Goal: Task Accomplishment & Management: Manage account settings

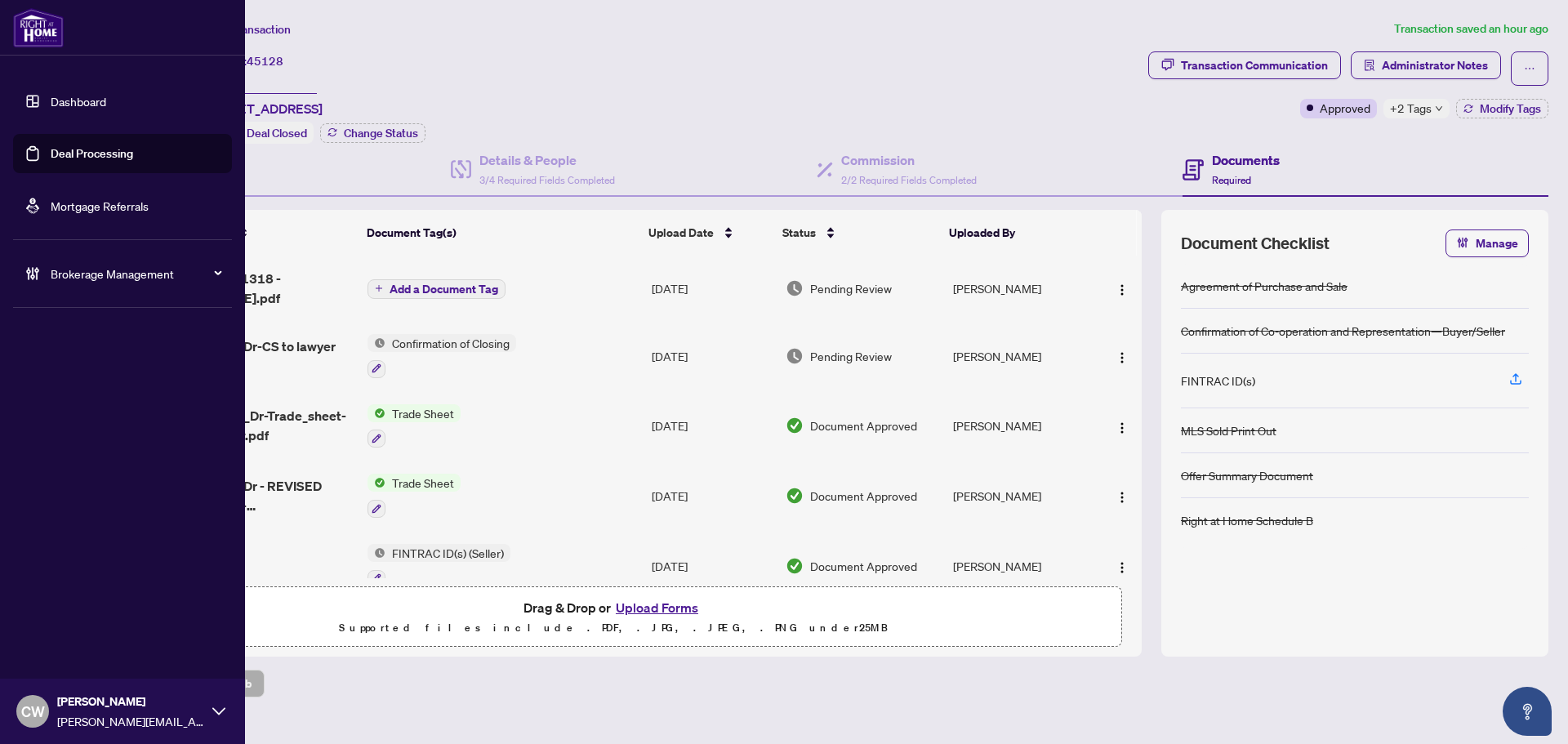
click at [51, 153] on link "Deal Processing" at bounding box center [92, 153] width 82 height 15
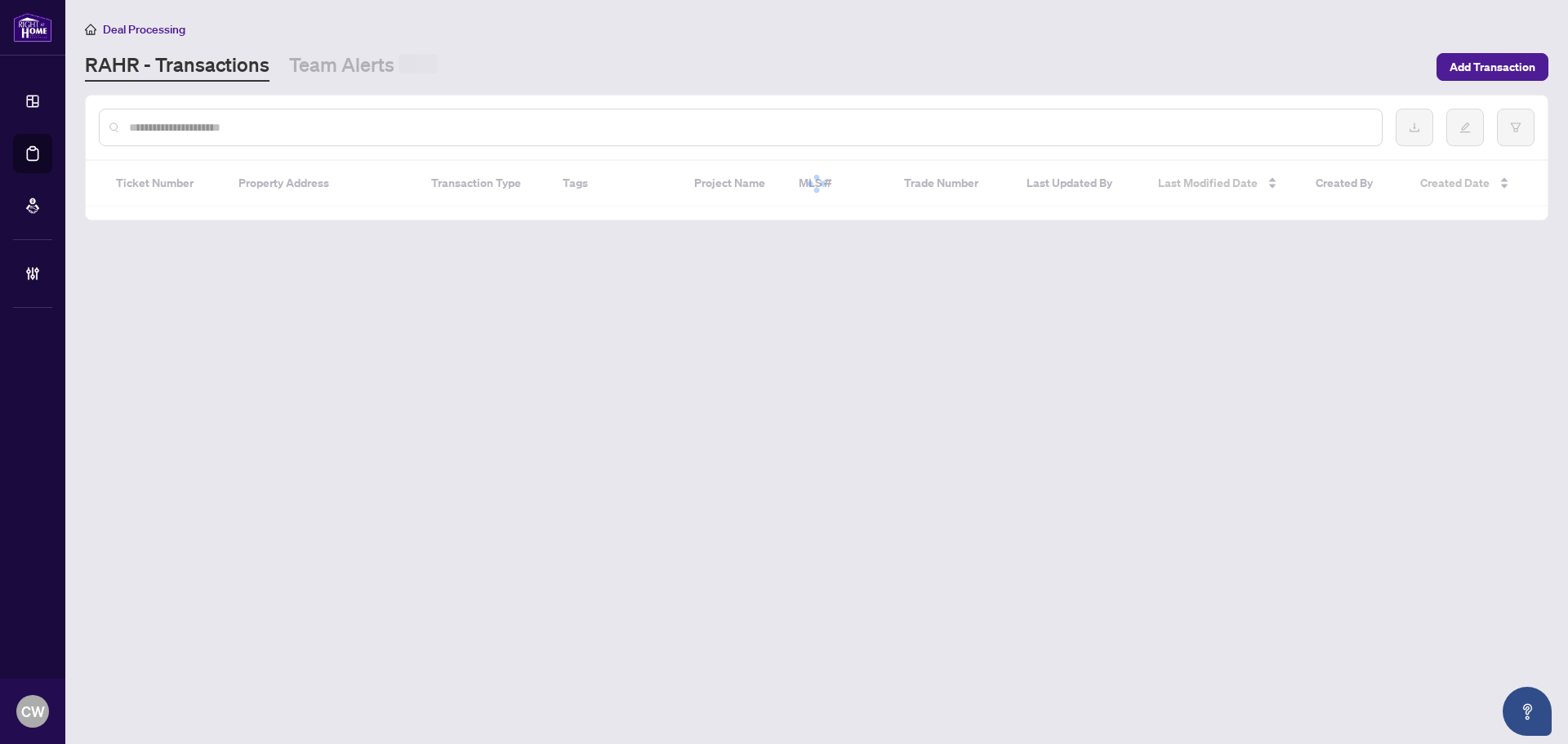
click at [328, 119] on input "text" at bounding box center [749, 127] width 1240 height 18
paste input "*******"
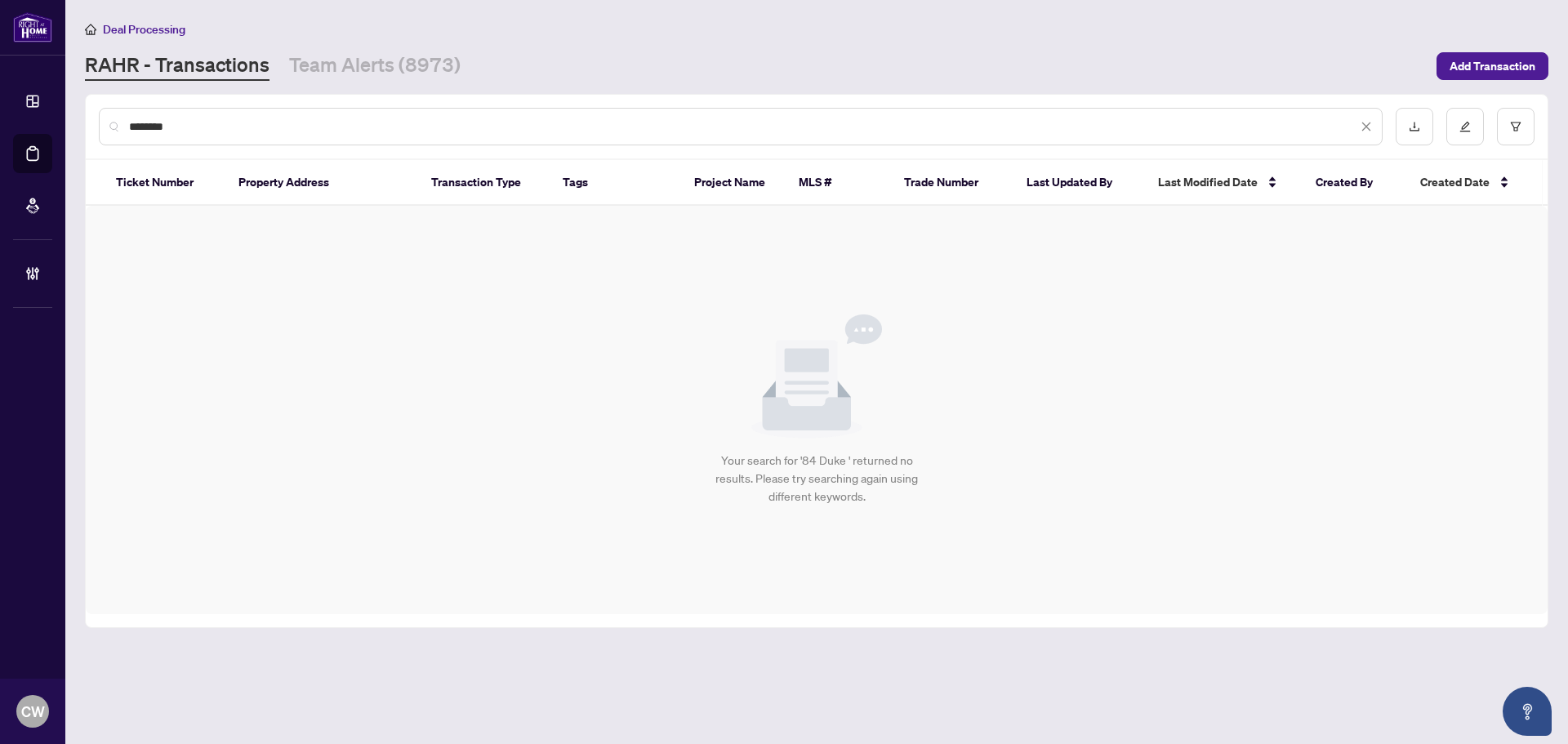
drag, startPoint x: 137, startPoint y: 116, endPoint x: 124, endPoint y: 112, distance: 13.6
click at [124, 112] on div "*******" at bounding box center [741, 127] width 1284 height 38
paste input "text"
type input "*******"
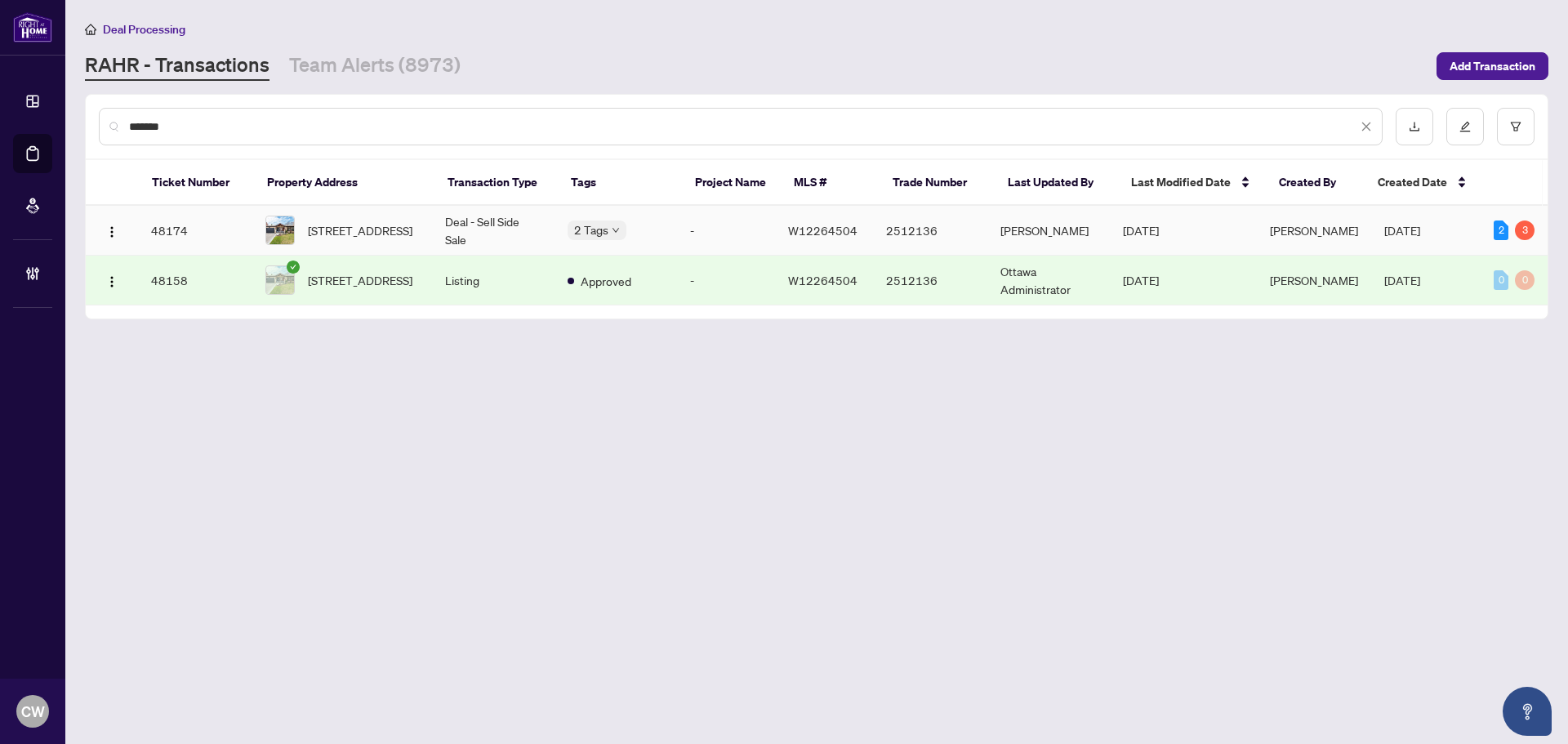
click at [198, 228] on td "48174" at bounding box center [195, 231] width 114 height 50
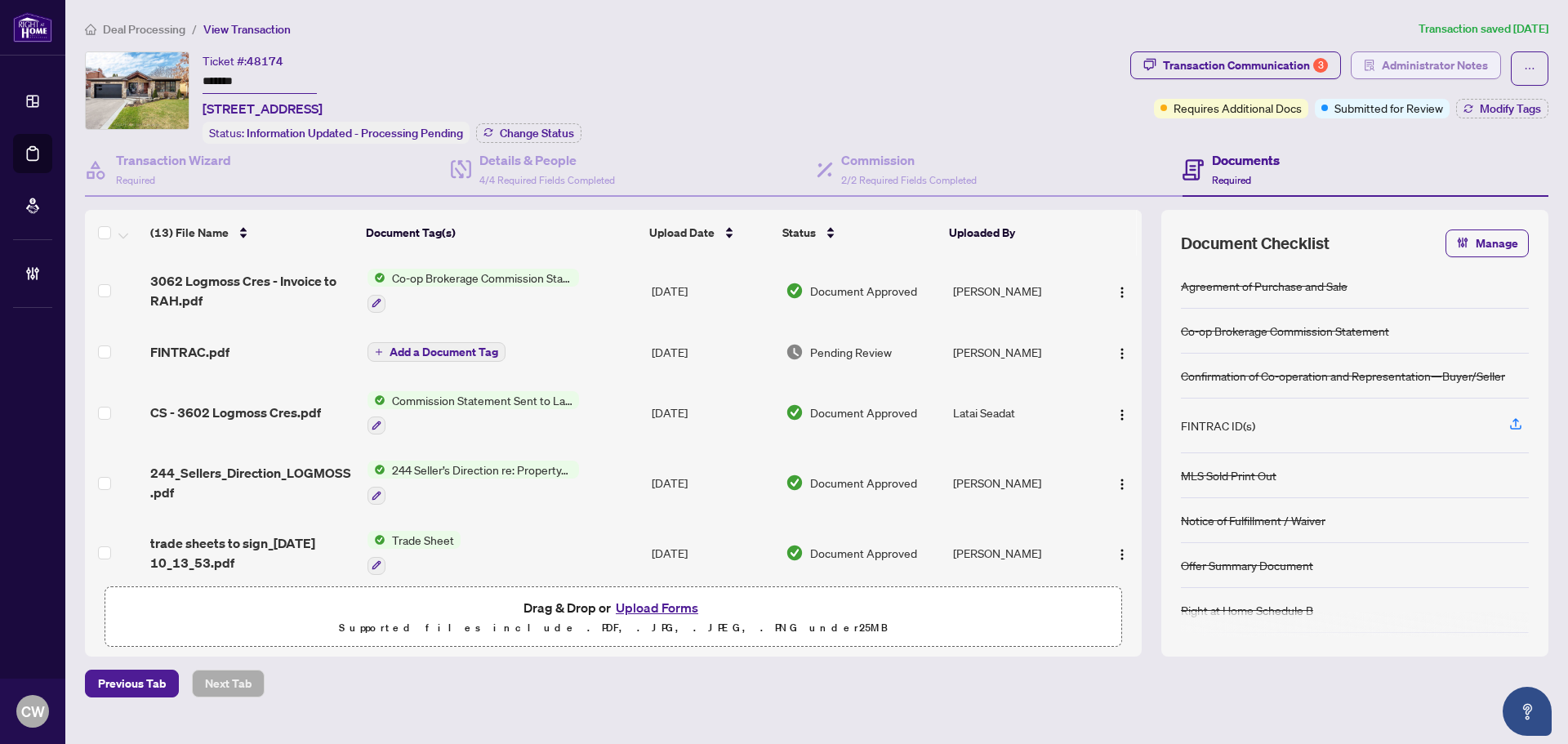
click at [1419, 60] on span "Administrator Notes" at bounding box center [1435, 65] width 106 height 26
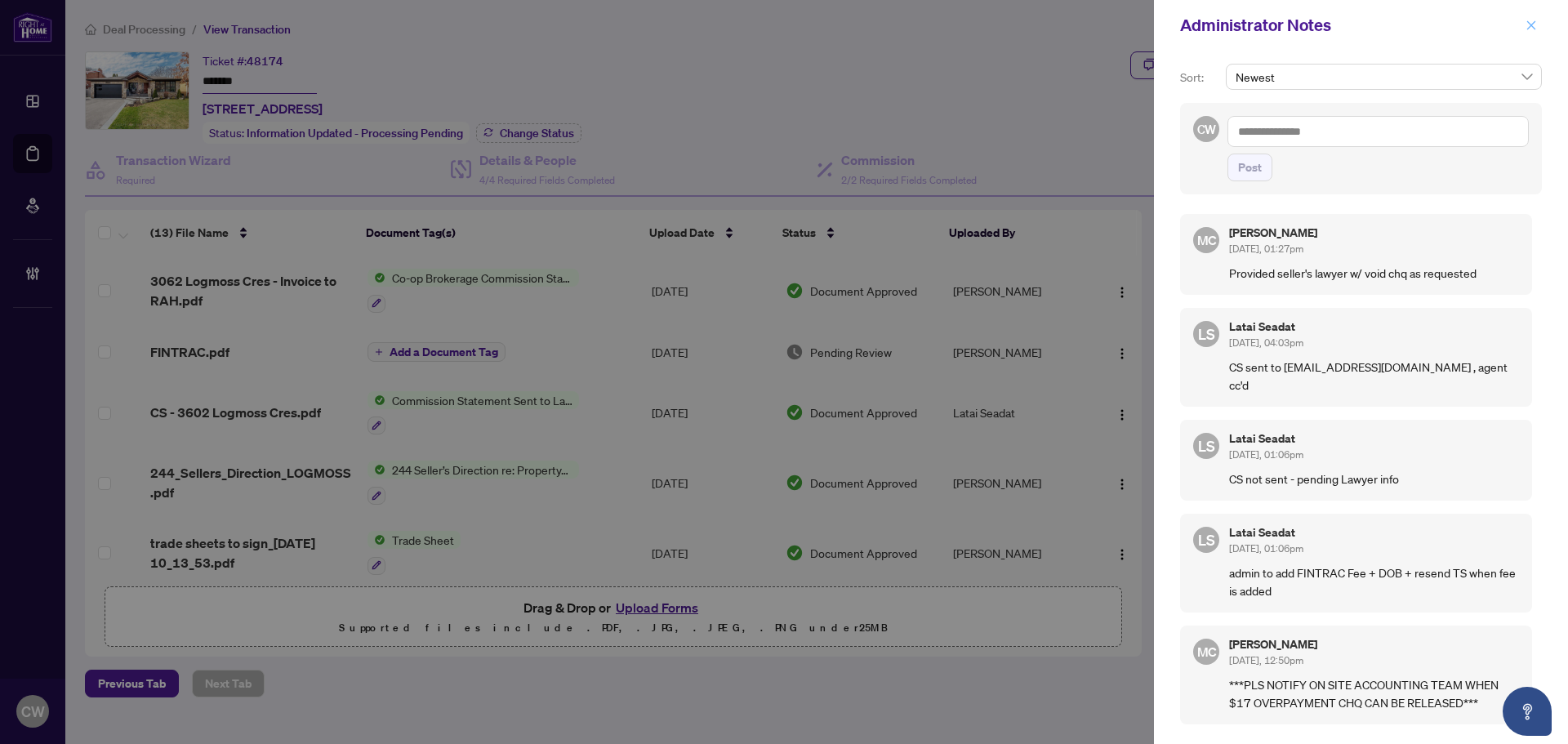
click at [1534, 26] on icon "close" at bounding box center [1531, 25] width 11 height 11
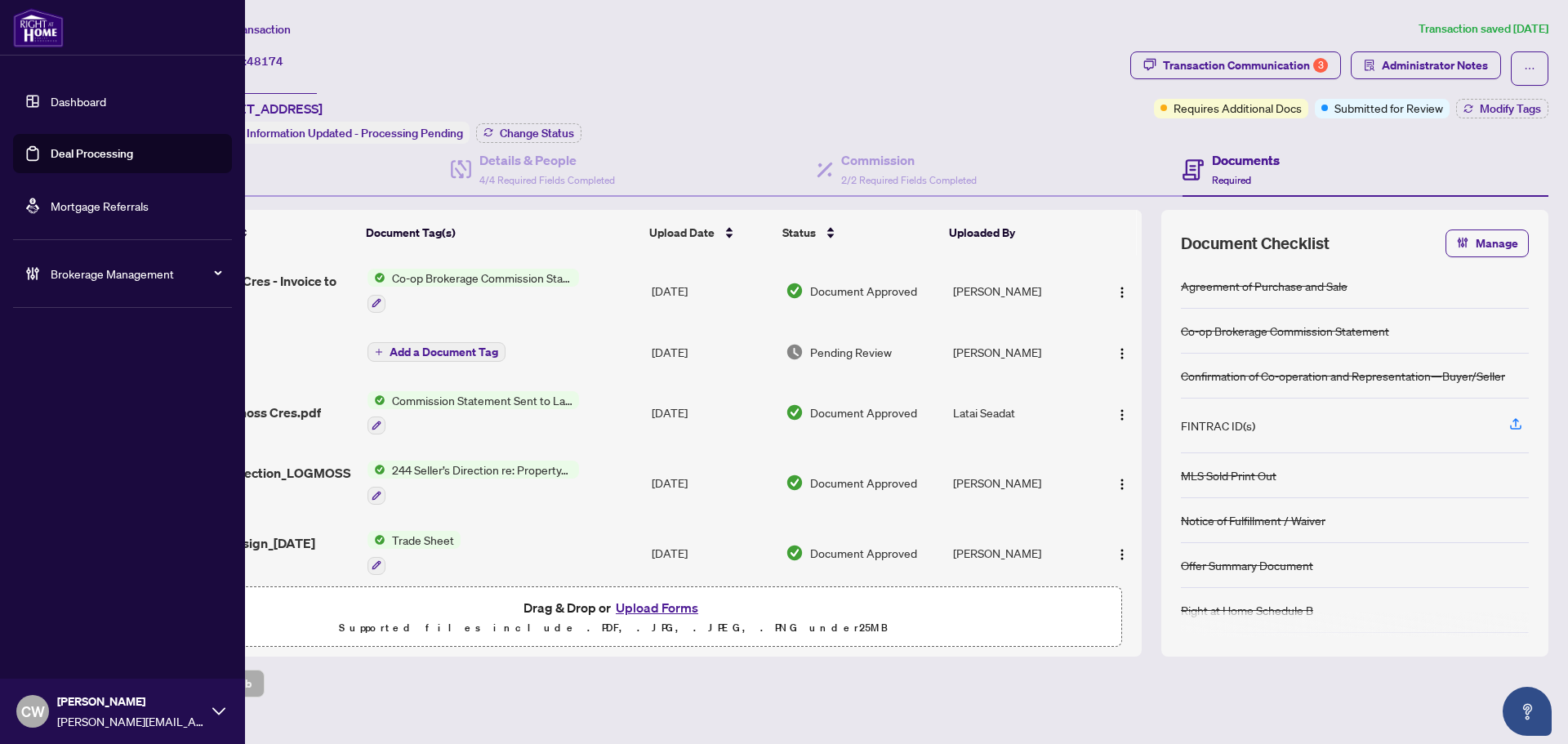
drag, startPoint x: 65, startPoint y: 146, endPoint x: 219, endPoint y: 134, distance: 154.5
click at [68, 147] on link "Deal Processing" at bounding box center [92, 153] width 82 height 15
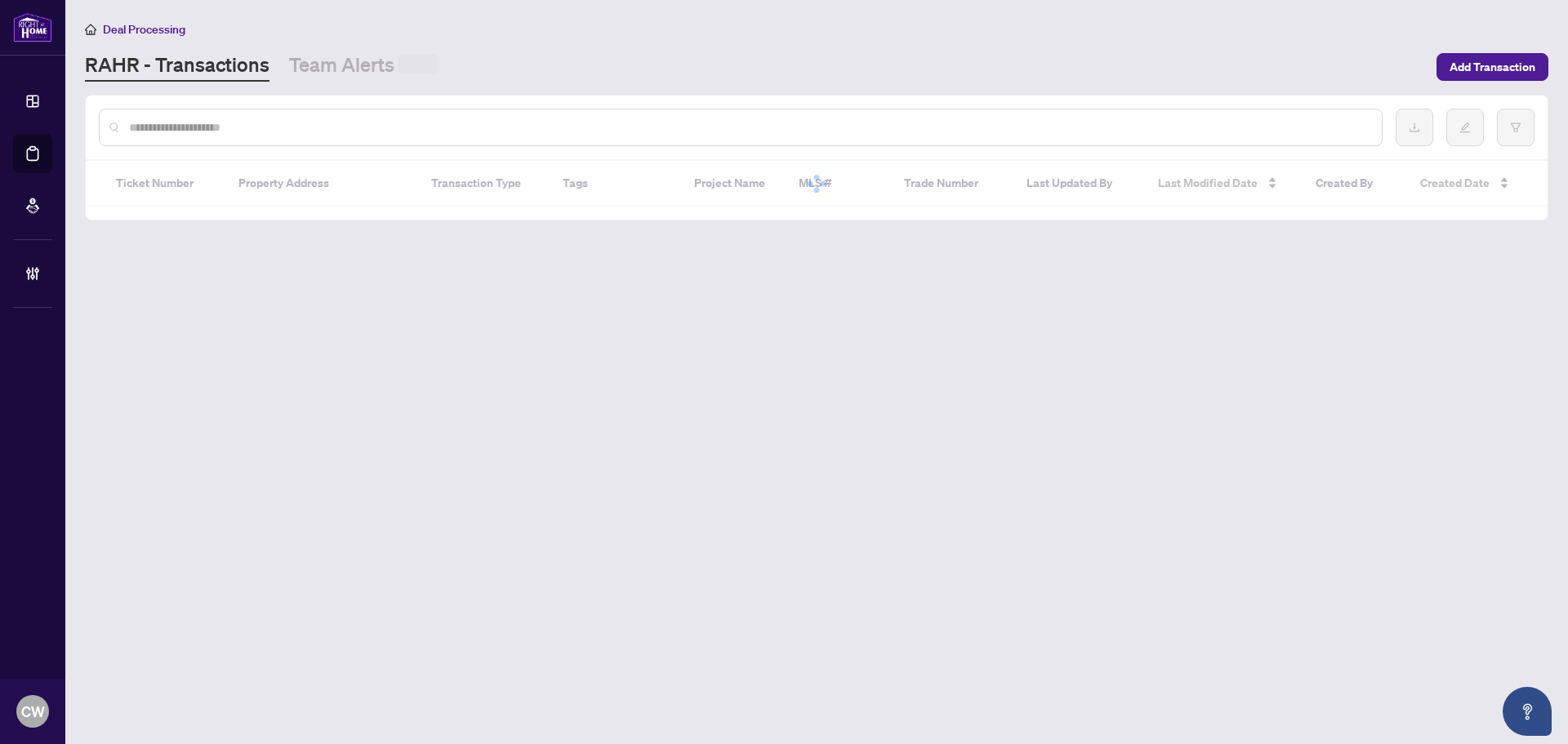
click at [319, 117] on div at bounding box center [741, 128] width 1284 height 38
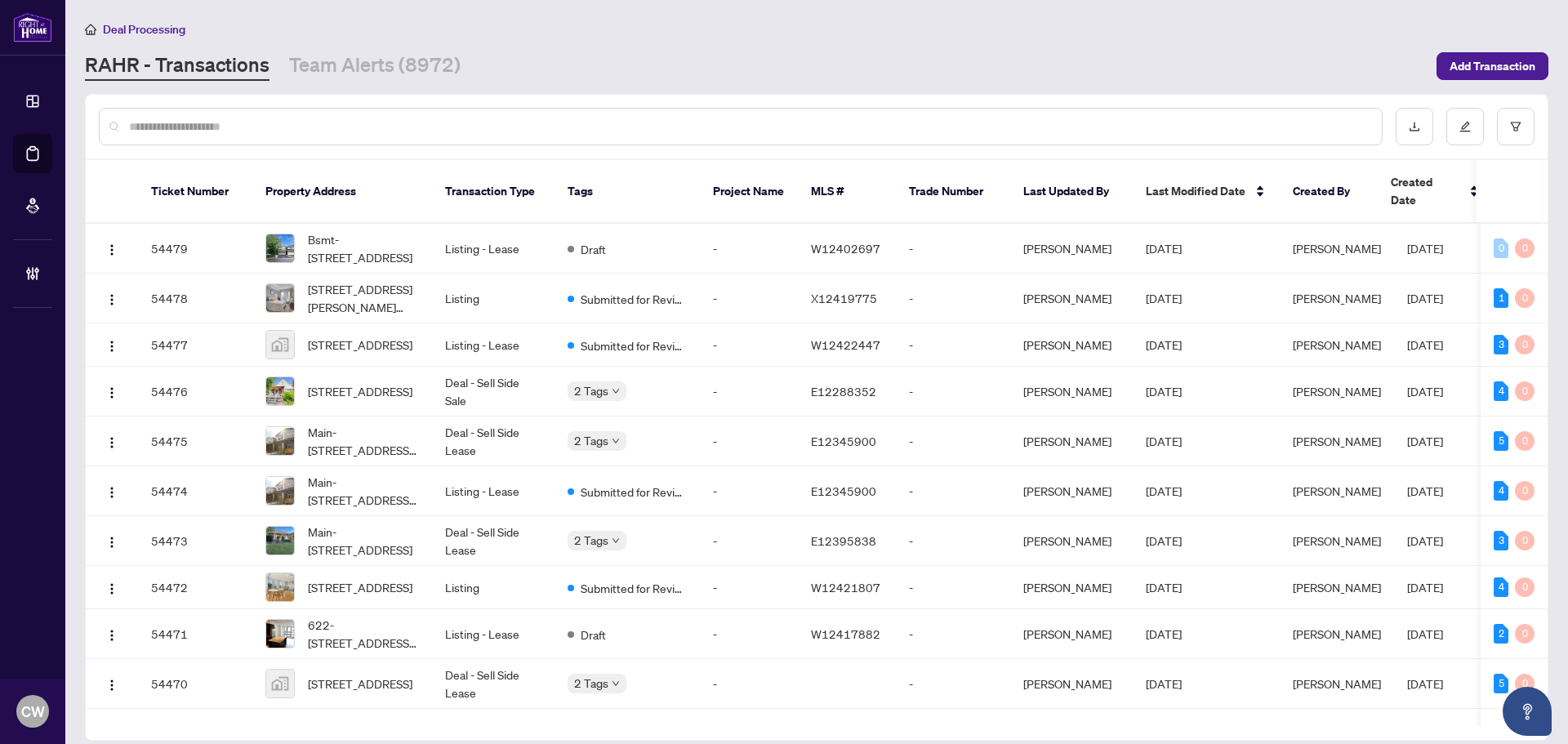
click at [271, 113] on div at bounding box center [741, 127] width 1284 height 38
click at [271, 141] on div at bounding box center [741, 127] width 1284 height 38
click at [277, 129] on input "text" at bounding box center [749, 126] width 1240 height 18
paste input "*******"
type input "*******"
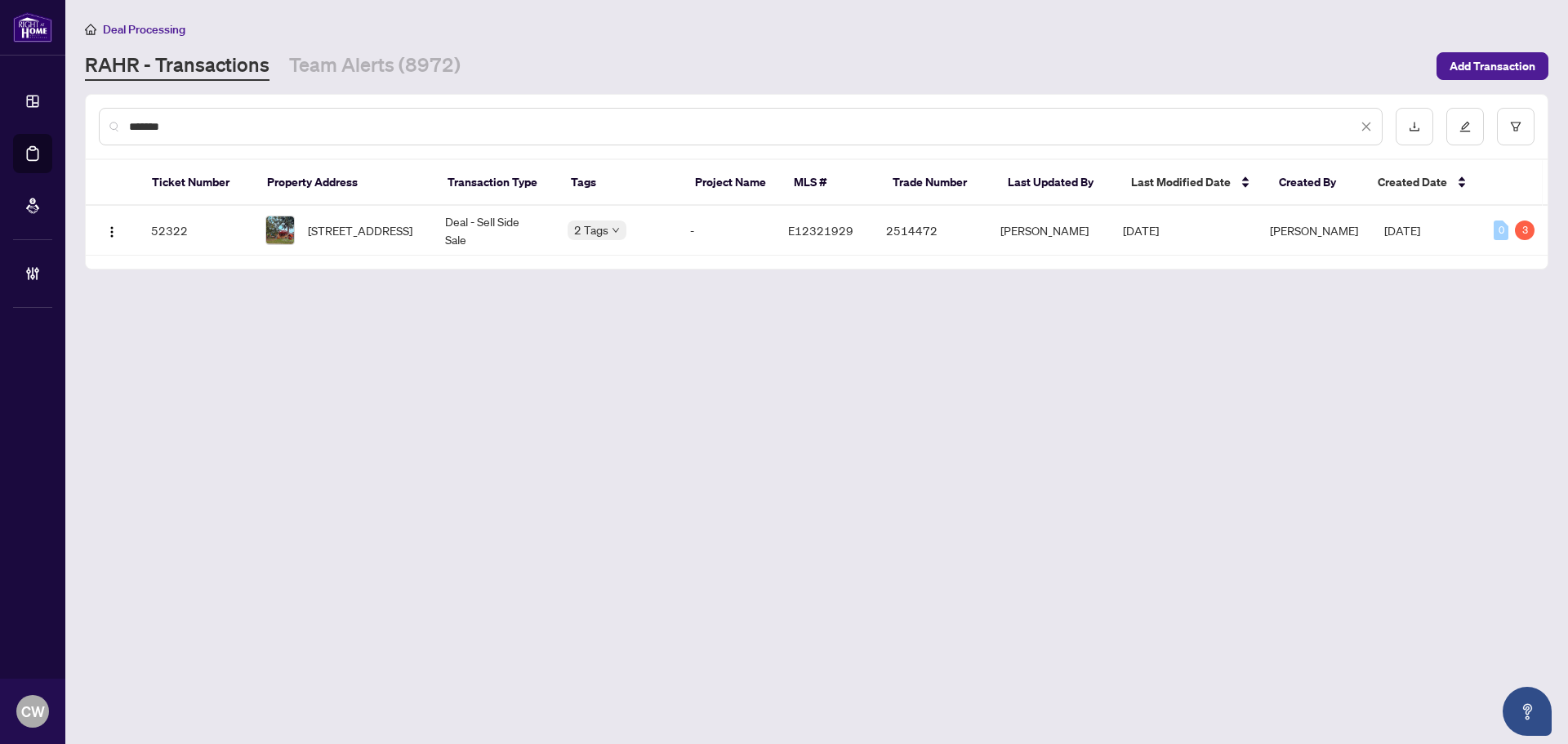
click at [372, 229] on span "[STREET_ADDRESS]" at bounding box center [360, 230] width 105 height 18
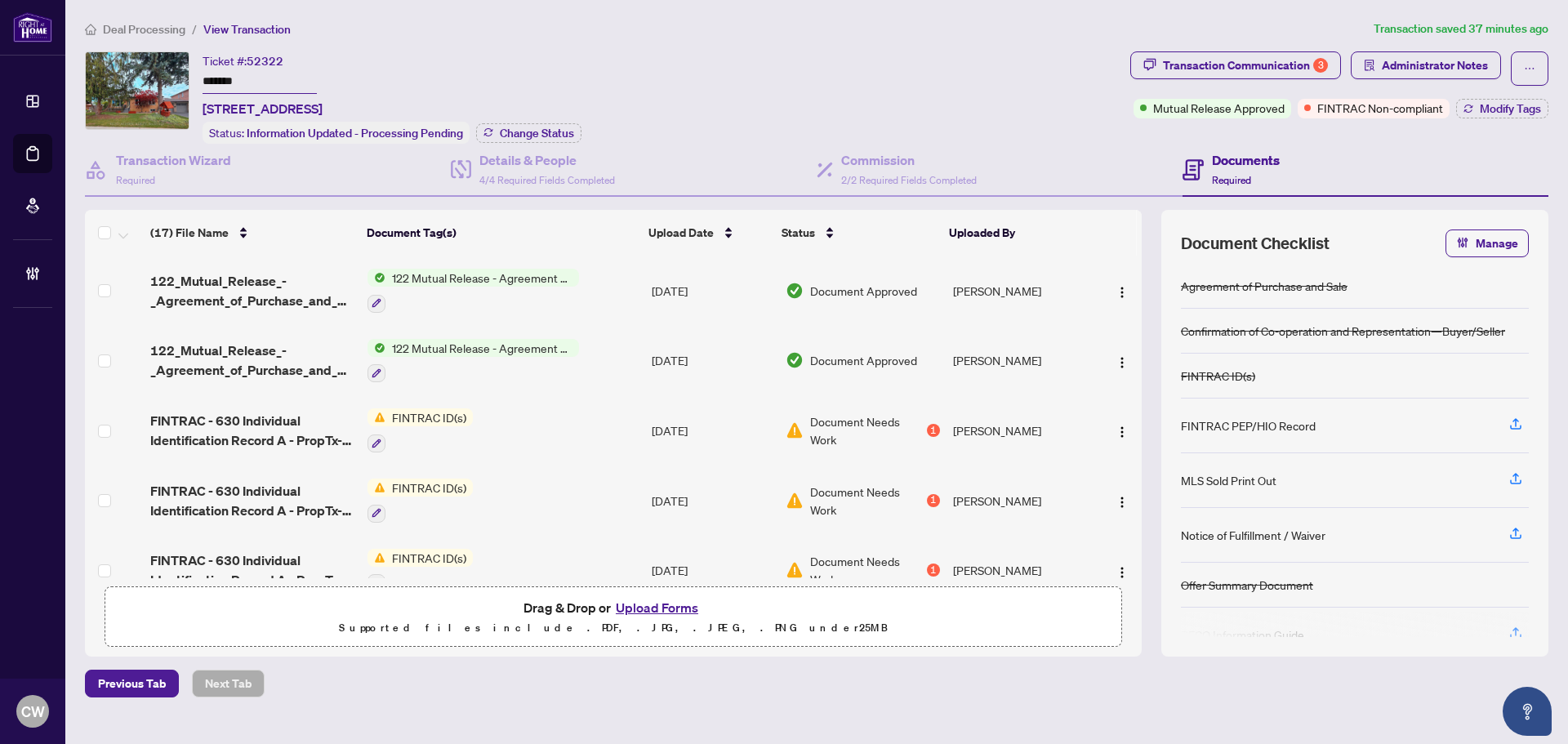
click at [65, 148] on main "Deal Processing / View Transaction Transaction saved 37 minutes ago Ticket #: 5…" at bounding box center [816, 372] width 1503 height 744
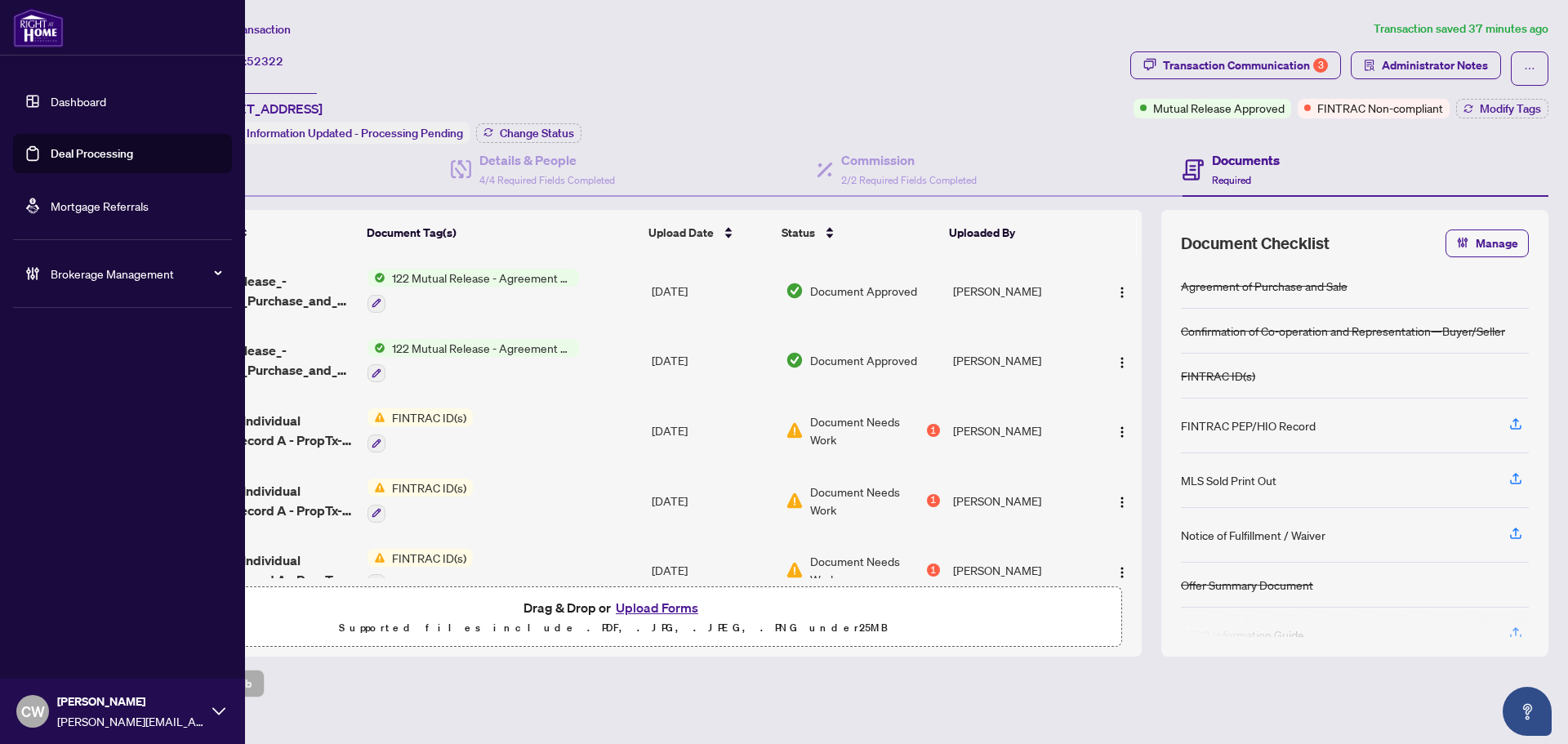
drag, startPoint x: 54, startPoint y: 147, endPoint x: 105, endPoint y: 143, distance: 51.2
click at [54, 147] on link "Deal Processing" at bounding box center [92, 153] width 82 height 15
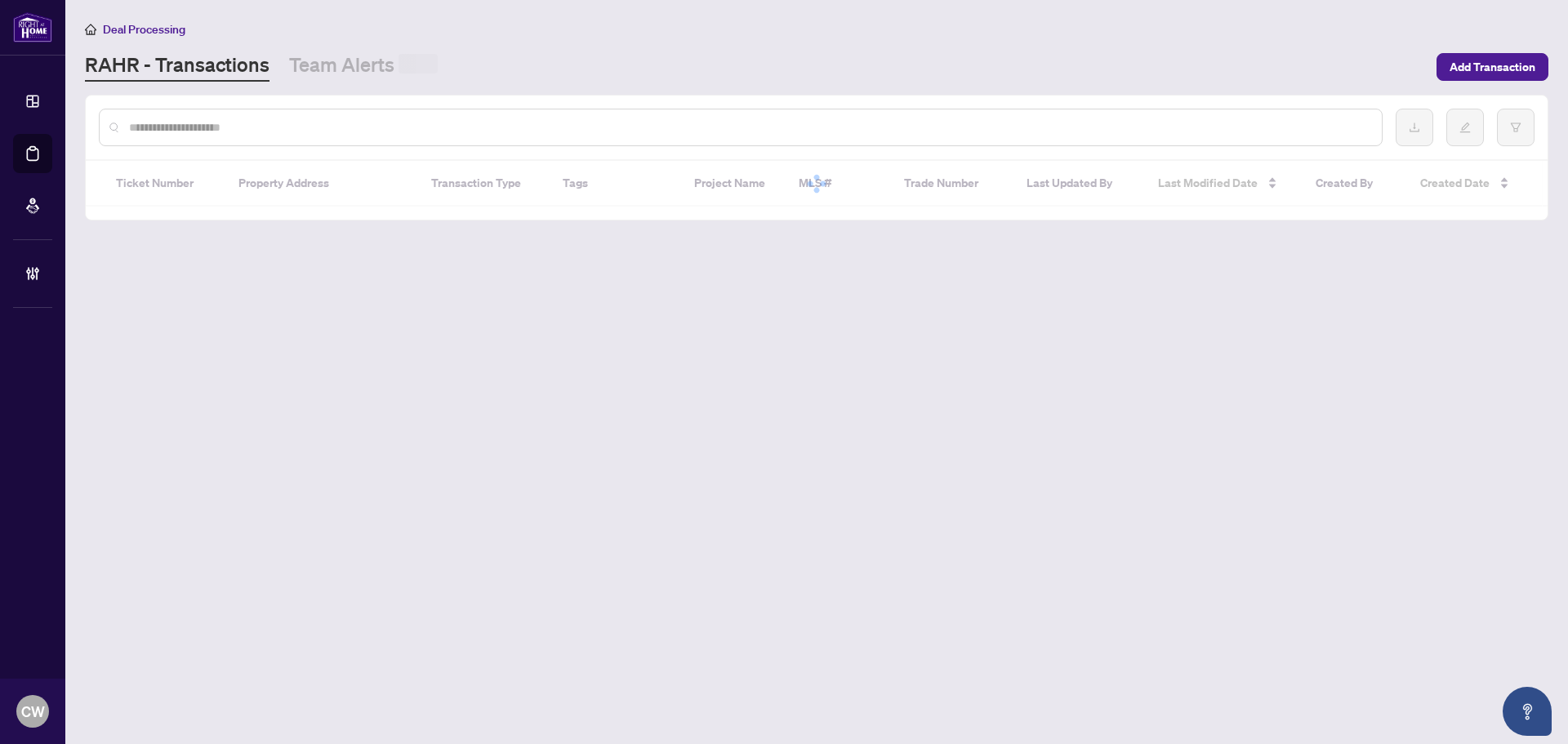
click at [270, 129] on input "text" at bounding box center [749, 127] width 1240 height 18
paste input "*******"
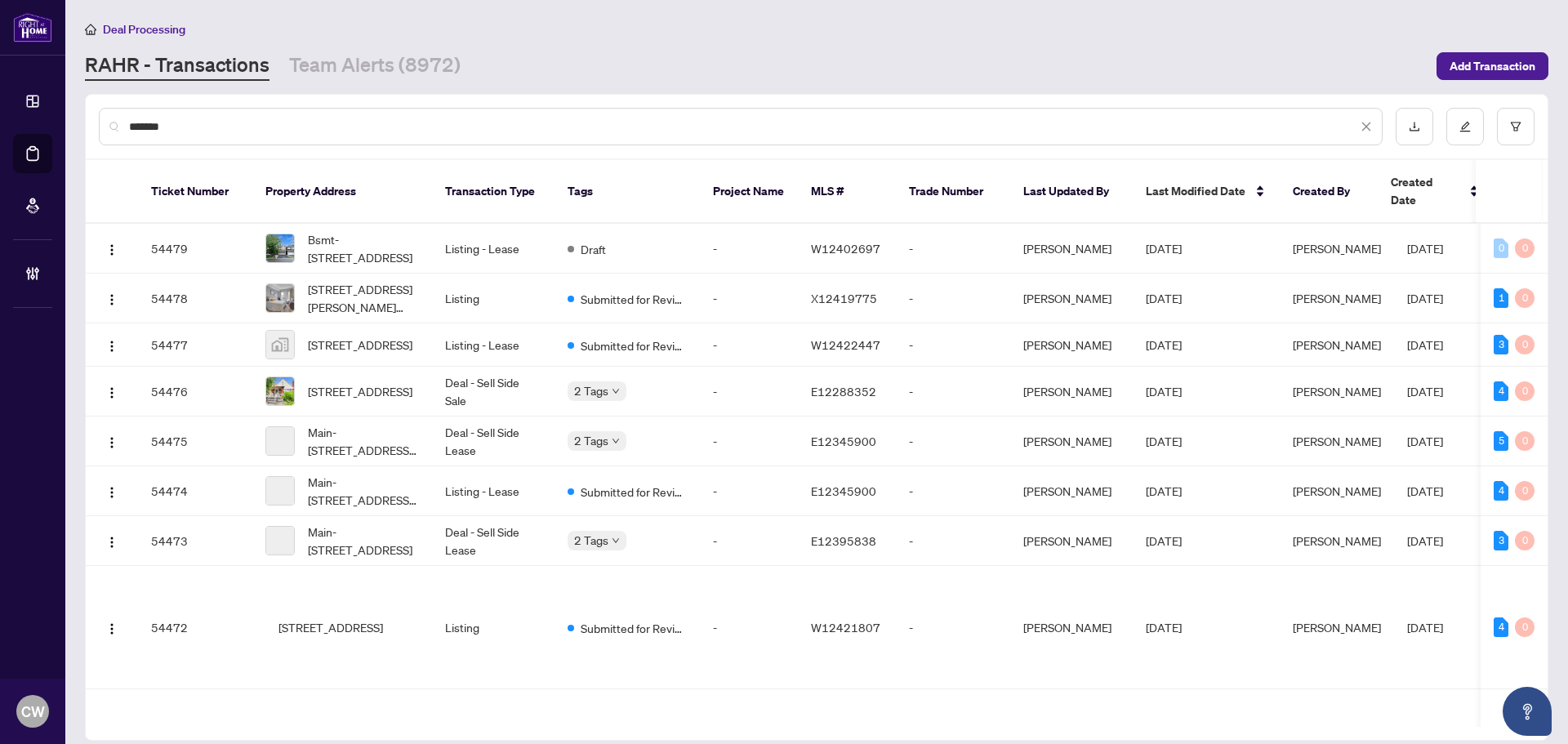
type input "*******"
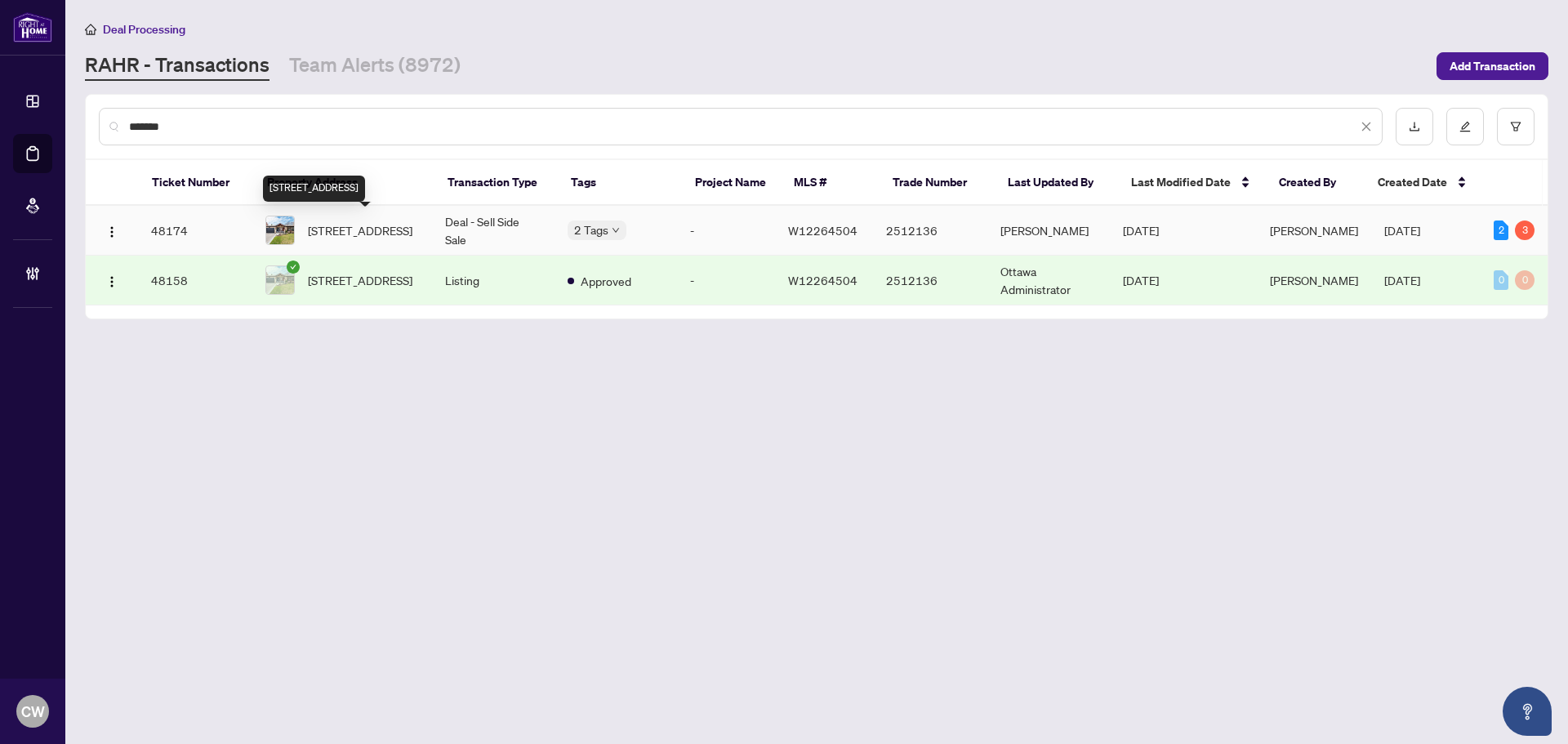
click at [323, 239] on span "[STREET_ADDRESS]" at bounding box center [360, 230] width 105 height 18
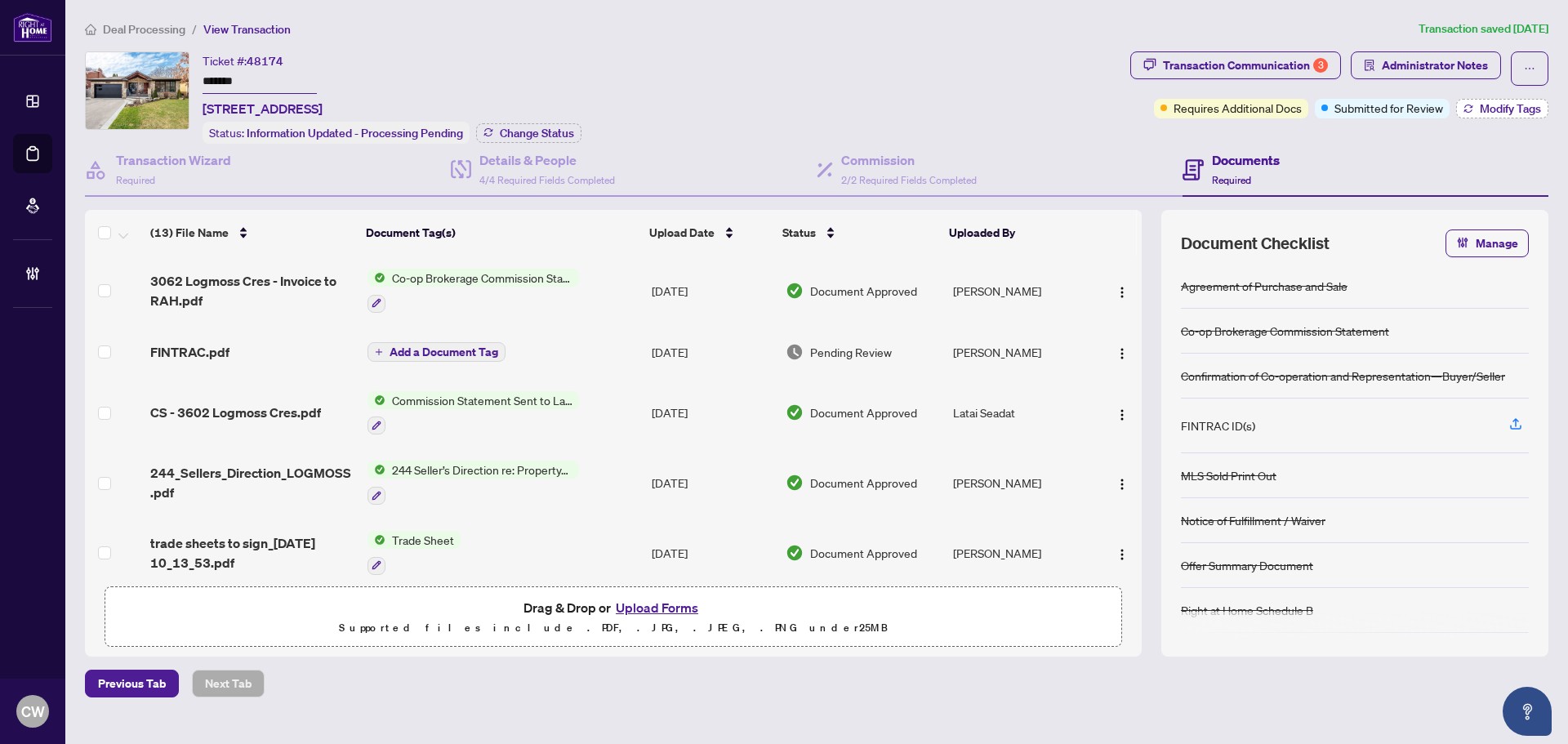
click at [1506, 99] on button "Modify Tags" at bounding box center [1503, 108] width 93 height 20
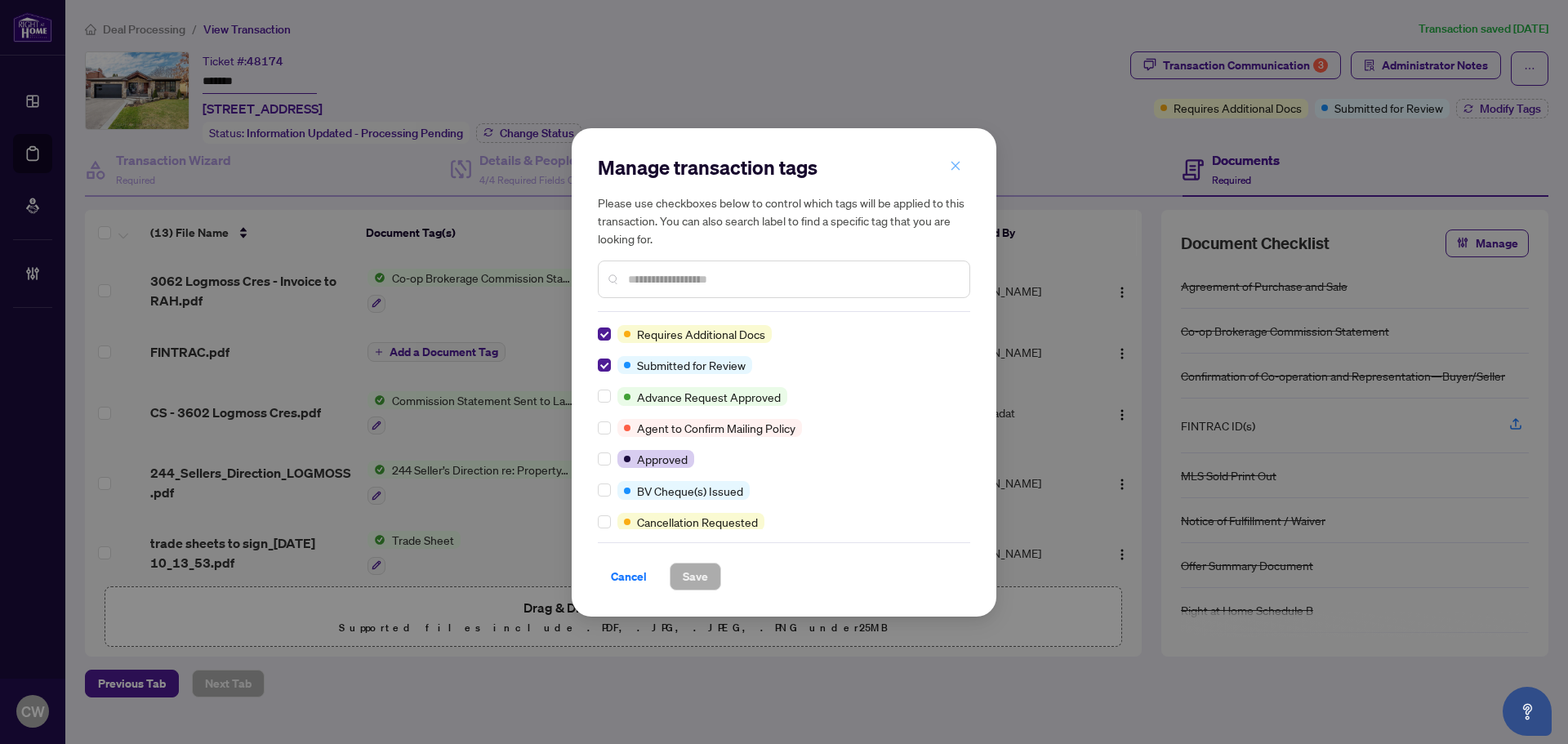
click at [958, 165] on icon "close" at bounding box center [955, 165] width 11 height 11
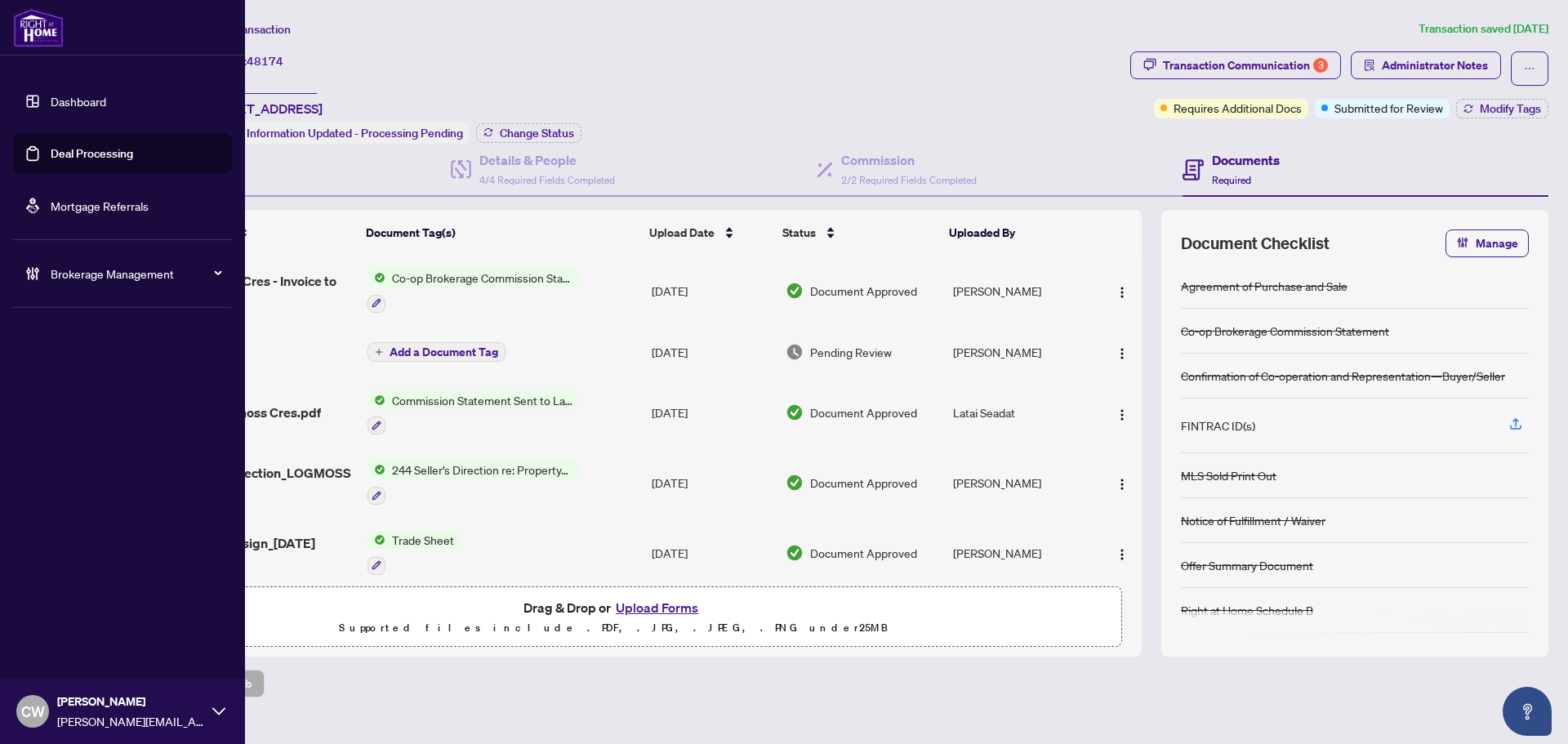
drag, startPoint x: 54, startPoint y: 154, endPoint x: 109, endPoint y: 154, distance: 55.0
click at [54, 154] on link "Deal Processing" at bounding box center [92, 153] width 82 height 15
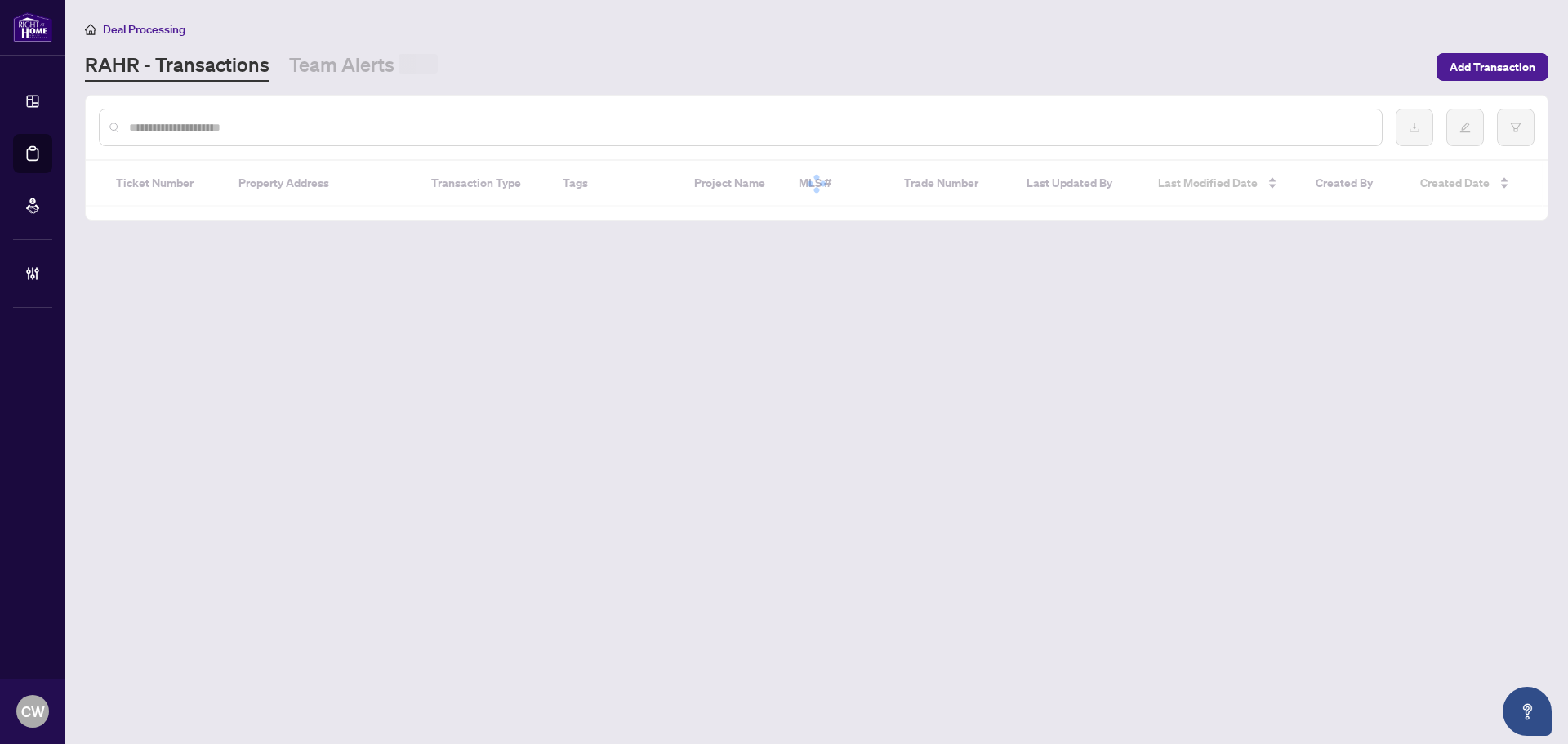
click at [297, 127] on input "text" at bounding box center [749, 127] width 1240 height 18
paste input "*******"
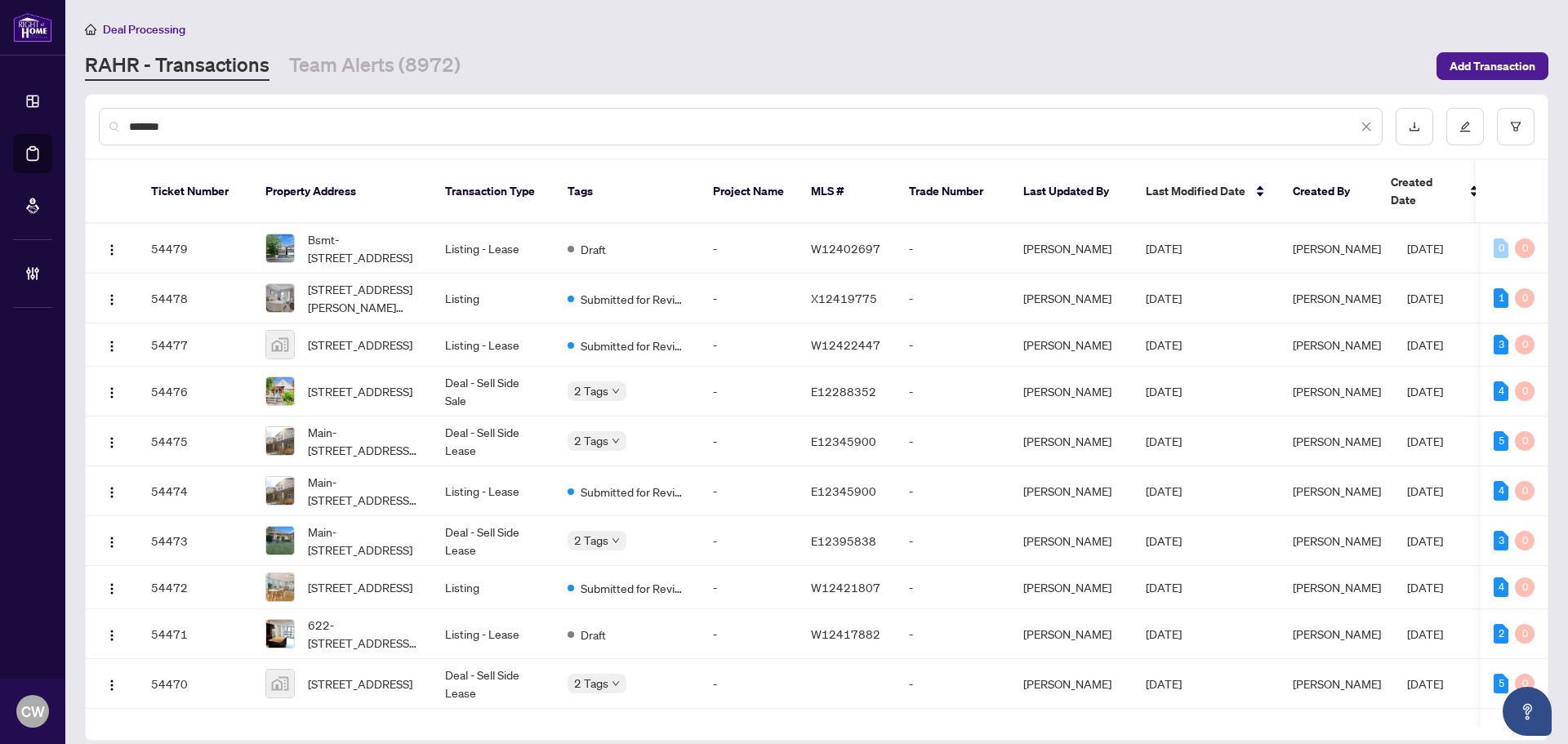
type input "*******"
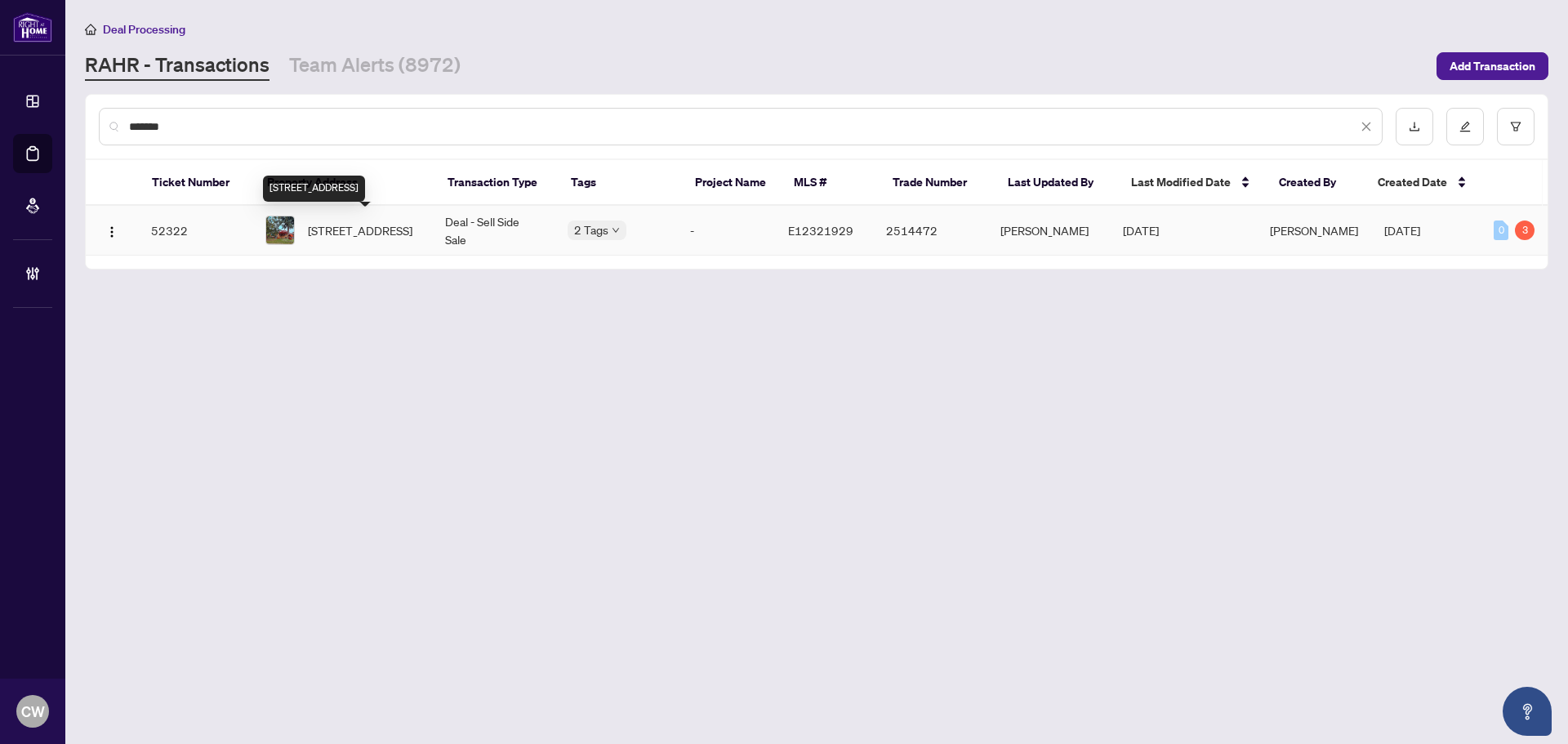
click at [369, 237] on span "[STREET_ADDRESS]" at bounding box center [360, 230] width 105 height 18
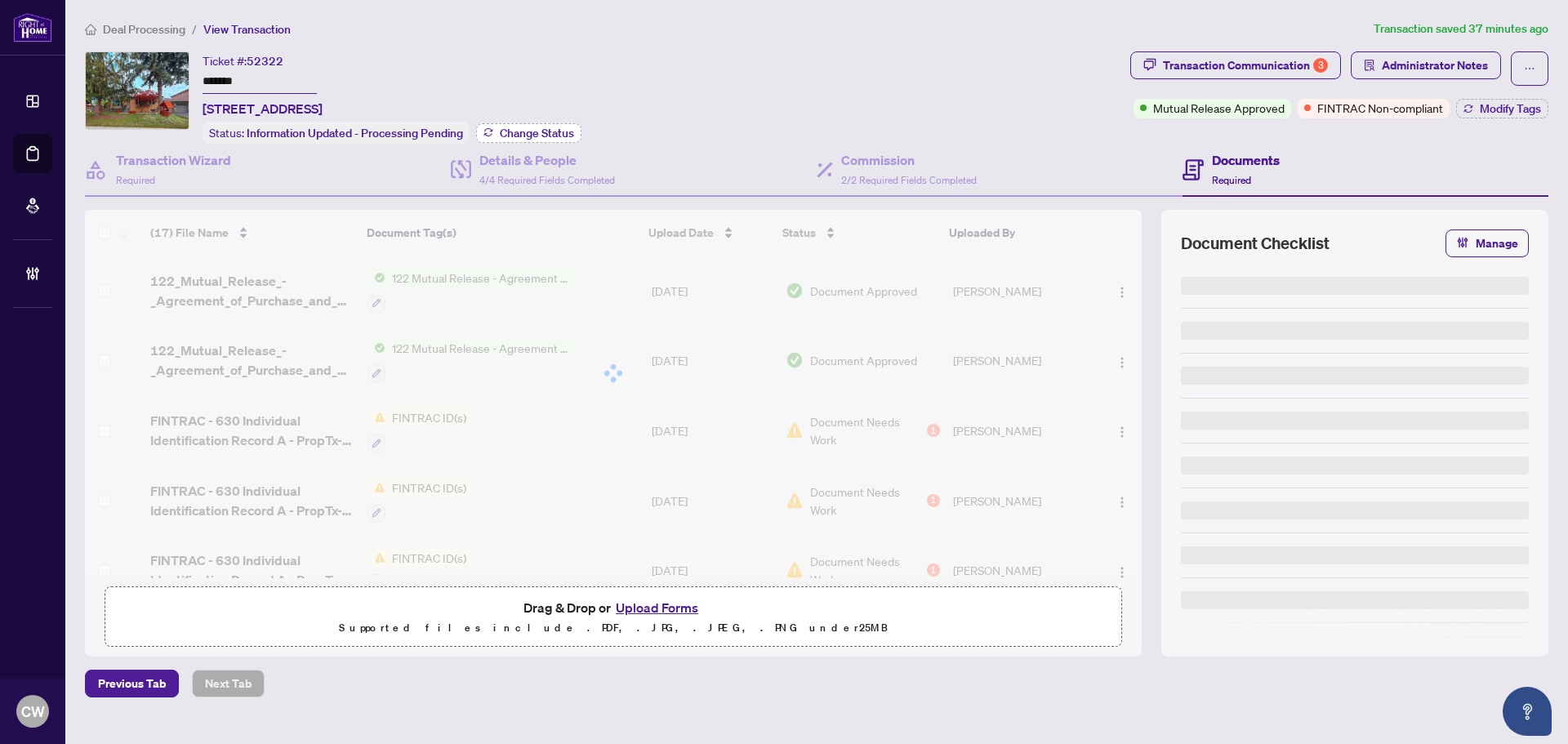
click at [558, 131] on span "Change Status" at bounding box center [537, 133] width 75 height 11
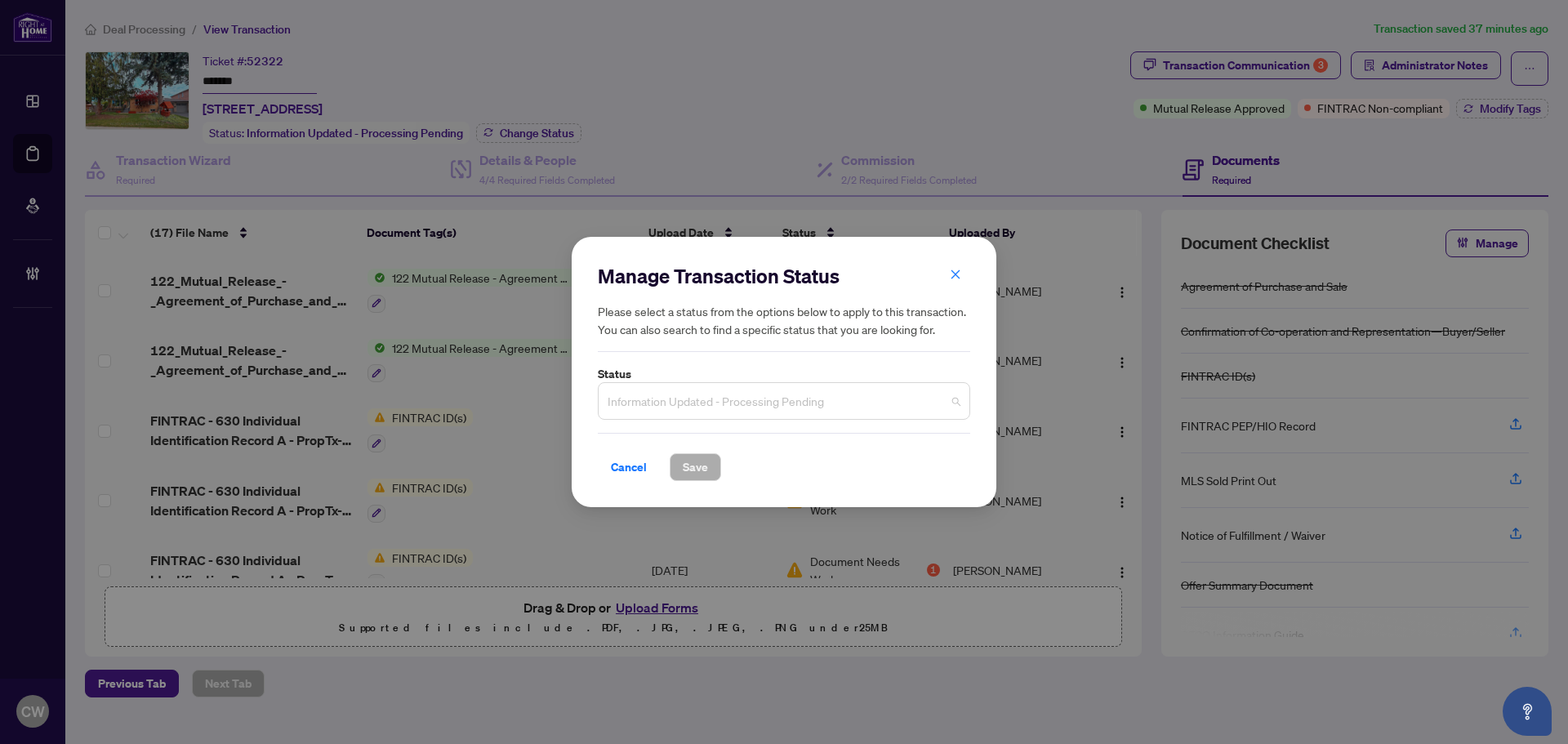
click at [758, 405] on span "Information Updated - Processing Pending" at bounding box center [784, 401] width 353 height 31
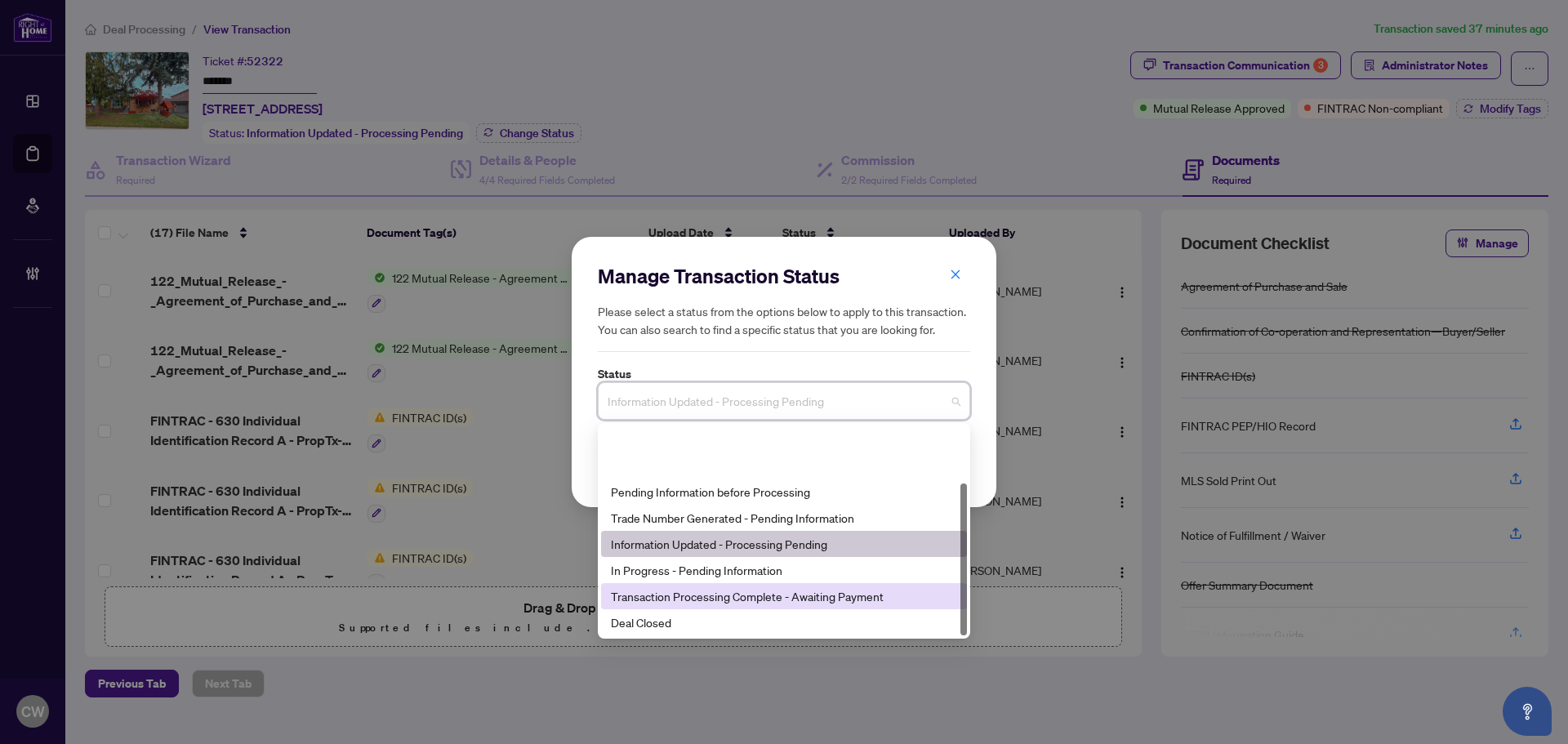
scroll to position [78, 0]
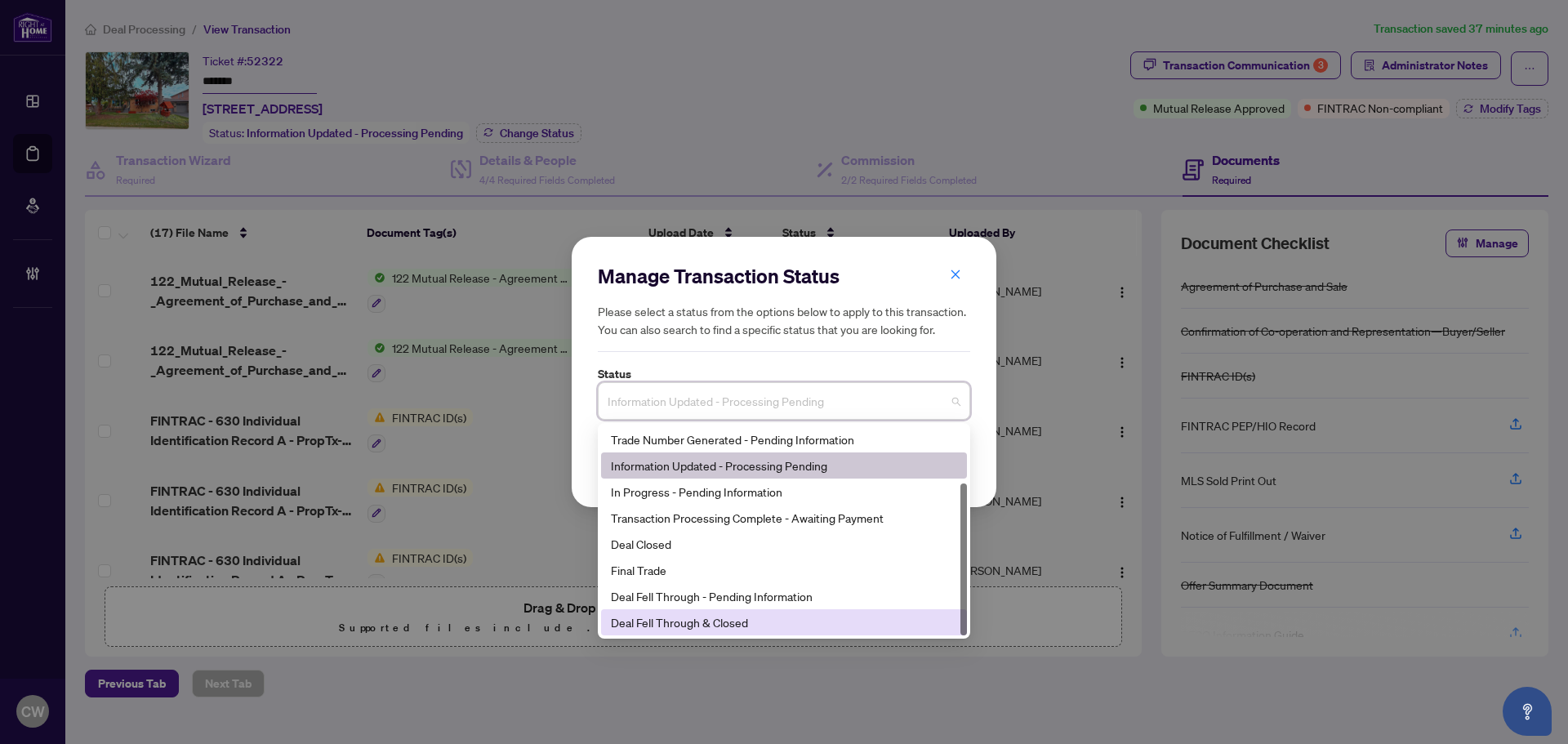
click at [697, 614] on div "Deal Fell Through & Closed" at bounding box center [784, 621] width 346 height 18
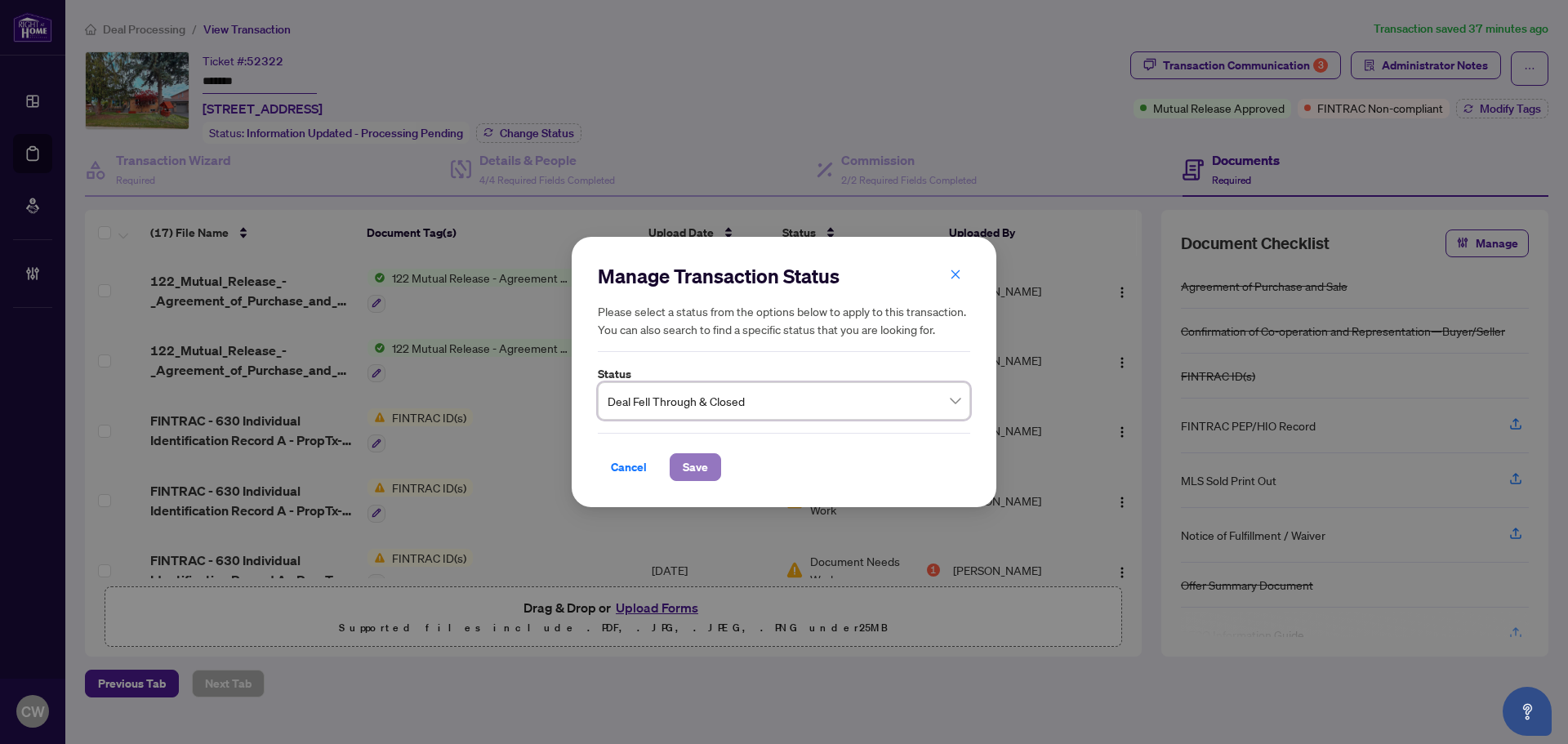
click at [699, 464] on span "Save" at bounding box center [695, 467] width 26 height 26
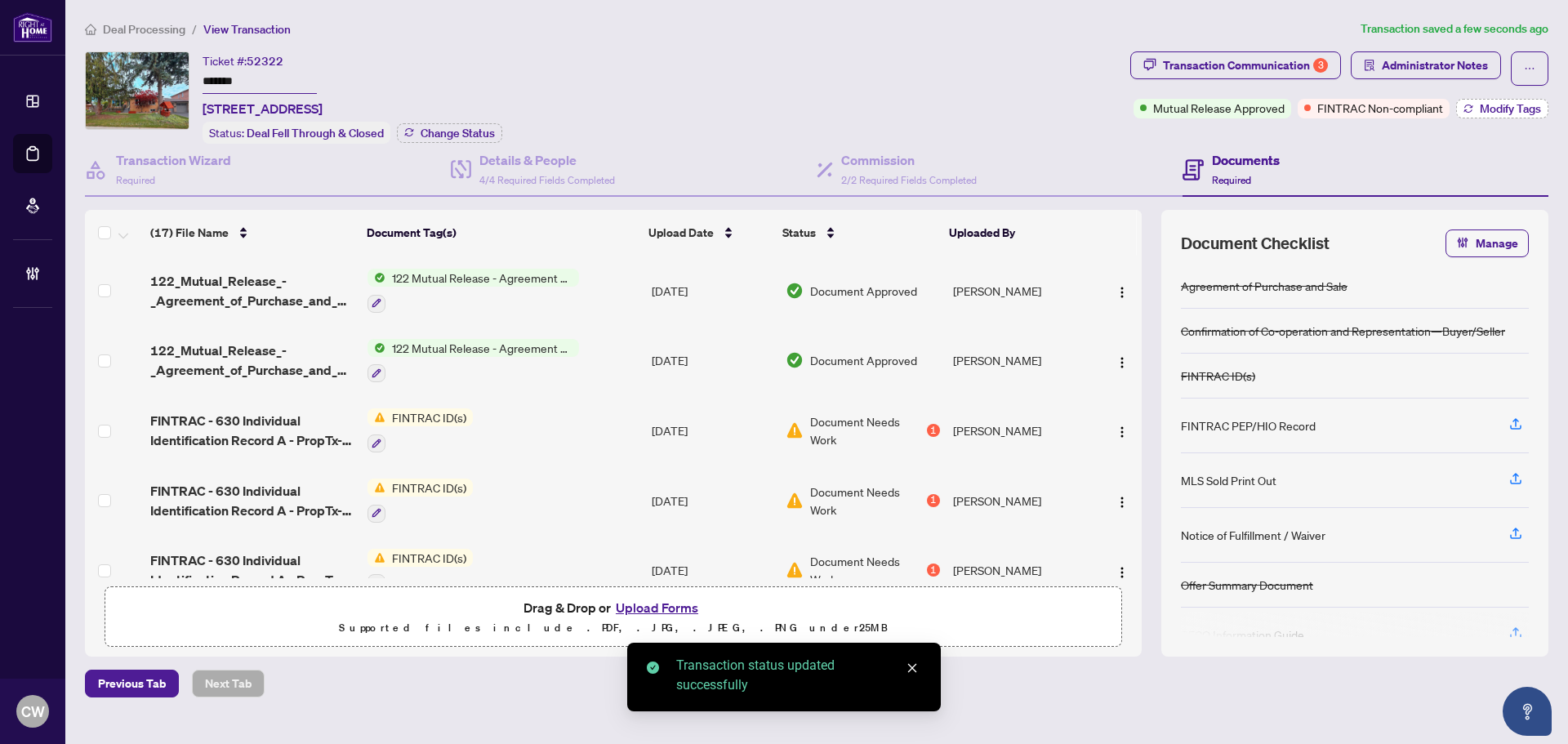
click at [1546, 111] on button "Modify Tags" at bounding box center [1503, 108] width 93 height 20
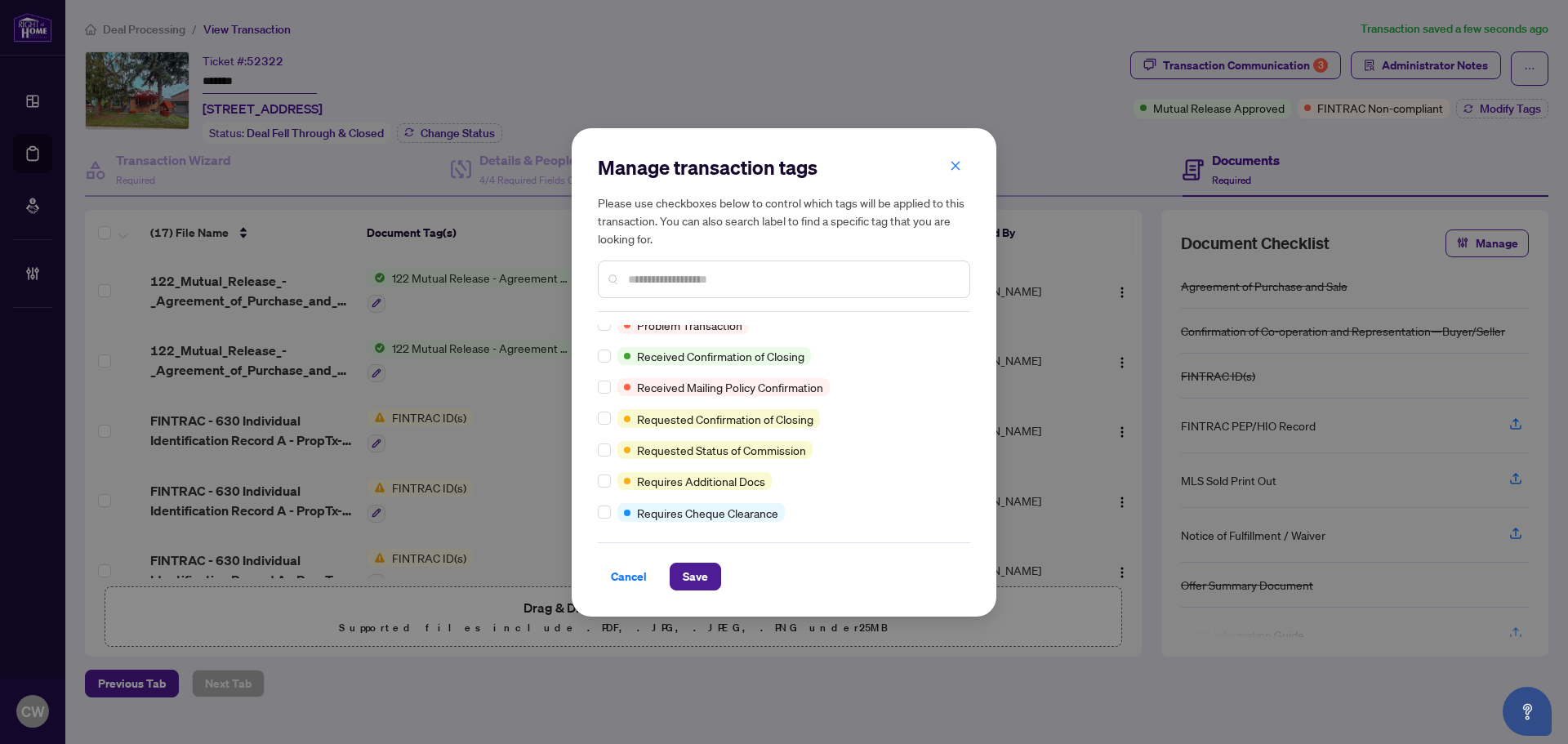
scroll to position [0, 0]
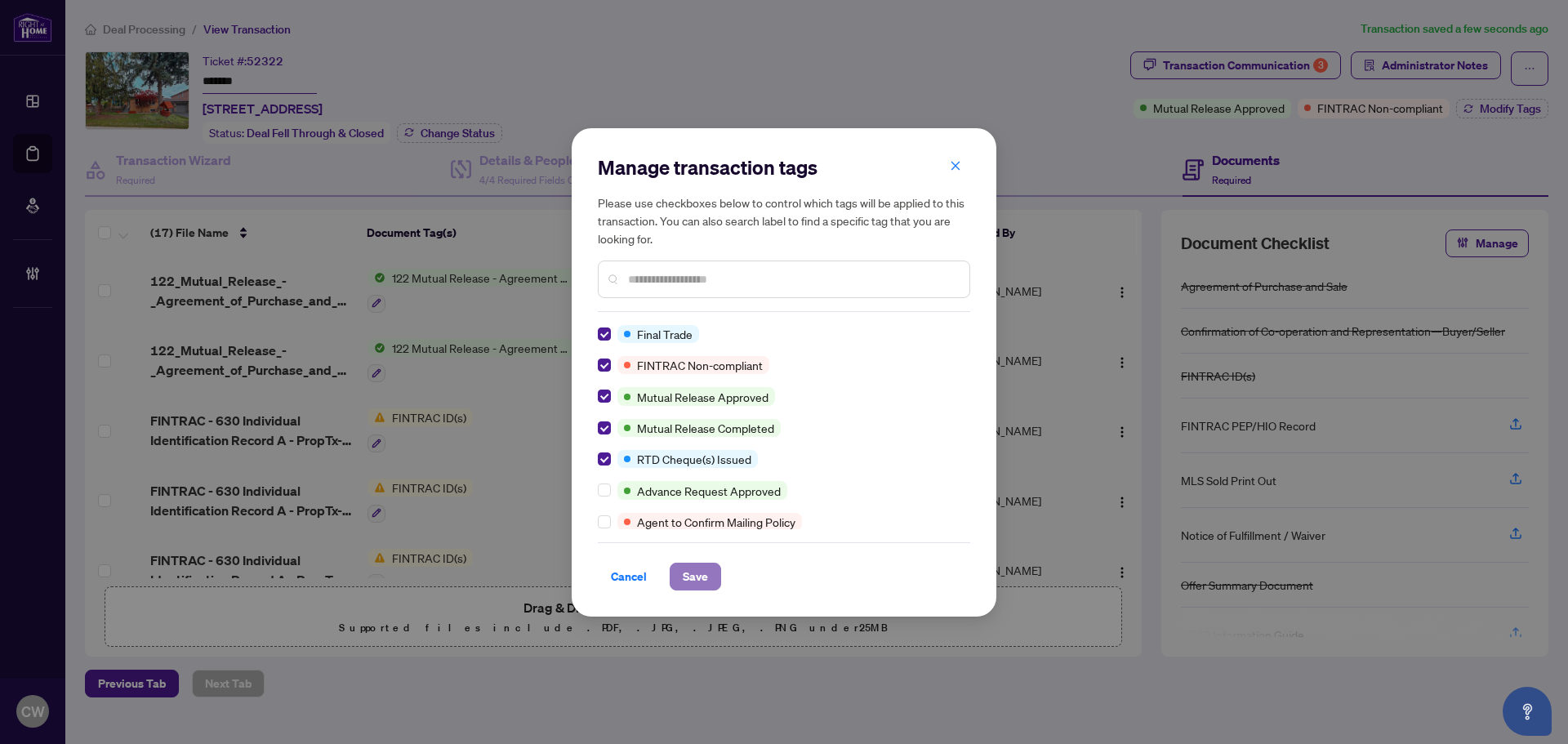
click at [694, 567] on span "Save" at bounding box center [695, 576] width 26 height 26
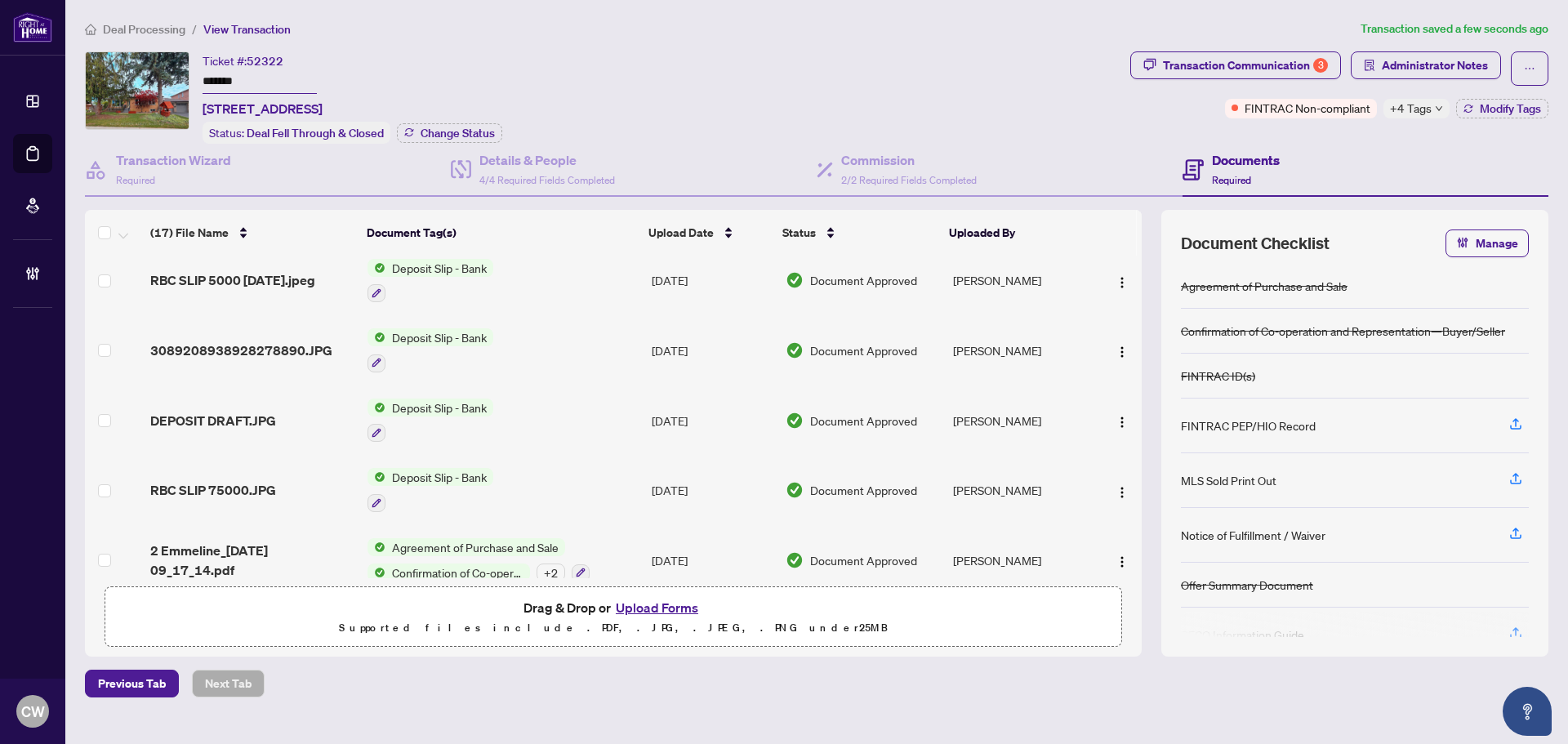
scroll to position [867, 0]
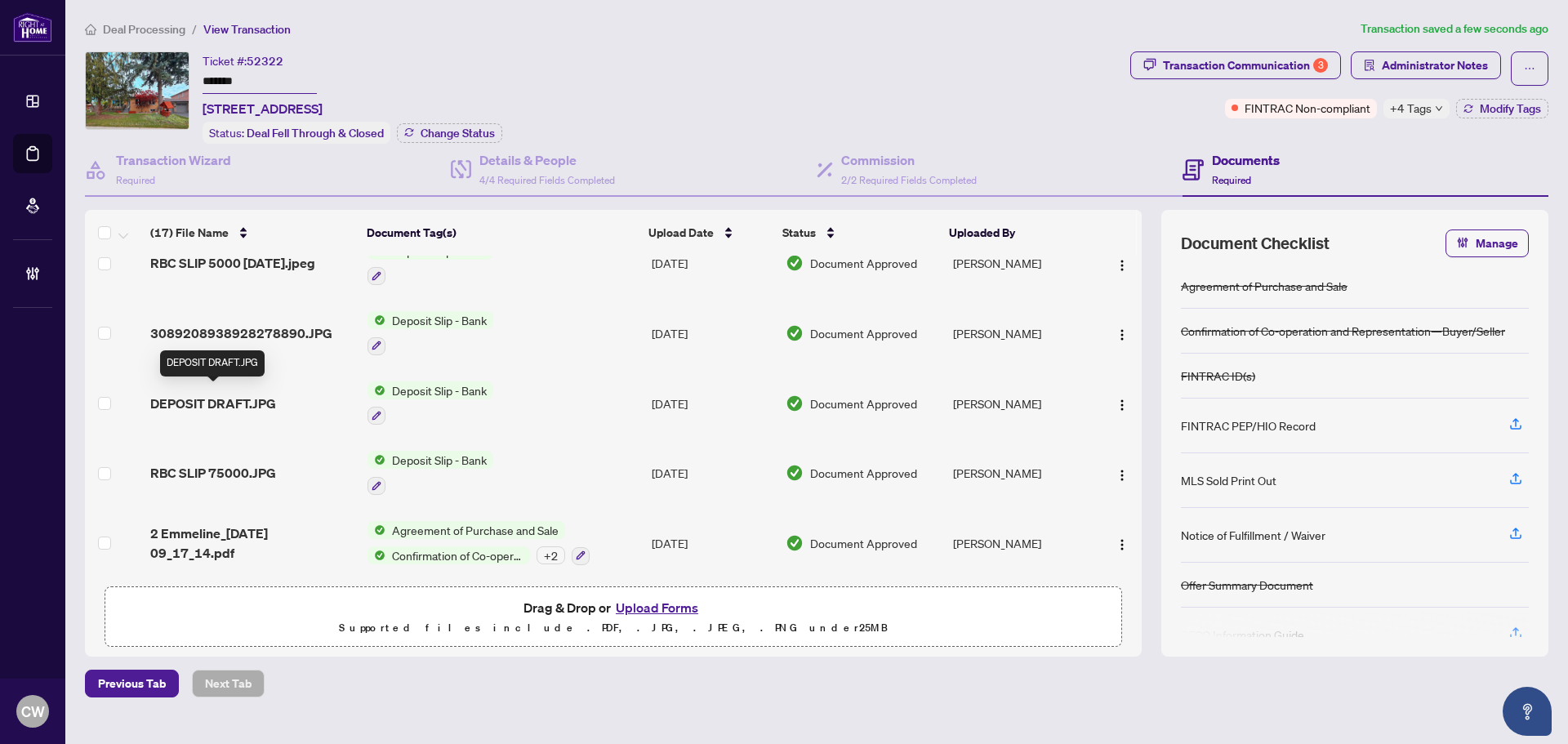
click at [233, 400] on span "DEPOSIT DRAFT.JPG" at bounding box center [213, 403] width 126 height 20
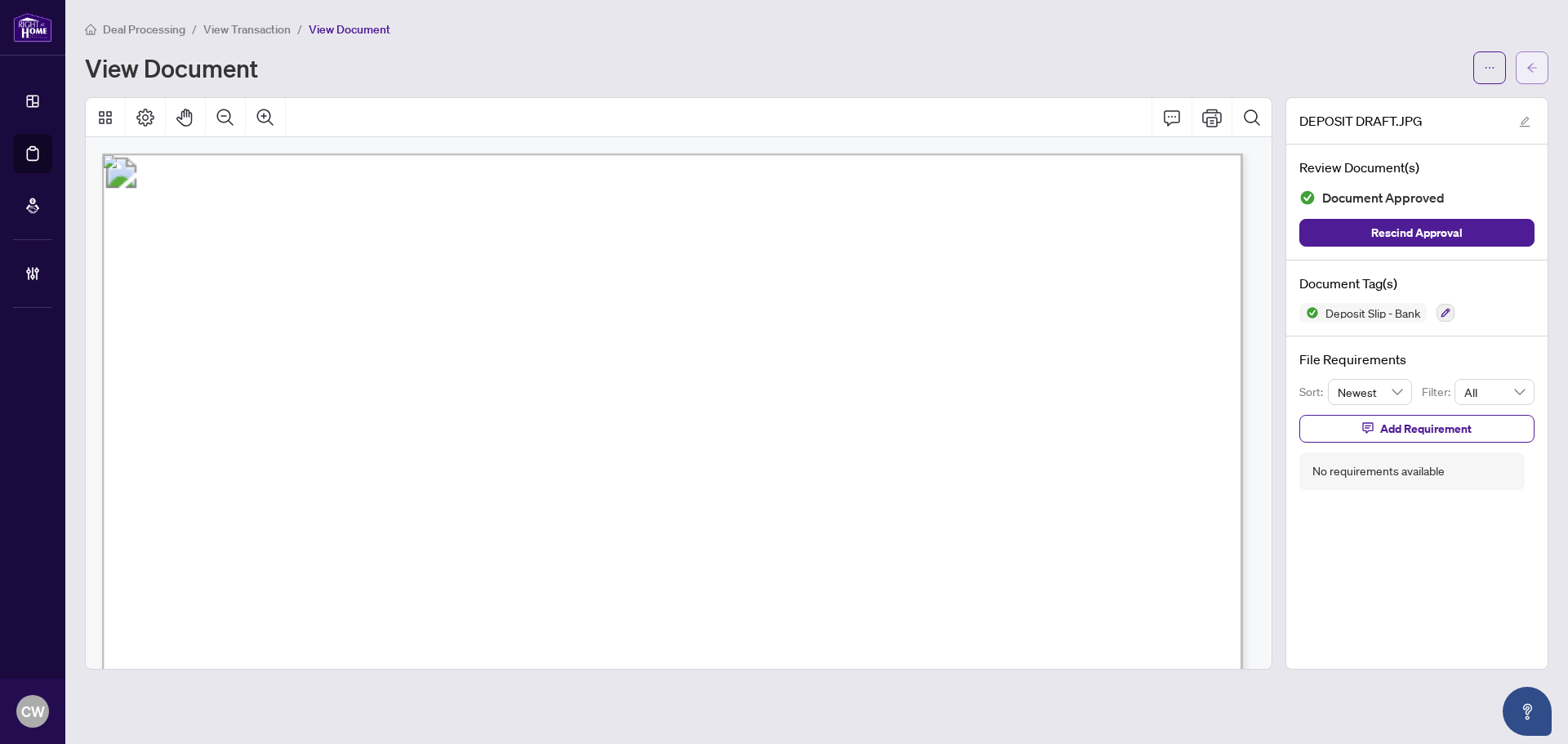
click at [1532, 75] on span "button" at bounding box center [1531, 68] width 11 height 26
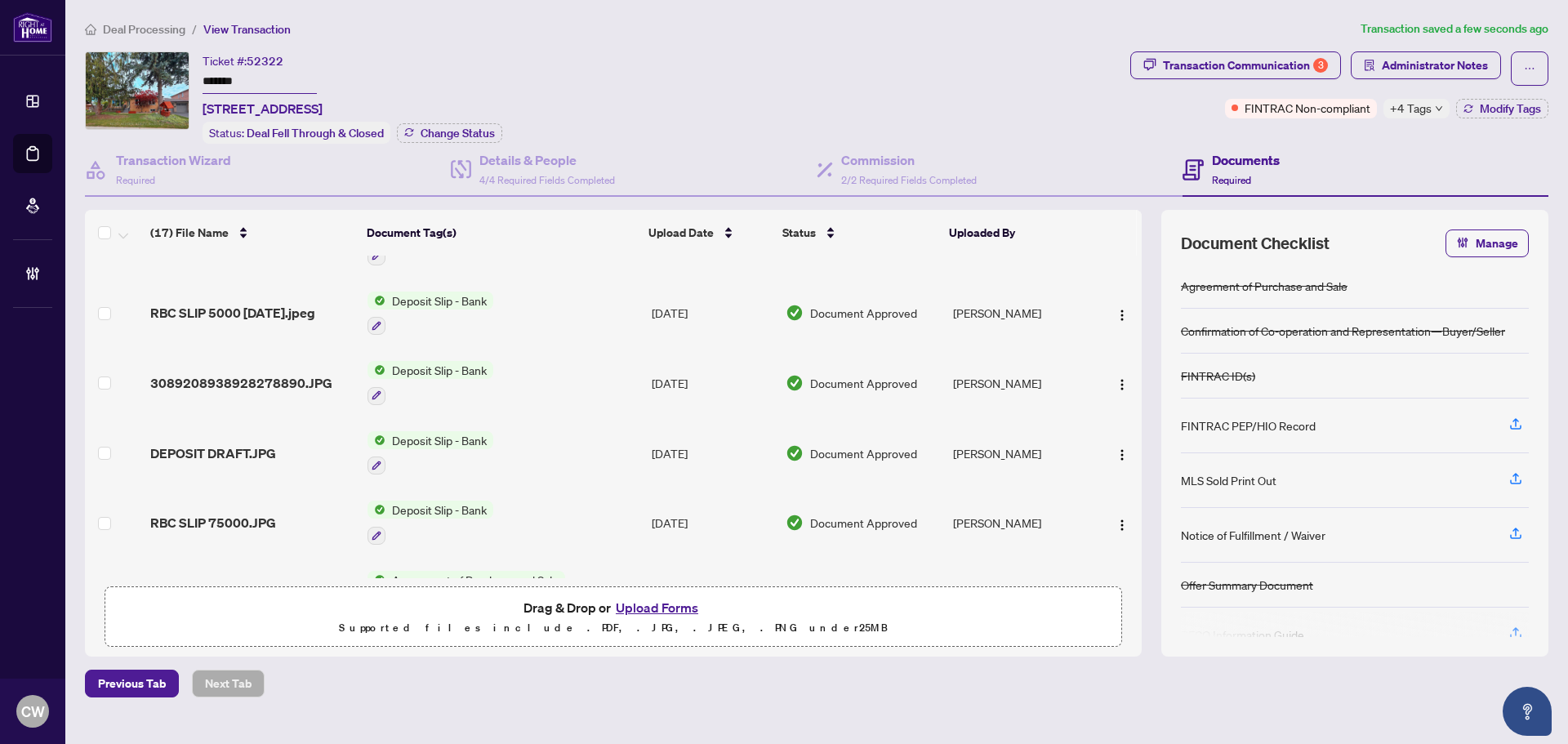
scroll to position [867, 0]
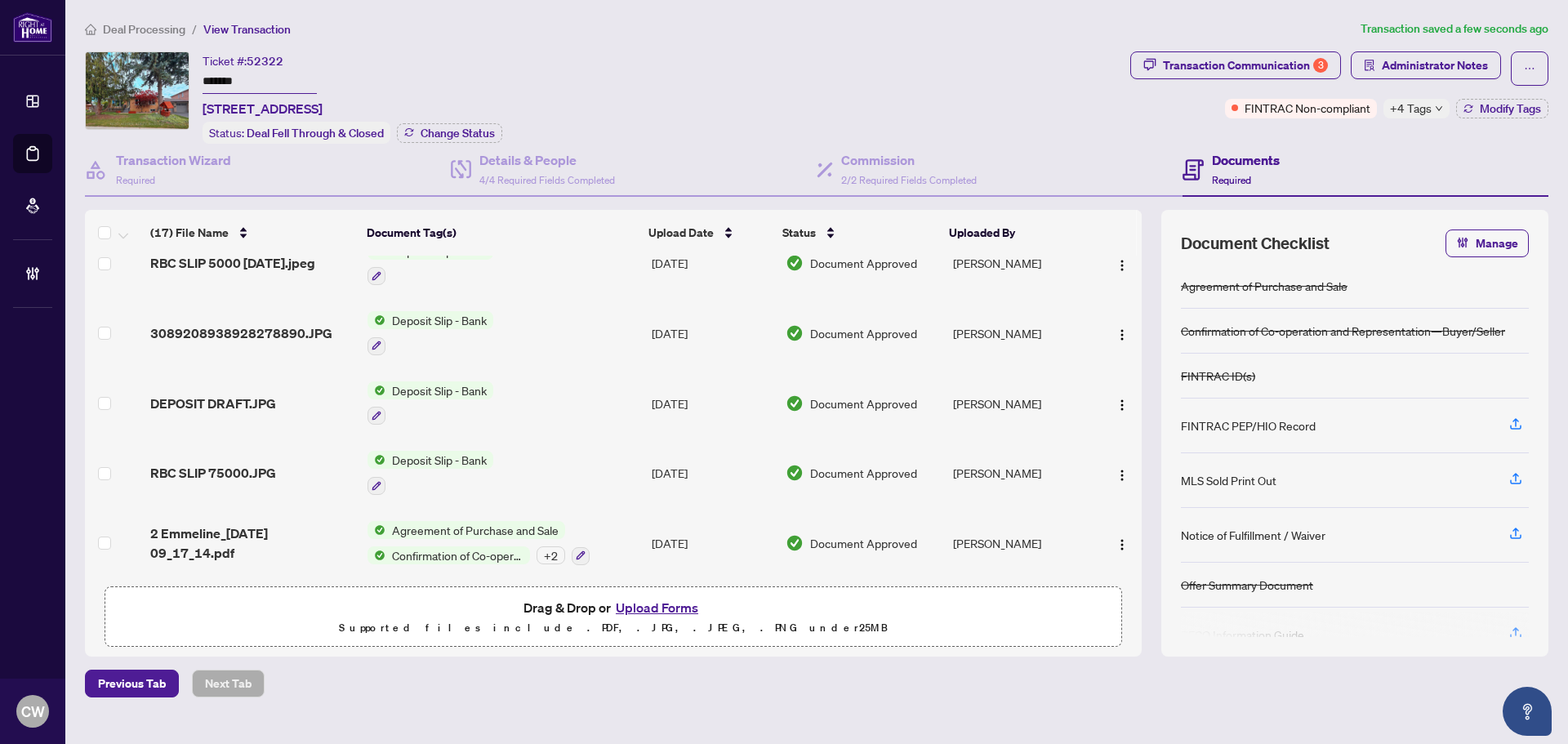
click at [228, 393] on span "DEPOSIT DRAFT.JPG" at bounding box center [213, 403] width 126 height 20
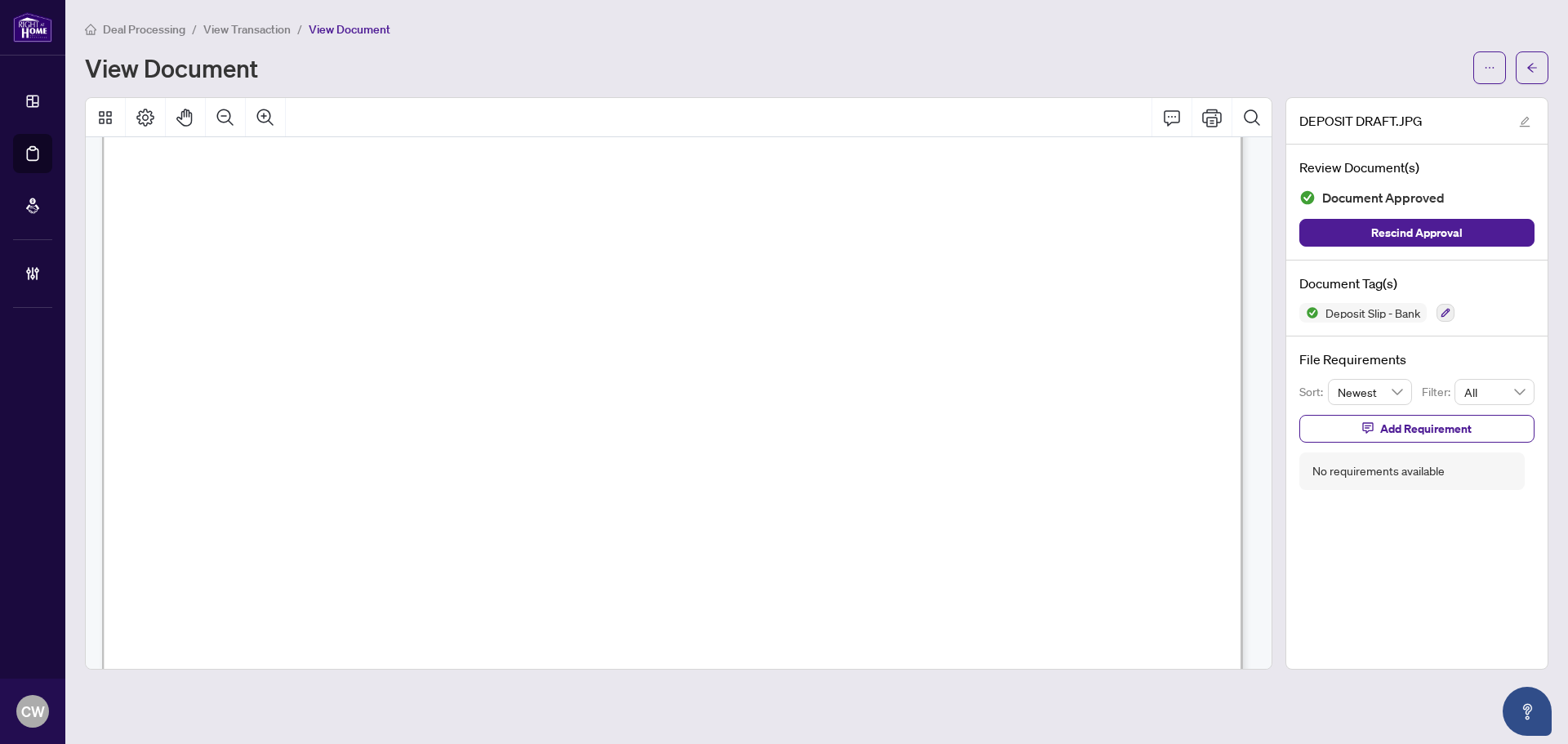
scroll to position [164, 0]
click at [1532, 74] on span "button" at bounding box center [1531, 68] width 11 height 26
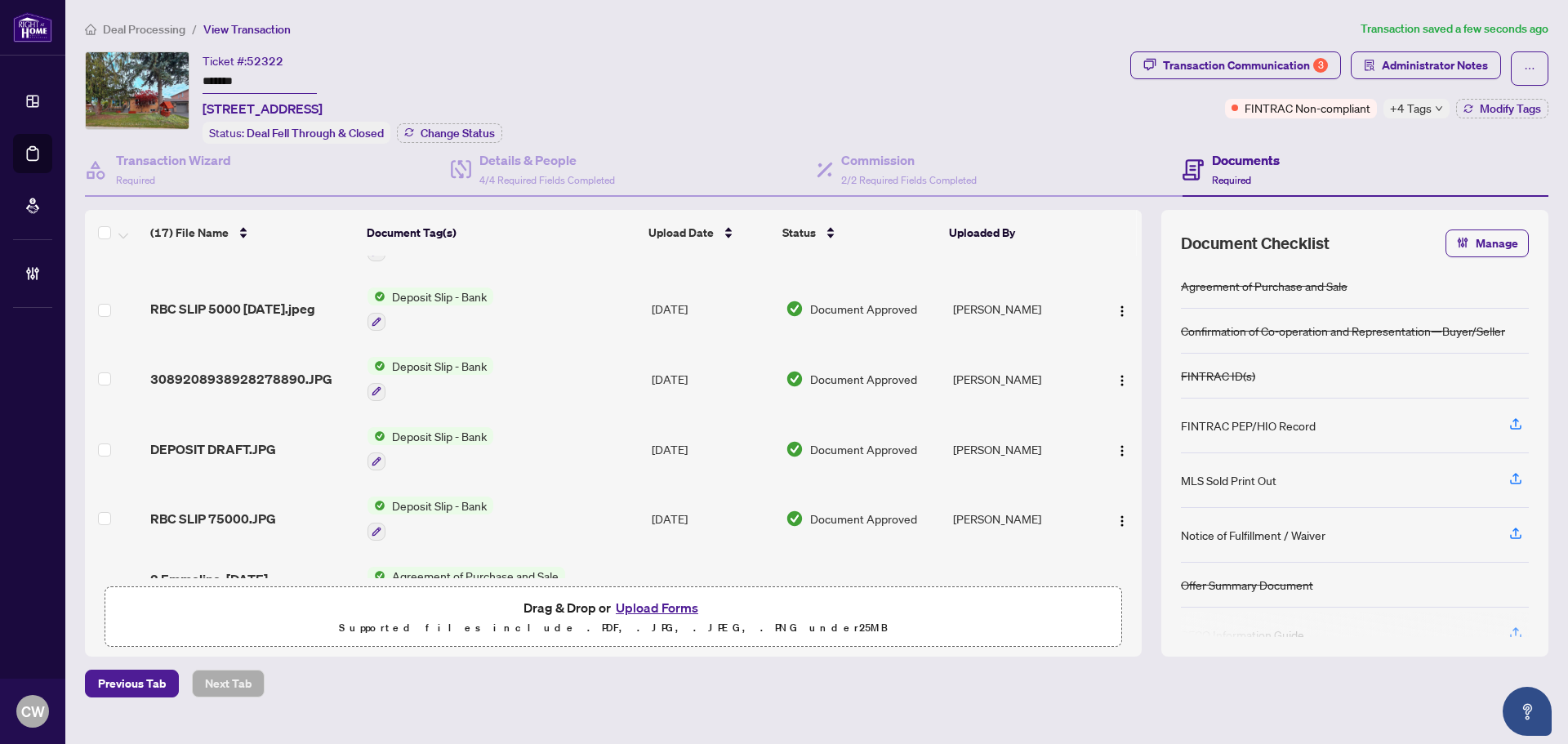
scroll to position [784, 0]
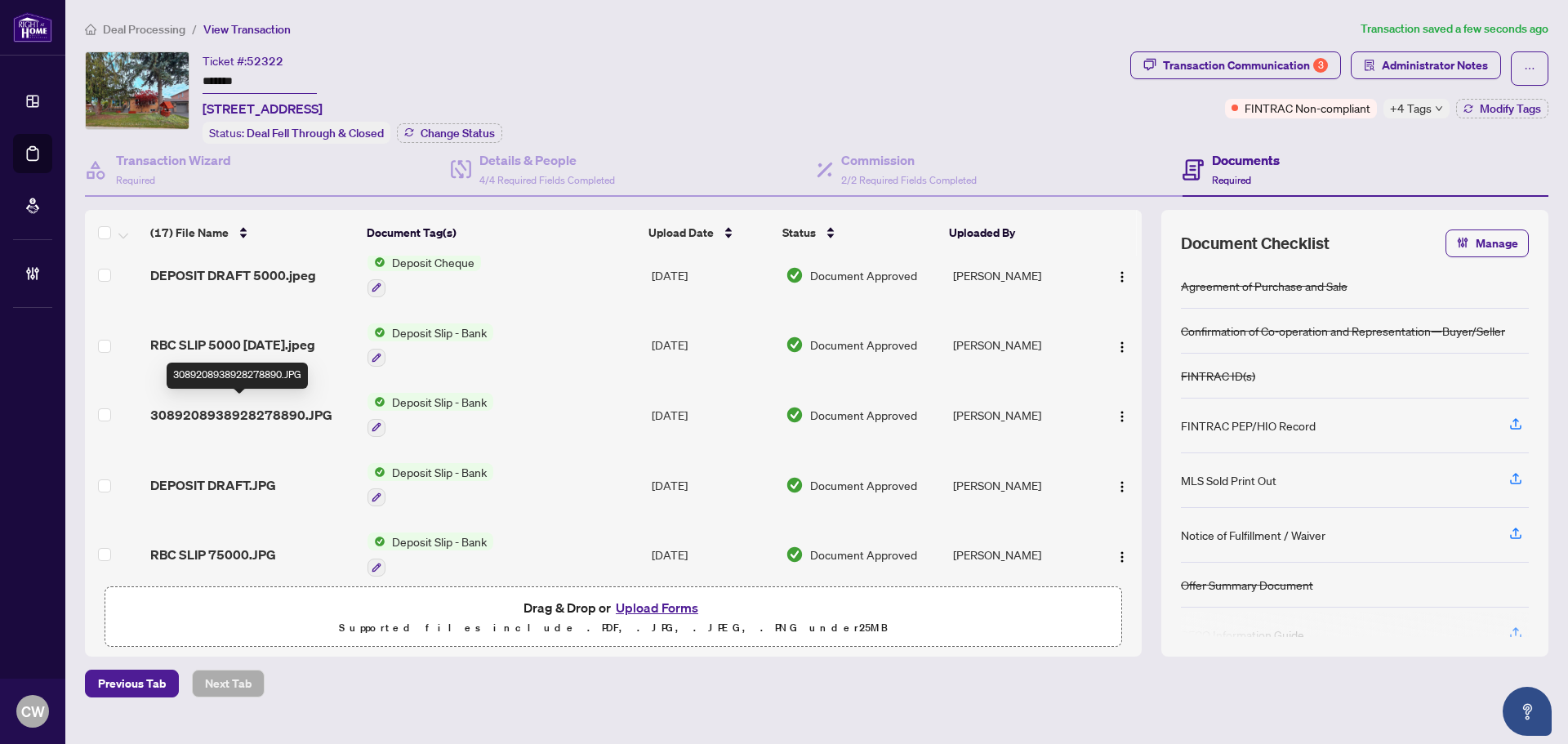
click at [285, 407] on span "3089208938928278890.JPG" at bounding box center [241, 415] width 182 height 20
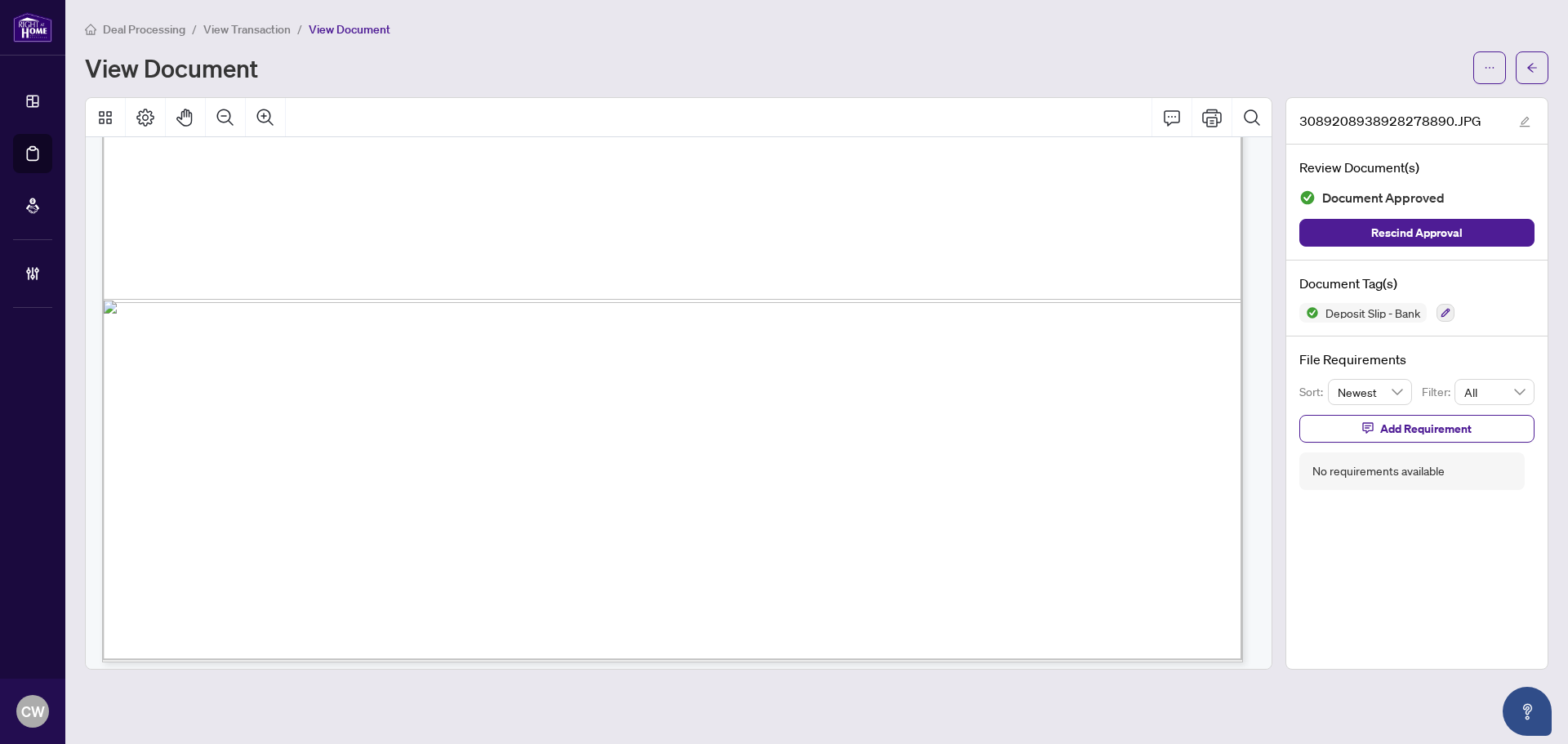
scroll to position [1114, 0]
click at [1542, 70] on button "button" at bounding box center [1532, 68] width 33 height 33
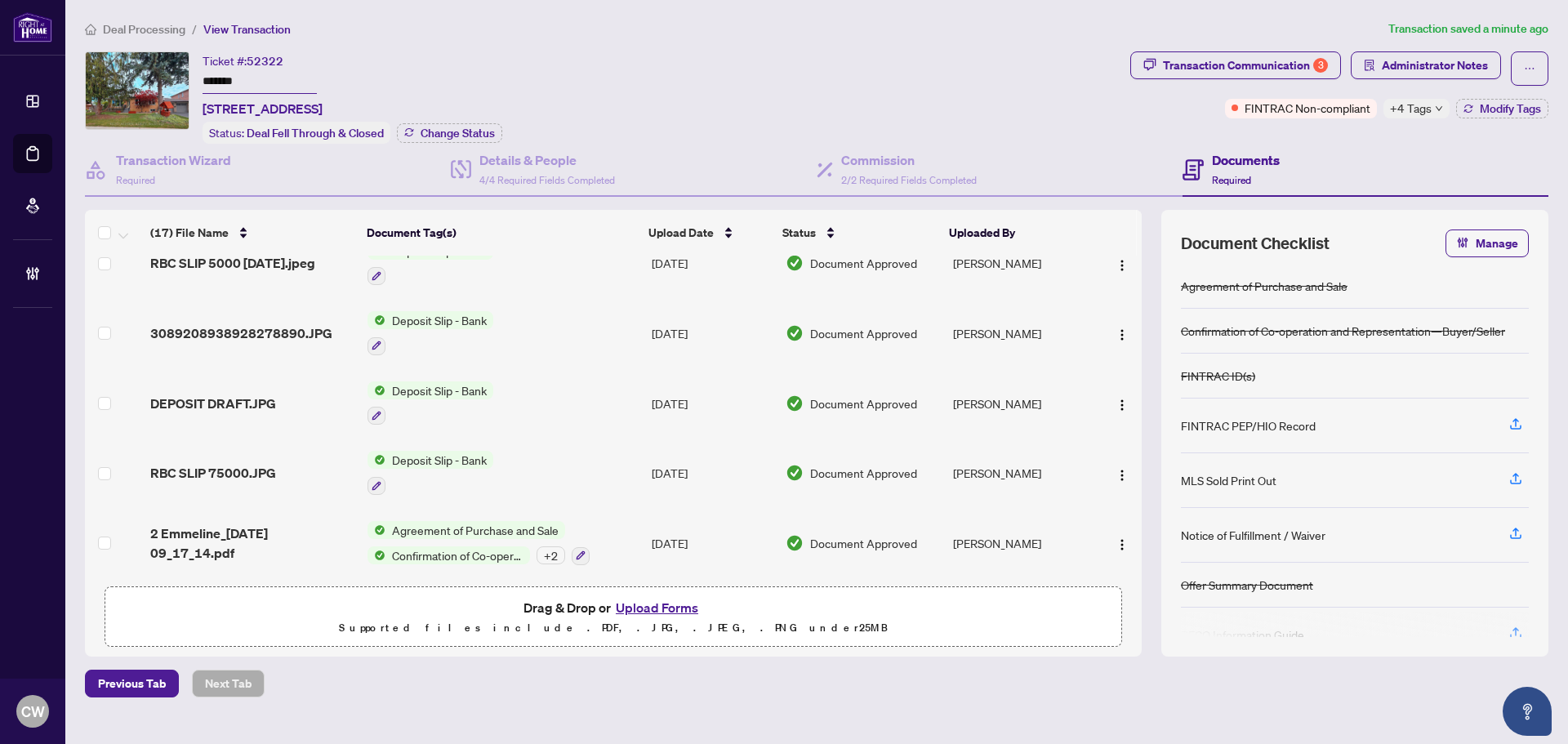
scroll to position [703, 0]
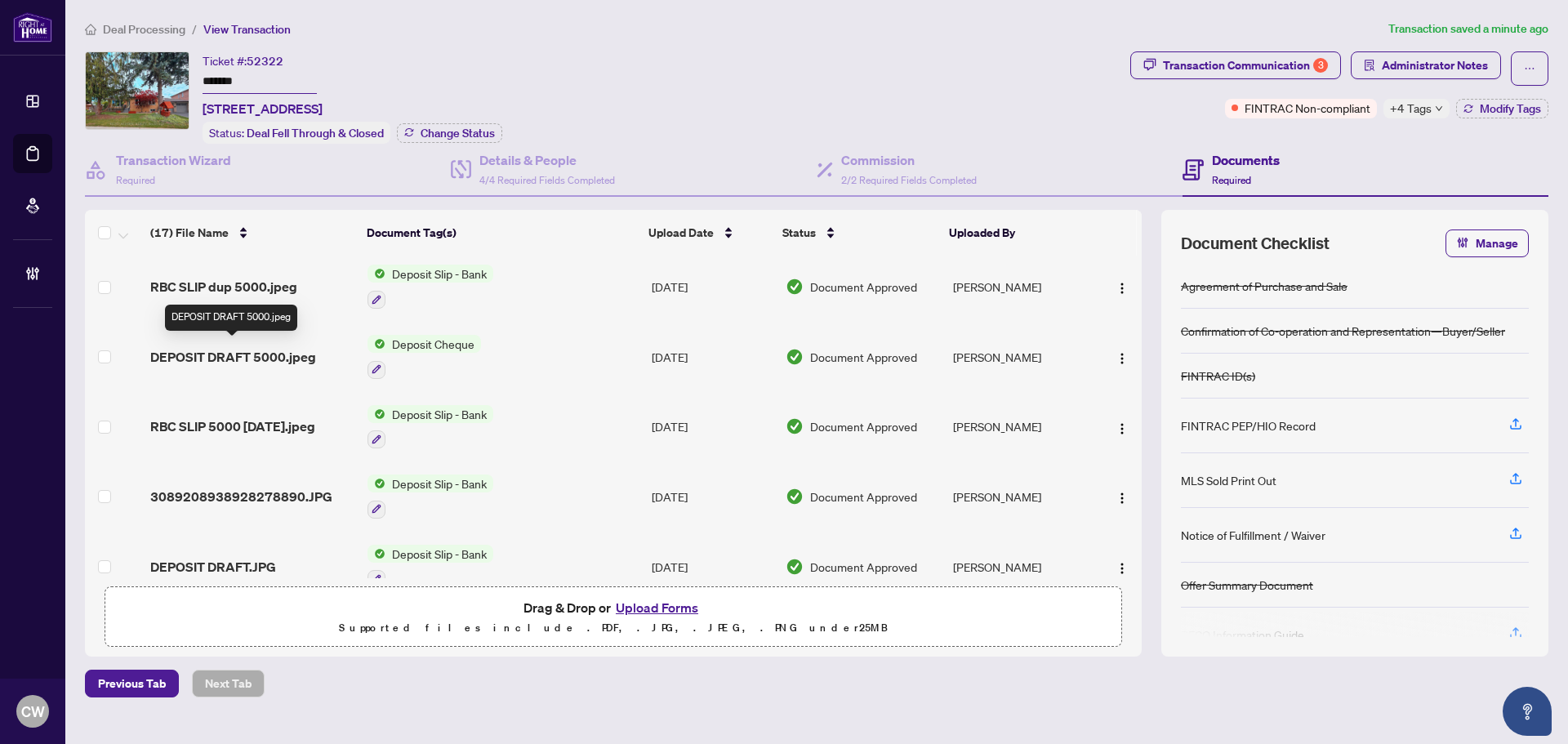
click at [269, 348] on span "DEPOSIT DRAFT 5000.jpeg" at bounding box center [232, 357] width 165 height 20
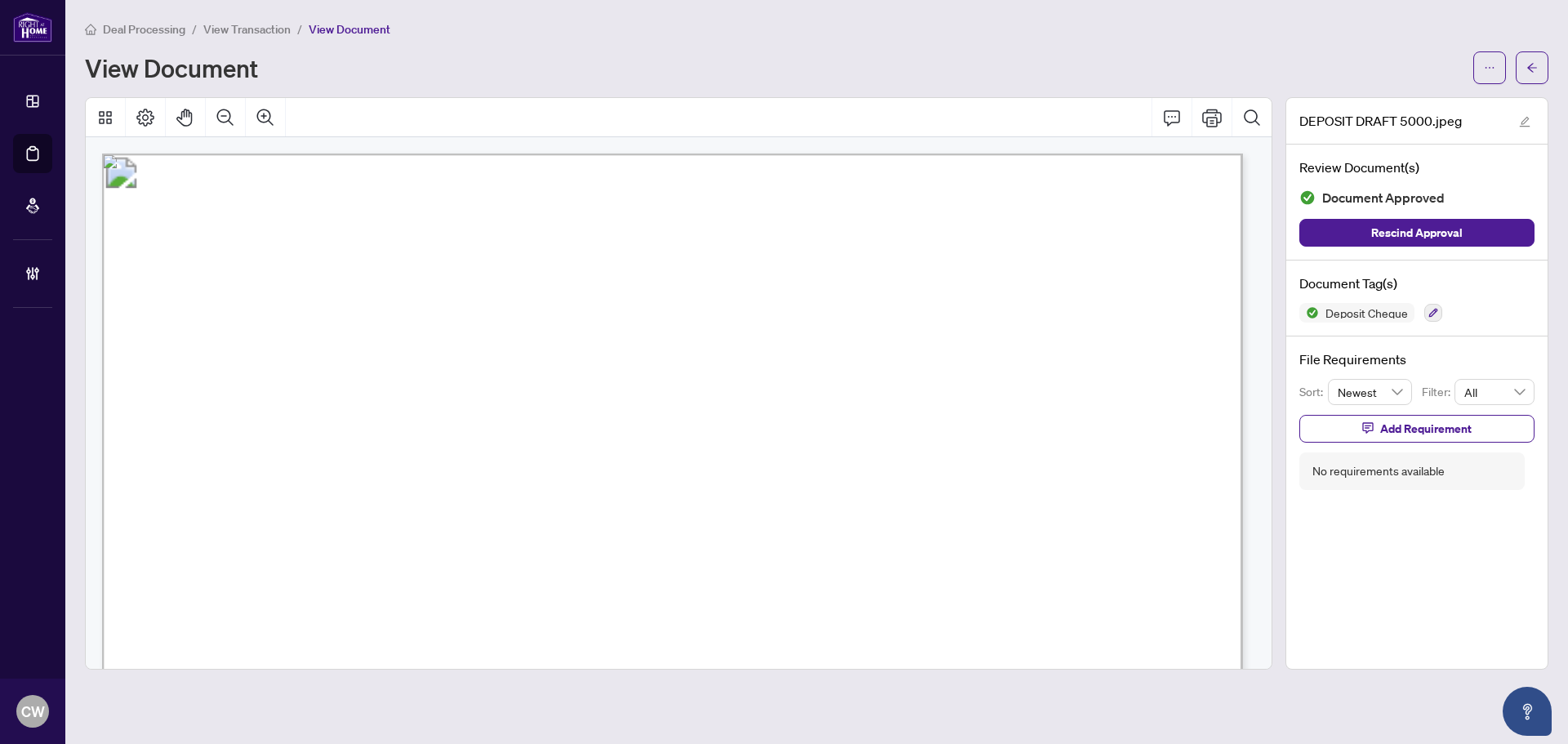
click at [1550, 68] on main "Deal Processing / View Transaction / View Document View Document DEPOSIT DRAFT …" at bounding box center [816, 372] width 1503 height 744
click at [1543, 68] on button "button" at bounding box center [1532, 68] width 33 height 33
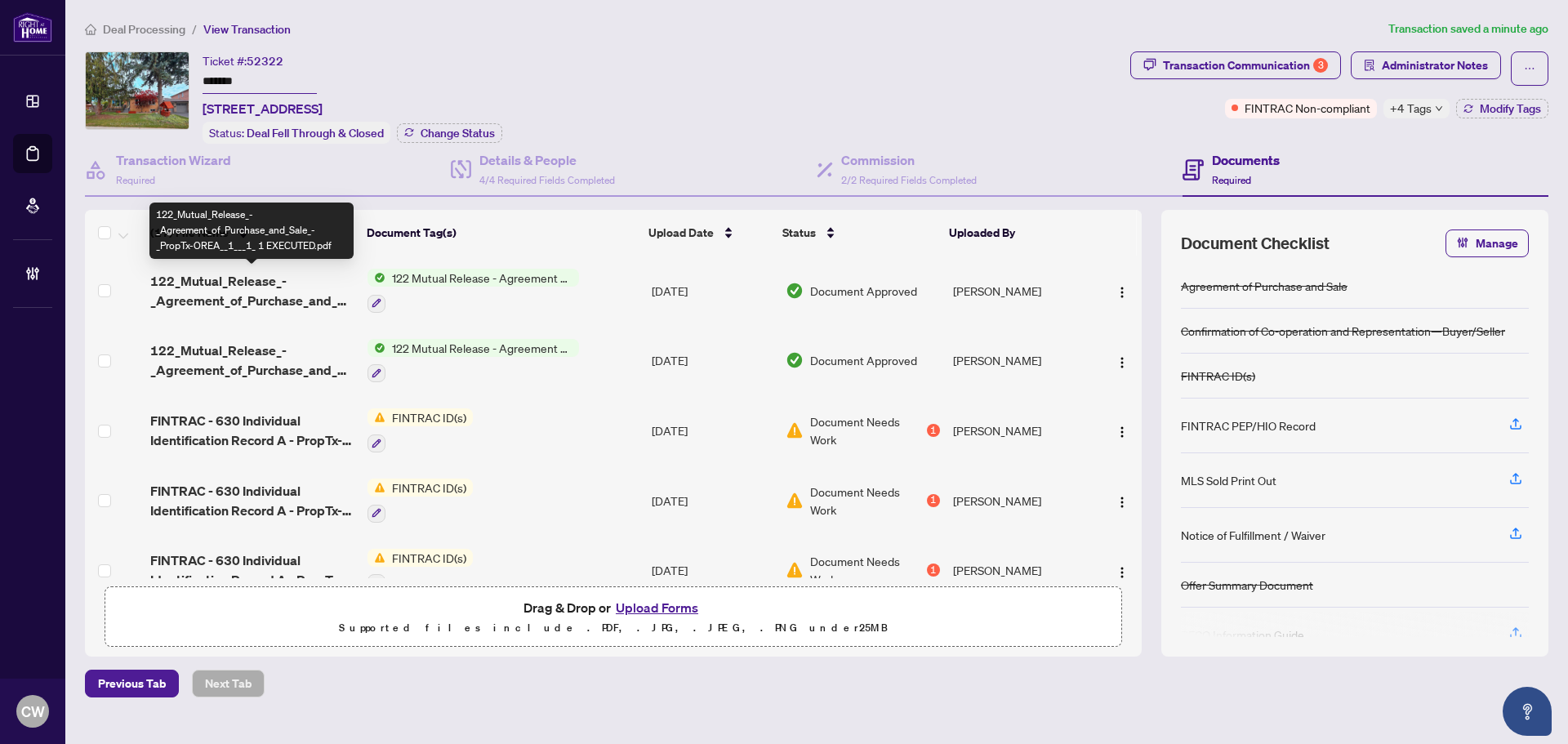
click at [280, 288] on span "122_Mutual_Release_-_Agreement_of_Purchase_and_Sale_-_PropTx-OREA__1___1_ 1 EXE…" at bounding box center [252, 291] width 204 height 39
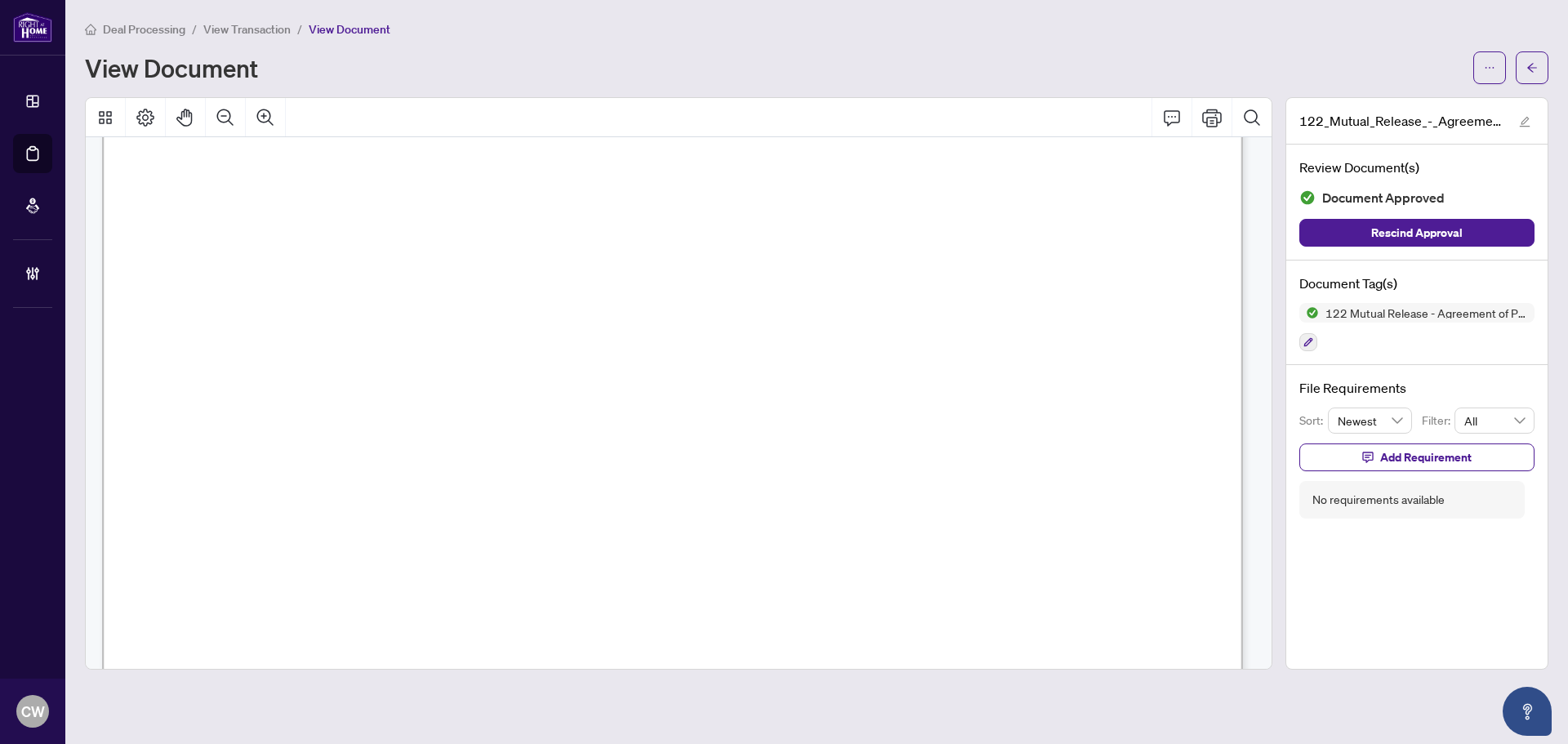
scroll to position [327, 0]
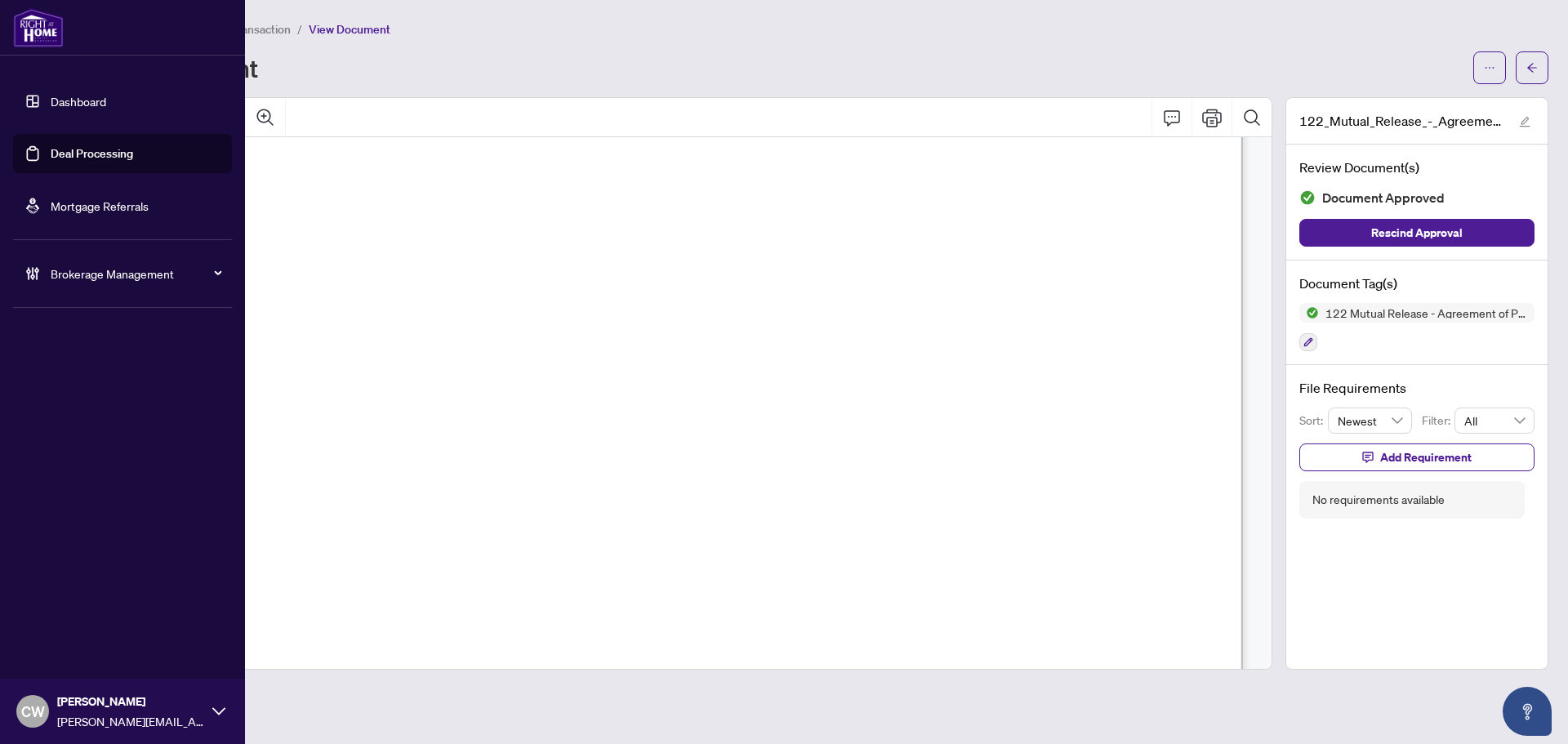
click at [51, 156] on link "Deal Processing" at bounding box center [92, 153] width 82 height 15
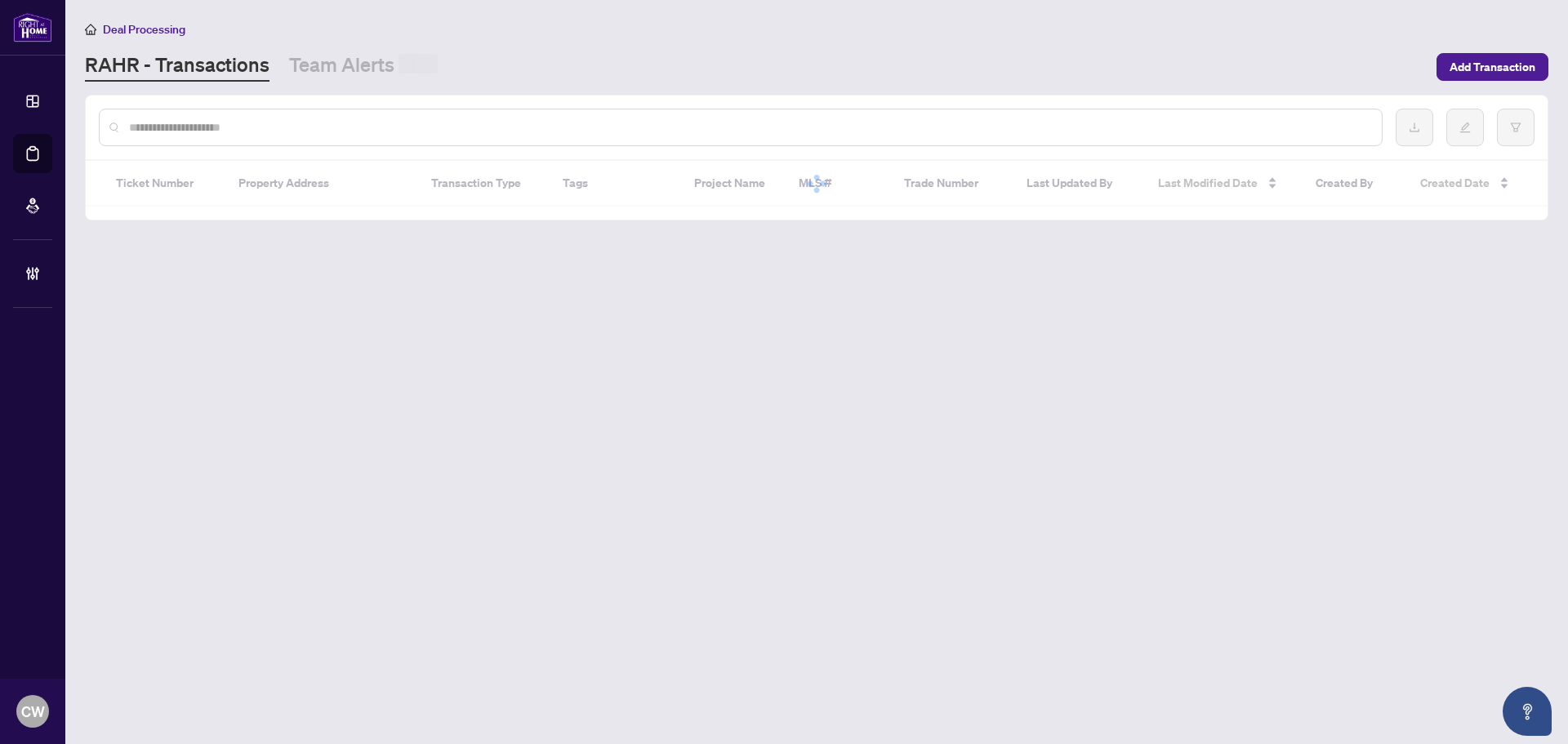
click at [264, 129] on input "text" at bounding box center [749, 127] width 1240 height 18
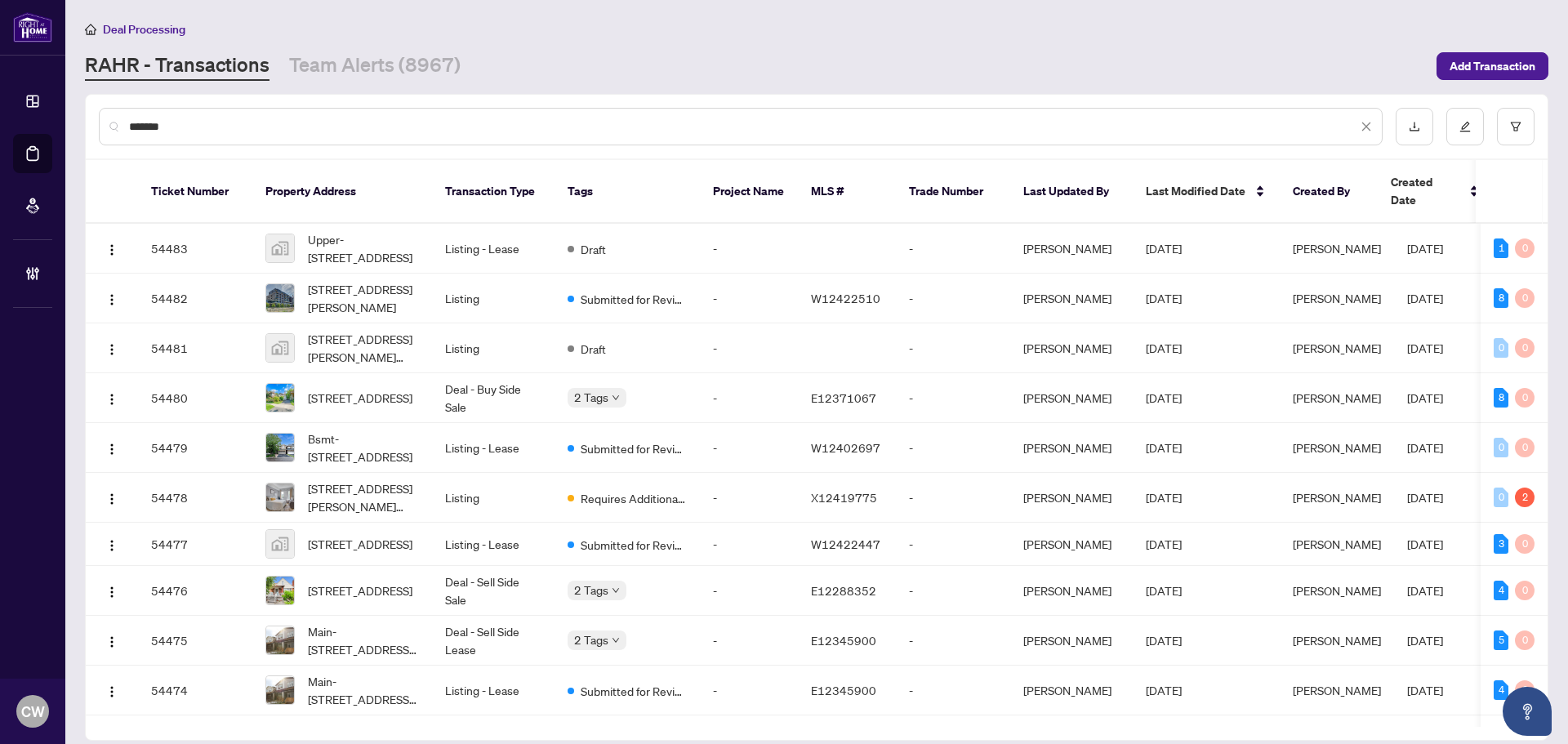
type input "*******"
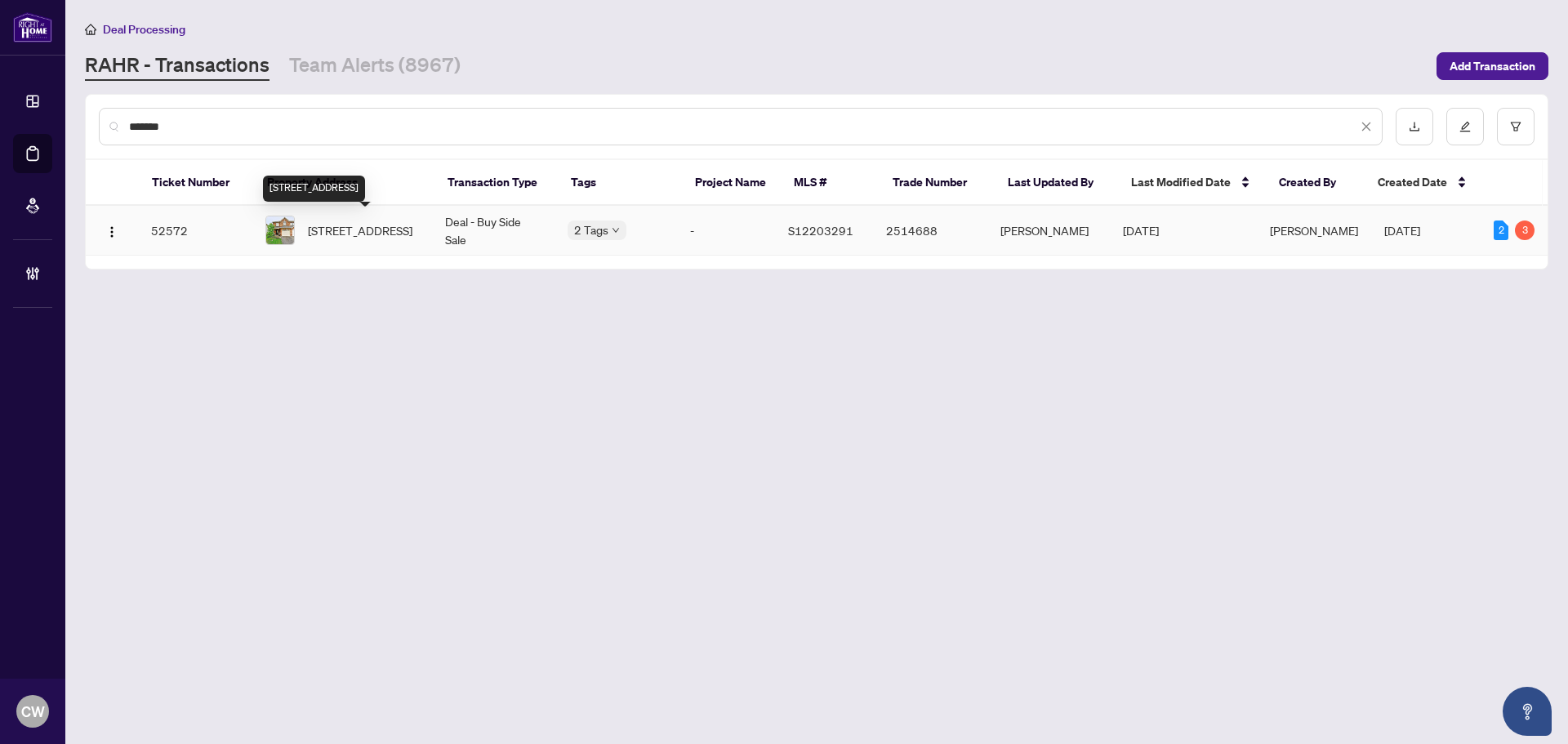
click at [365, 229] on span "[STREET_ADDRESS]" at bounding box center [360, 230] width 105 height 18
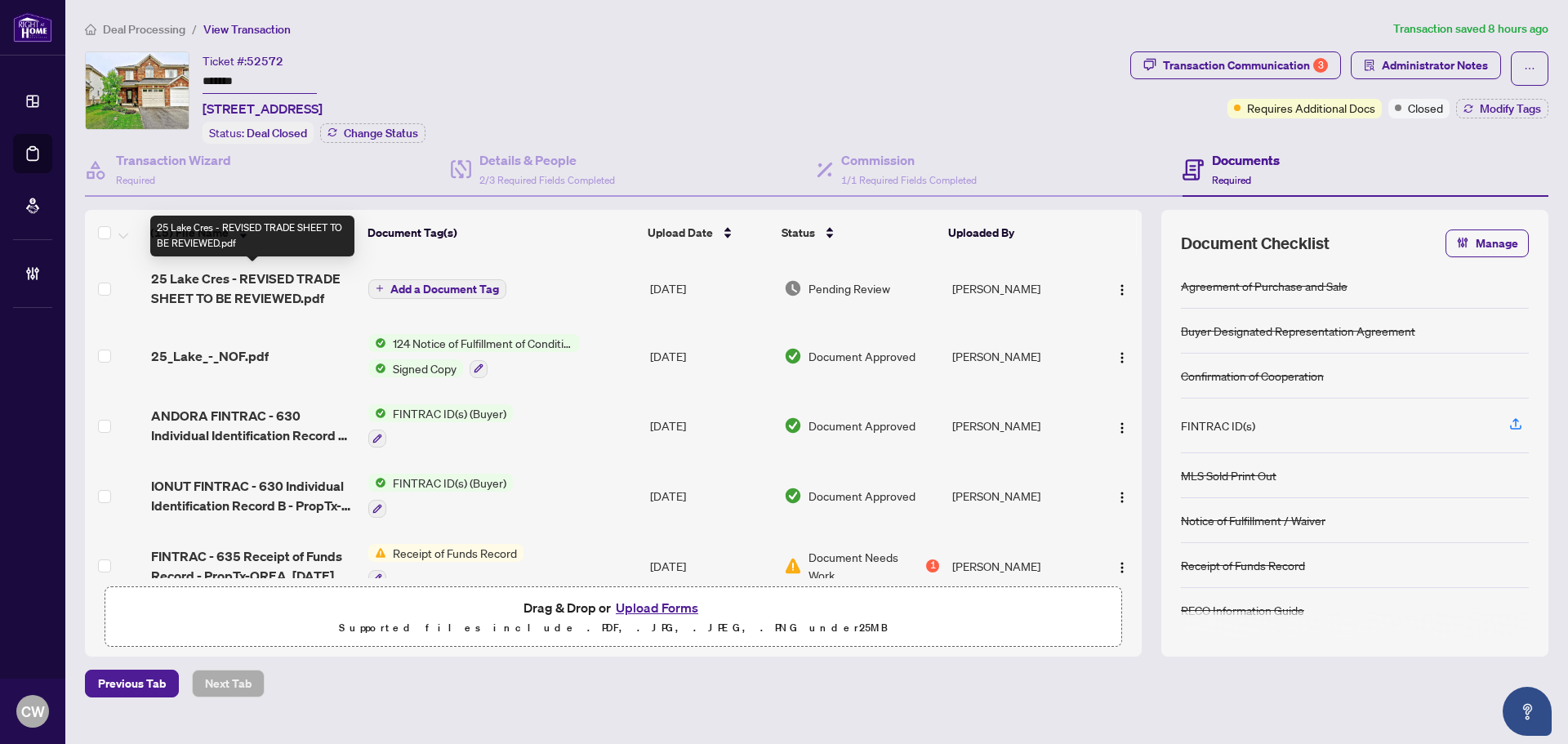
click at [235, 292] on span "25 Lake Cres - REVISED TRADE SHEET TO BE REVIEWED.pdf" at bounding box center [253, 288] width 204 height 39
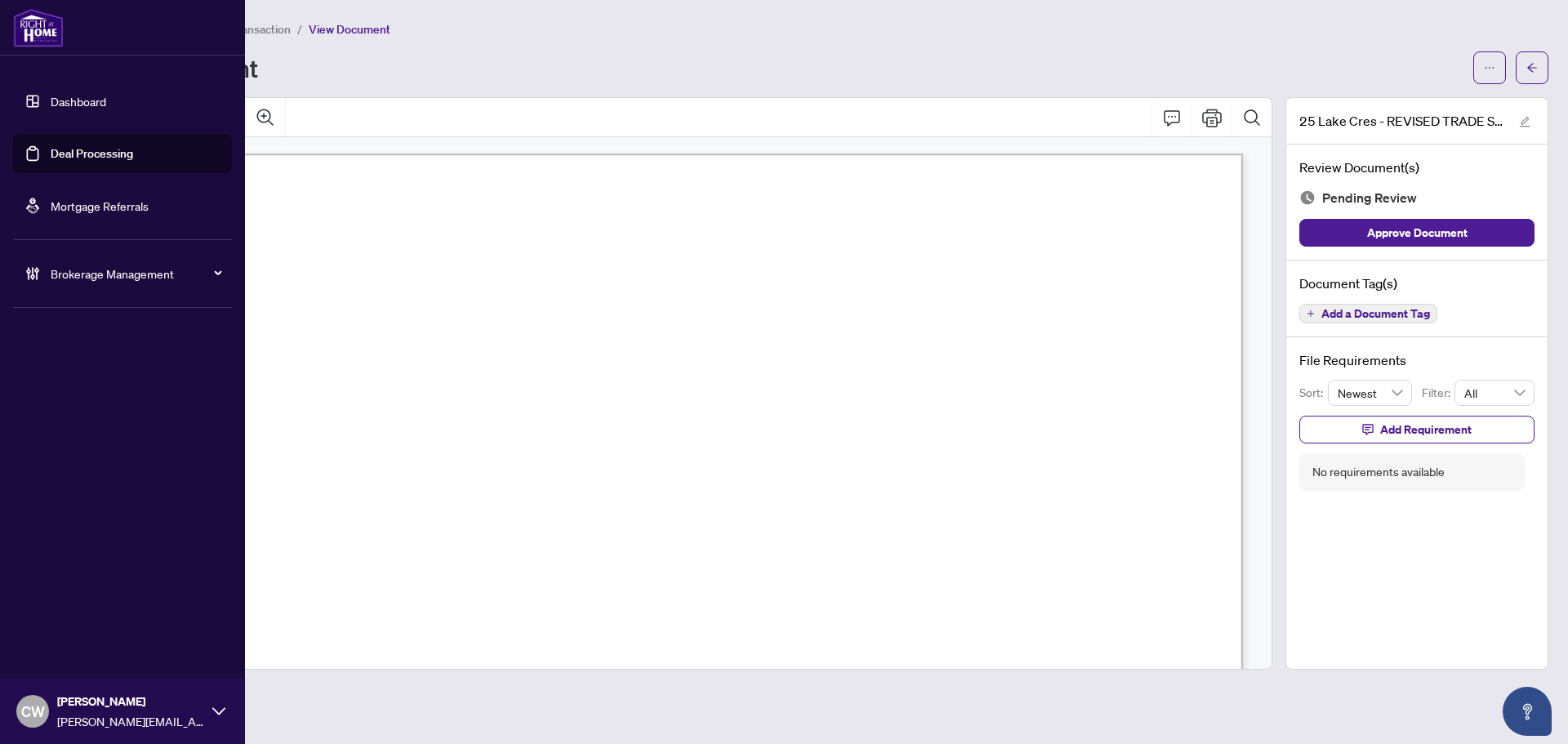
click at [81, 161] on link "Deal Processing" at bounding box center [92, 153] width 82 height 15
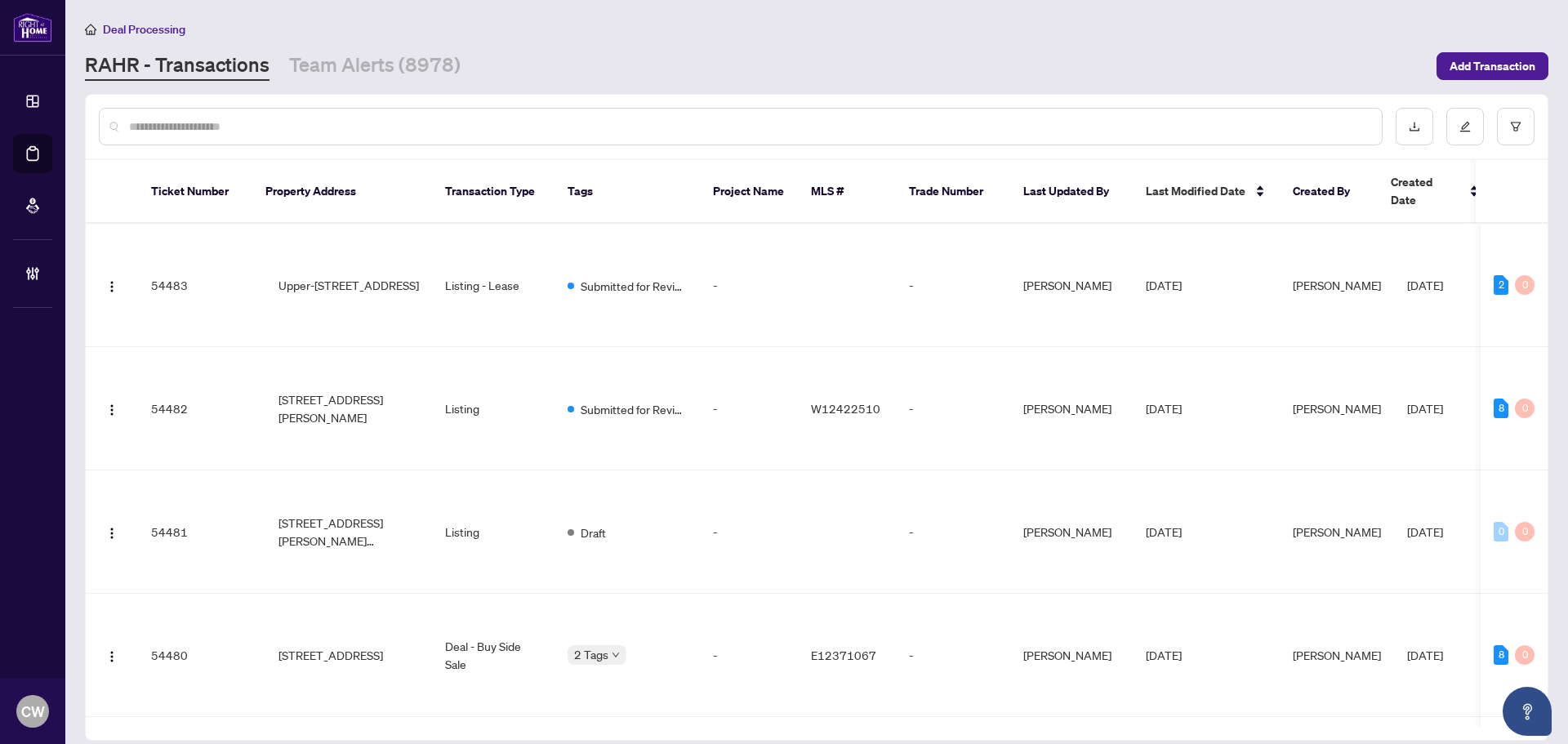
click at [296, 129] on input "text" at bounding box center [749, 126] width 1240 height 18
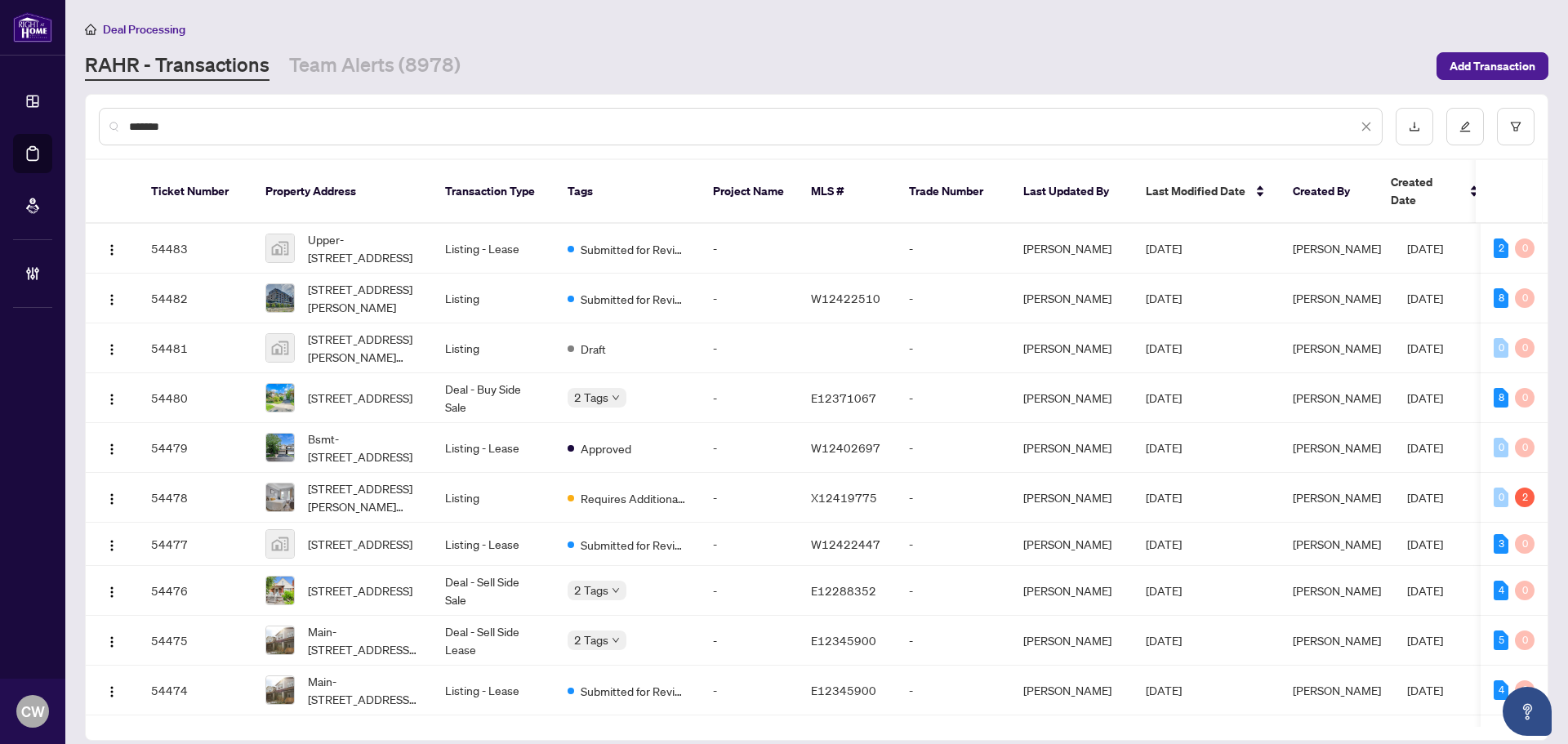
type input "*******"
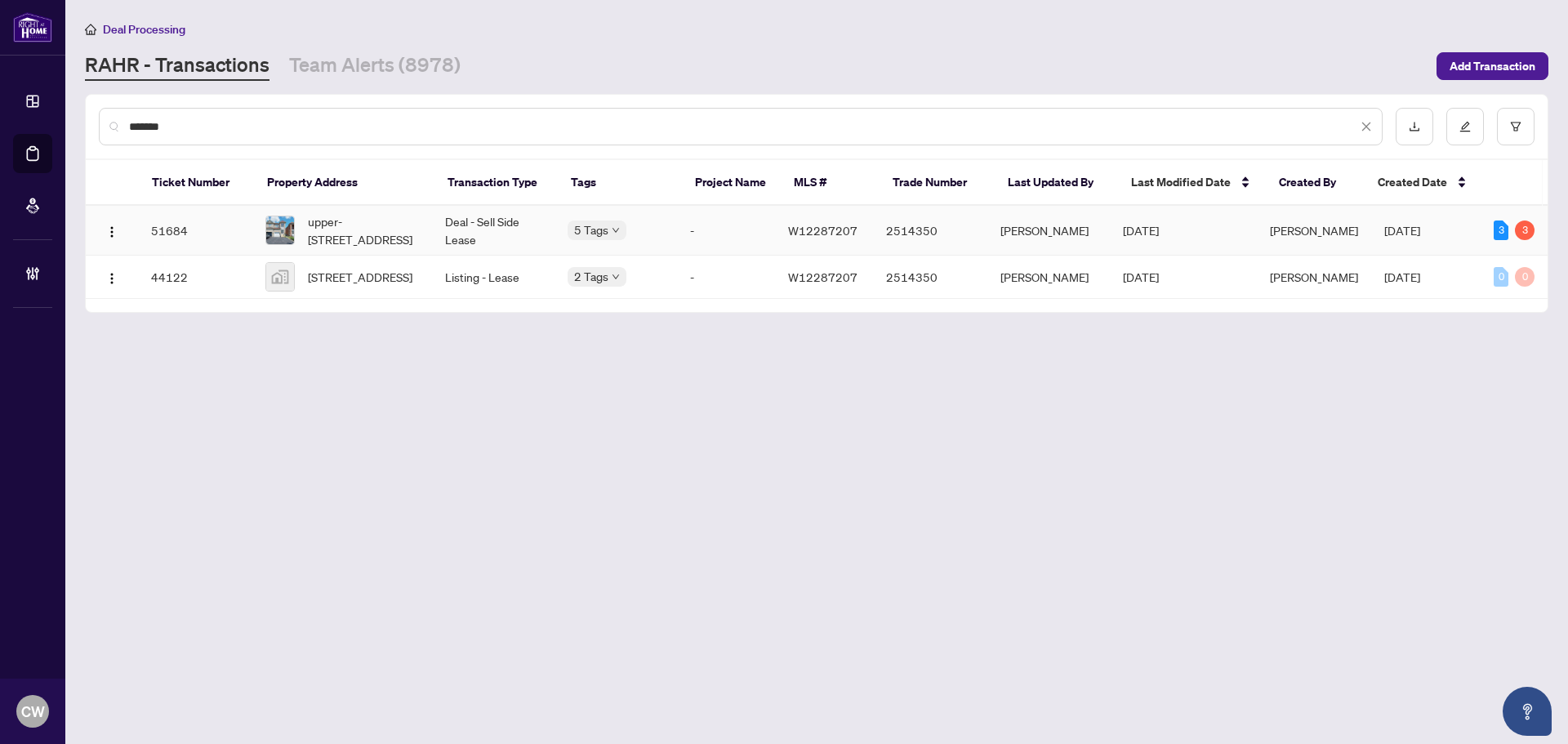
click at [382, 225] on span "upper-[STREET_ADDRESS]" at bounding box center [363, 231] width 111 height 36
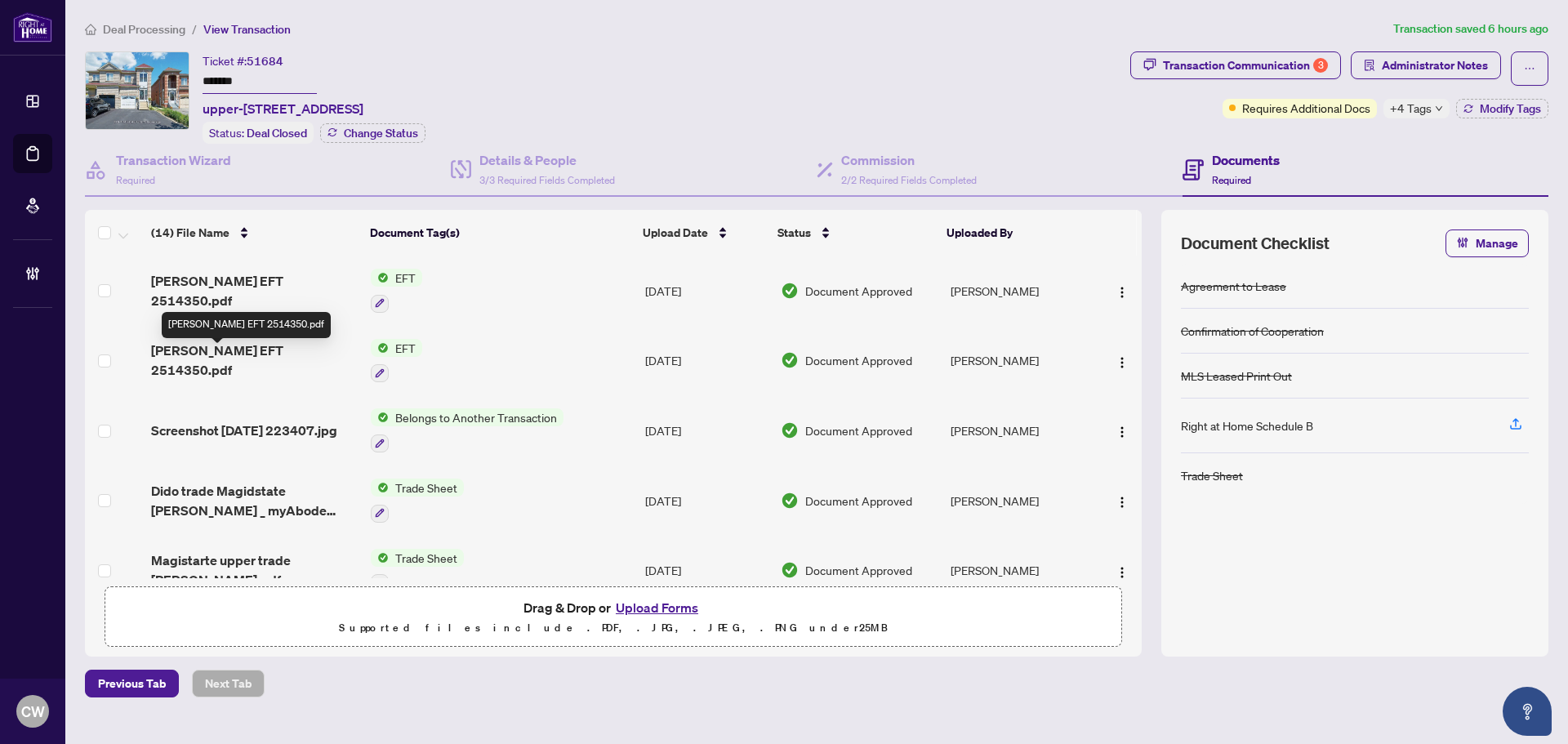
click at [267, 360] on span "[PERSON_NAME] EFT 2514350.pdf" at bounding box center [254, 360] width 207 height 39
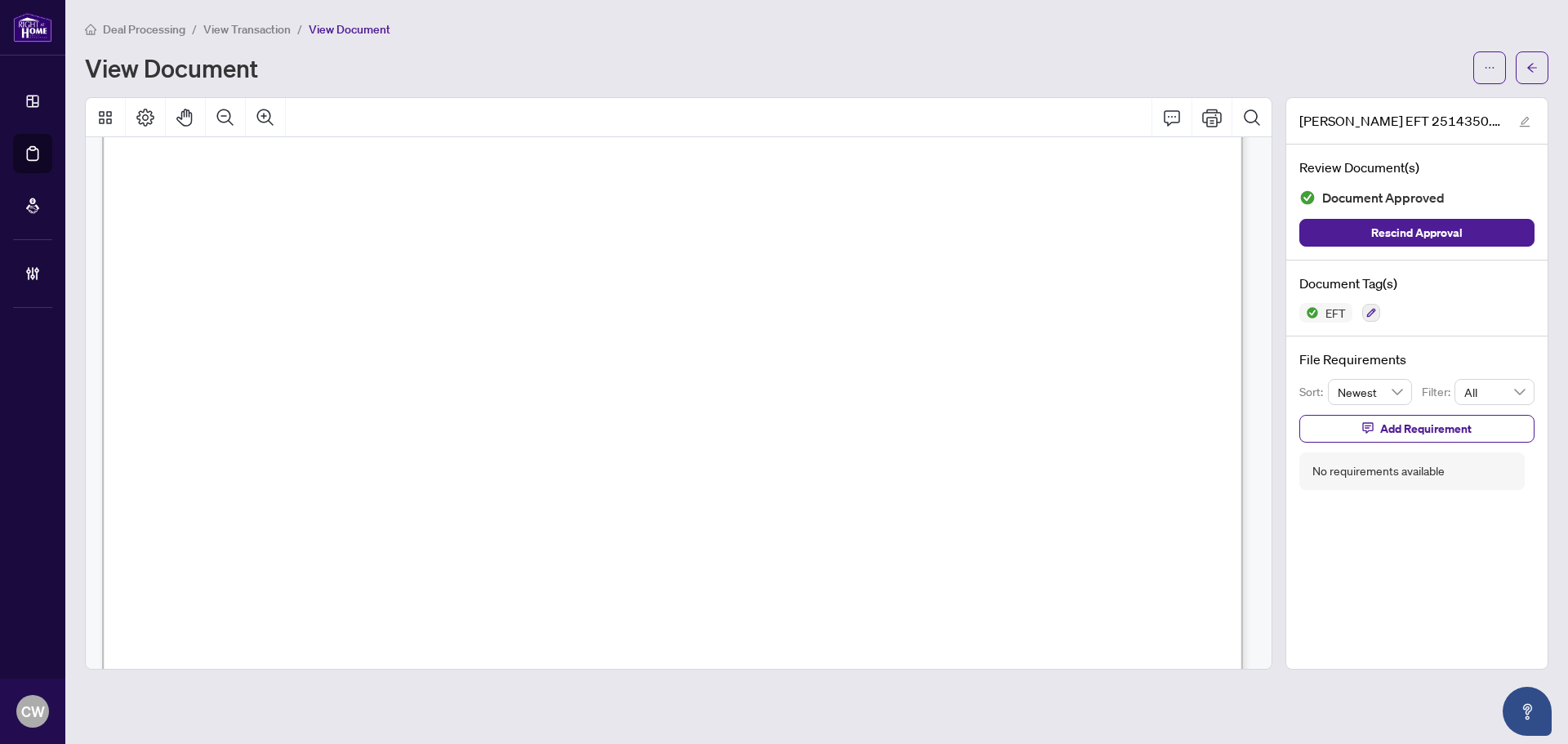
scroll to position [408, 0]
click at [1528, 71] on icon "arrow-left" at bounding box center [1531, 67] width 11 height 11
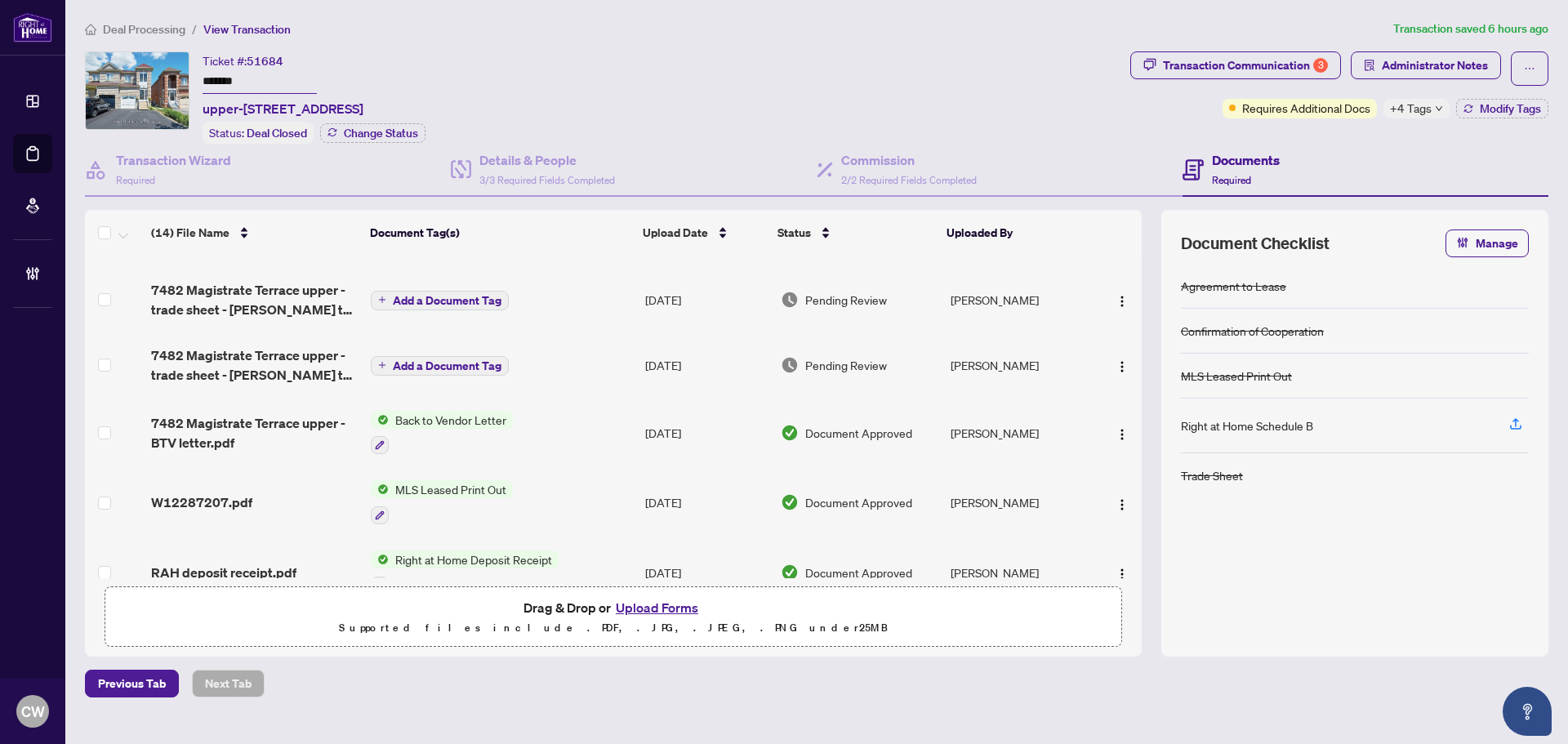
scroll to position [327, 0]
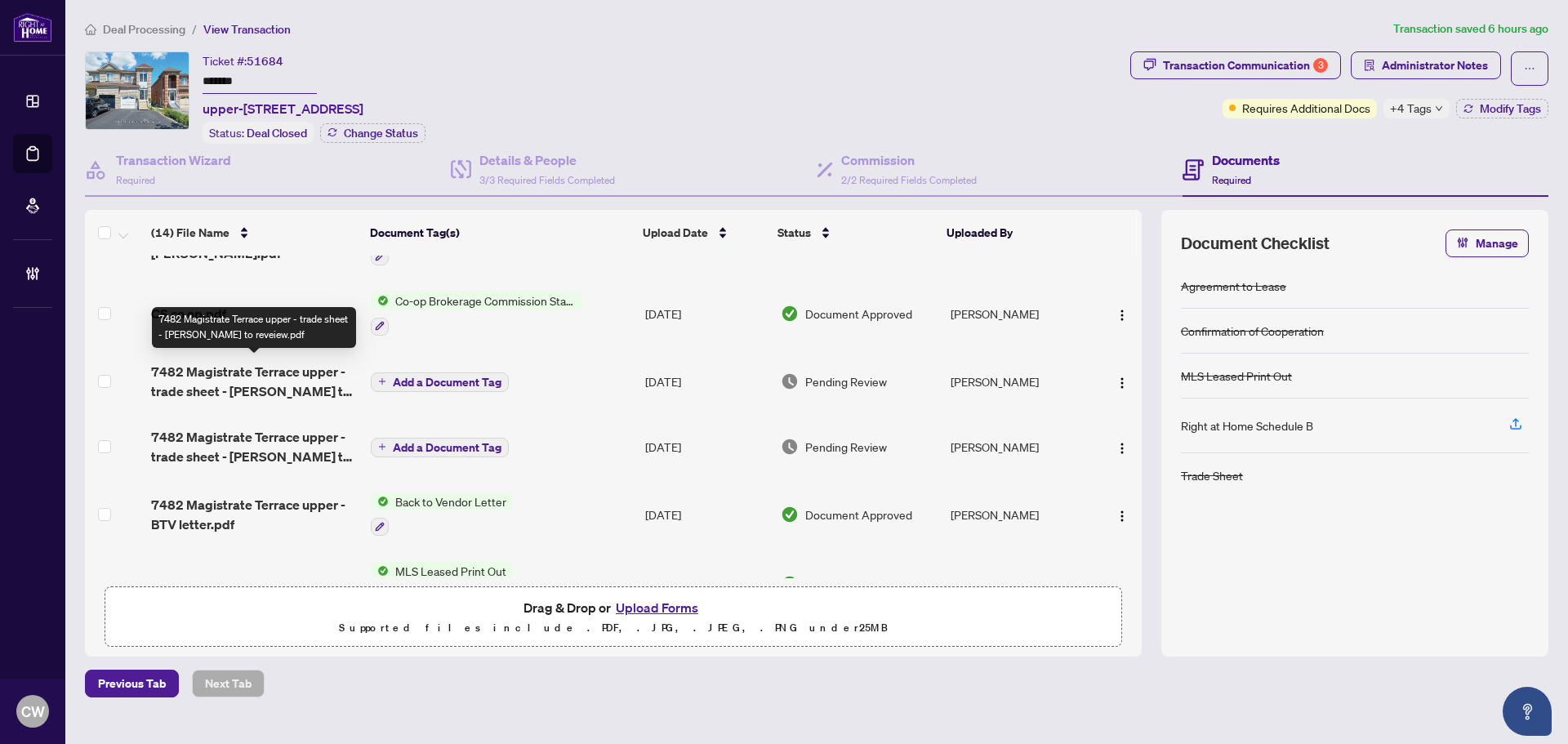
click at [293, 370] on span "7482 Magistrate Terrace upper - trade sheet - [PERSON_NAME] to reveiew.pdf" at bounding box center [254, 381] width 207 height 39
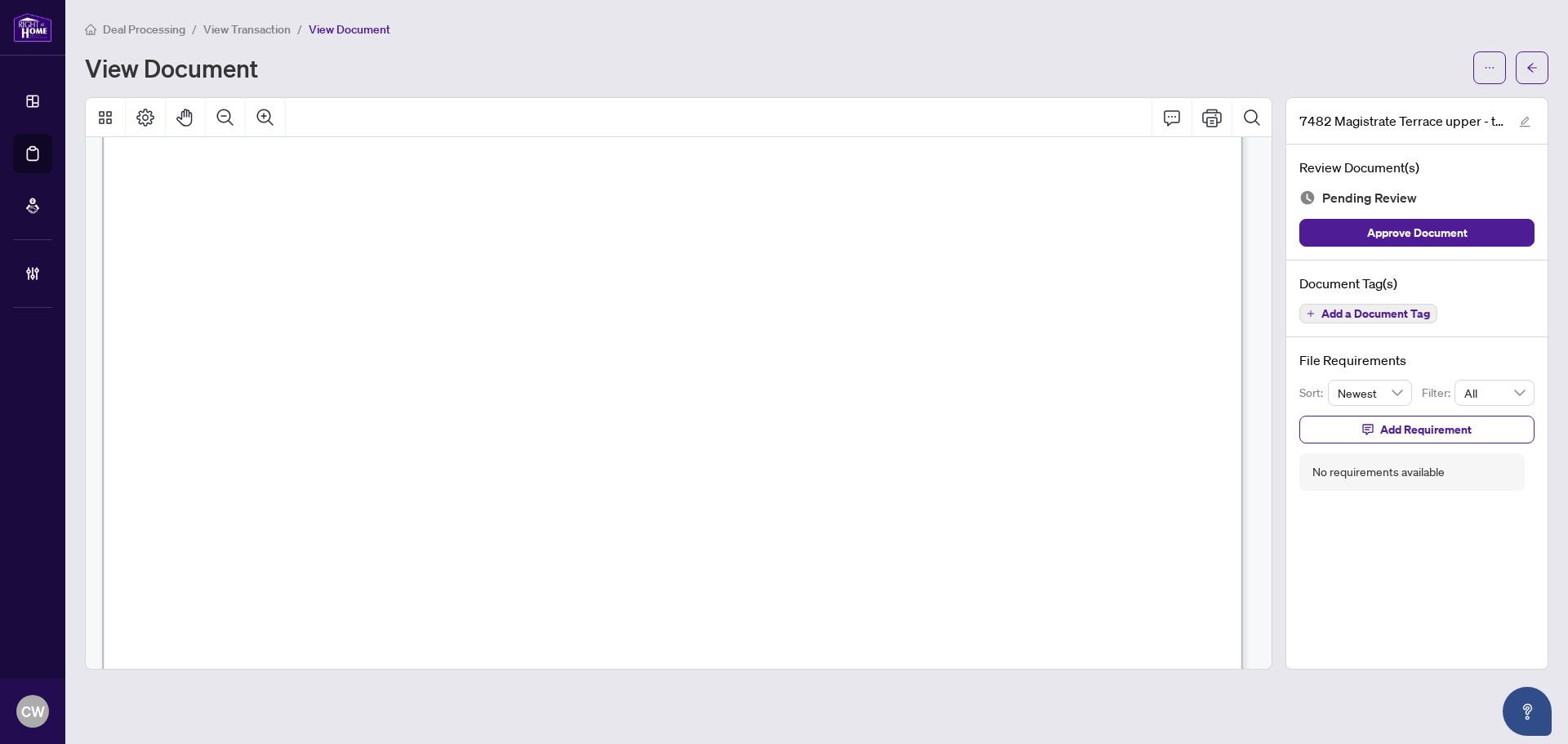
scroll to position [408, 0]
click at [1532, 73] on icon "arrow-left" at bounding box center [1531, 67] width 11 height 11
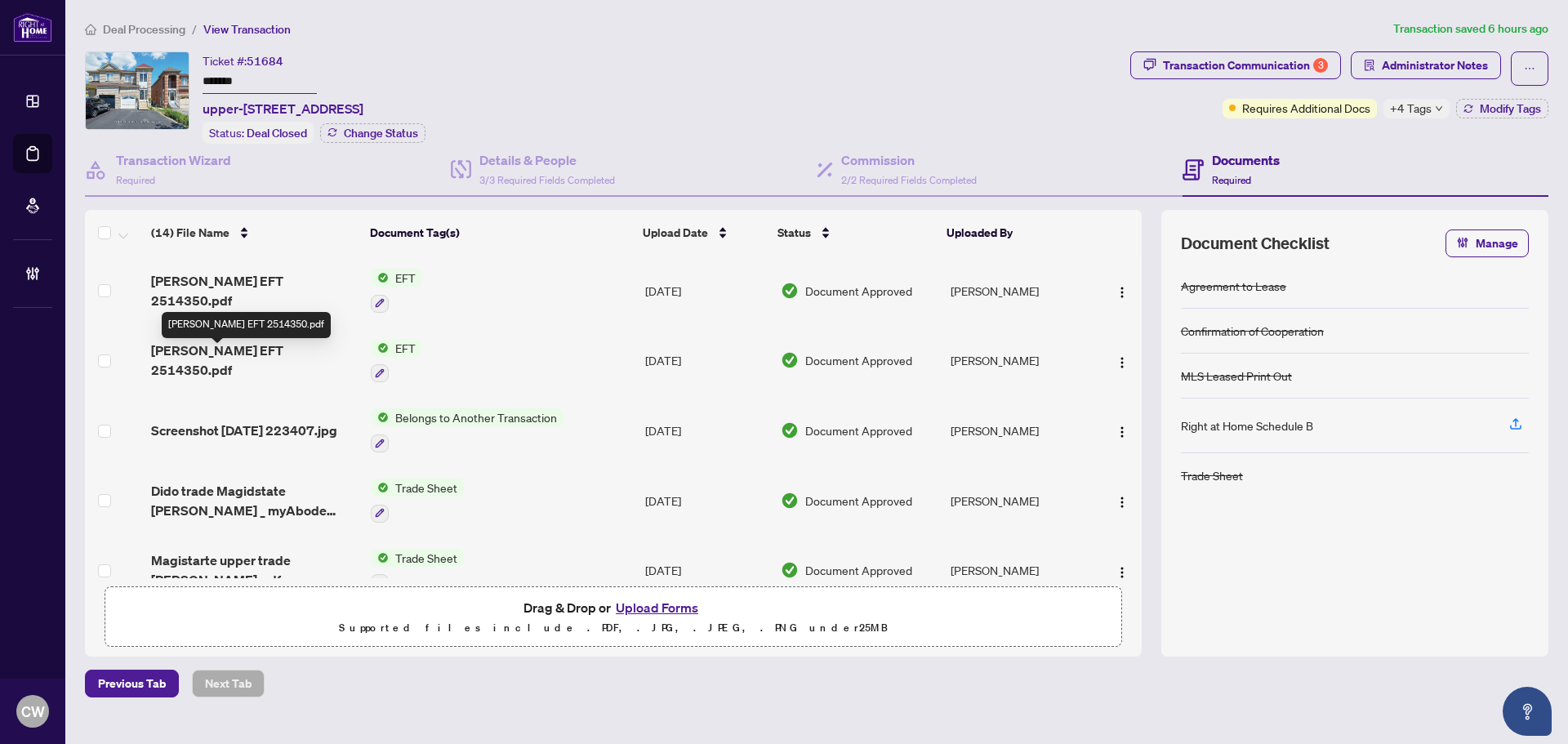
click at [258, 364] on span "[PERSON_NAME] EFT 2514350.pdf" at bounding box center [254, 360] width 207 height 39
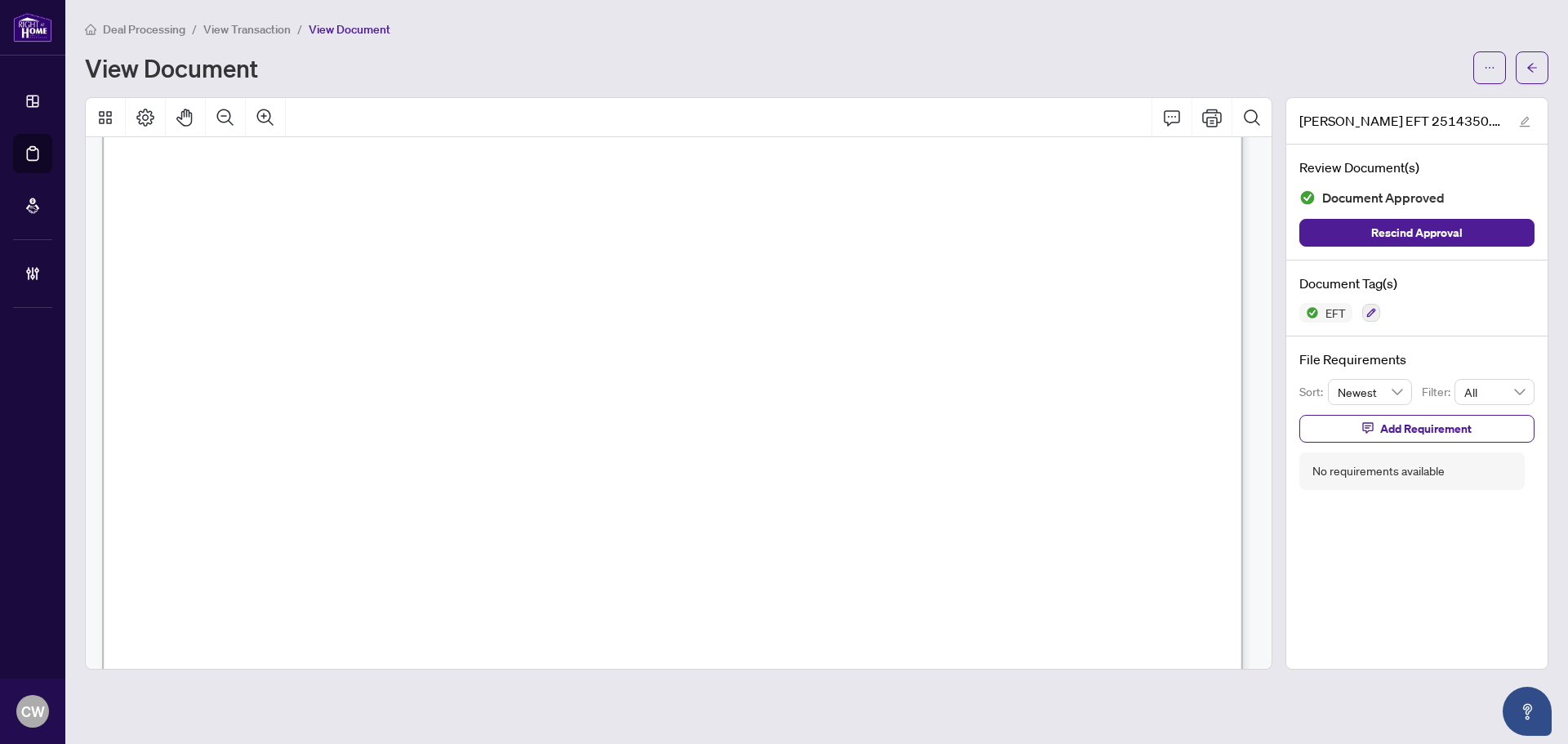
scroll to position [81, 0]
click at [1537, 68] on icon "arrow-left" at bounding box center [1531, 67] width 11 height 11
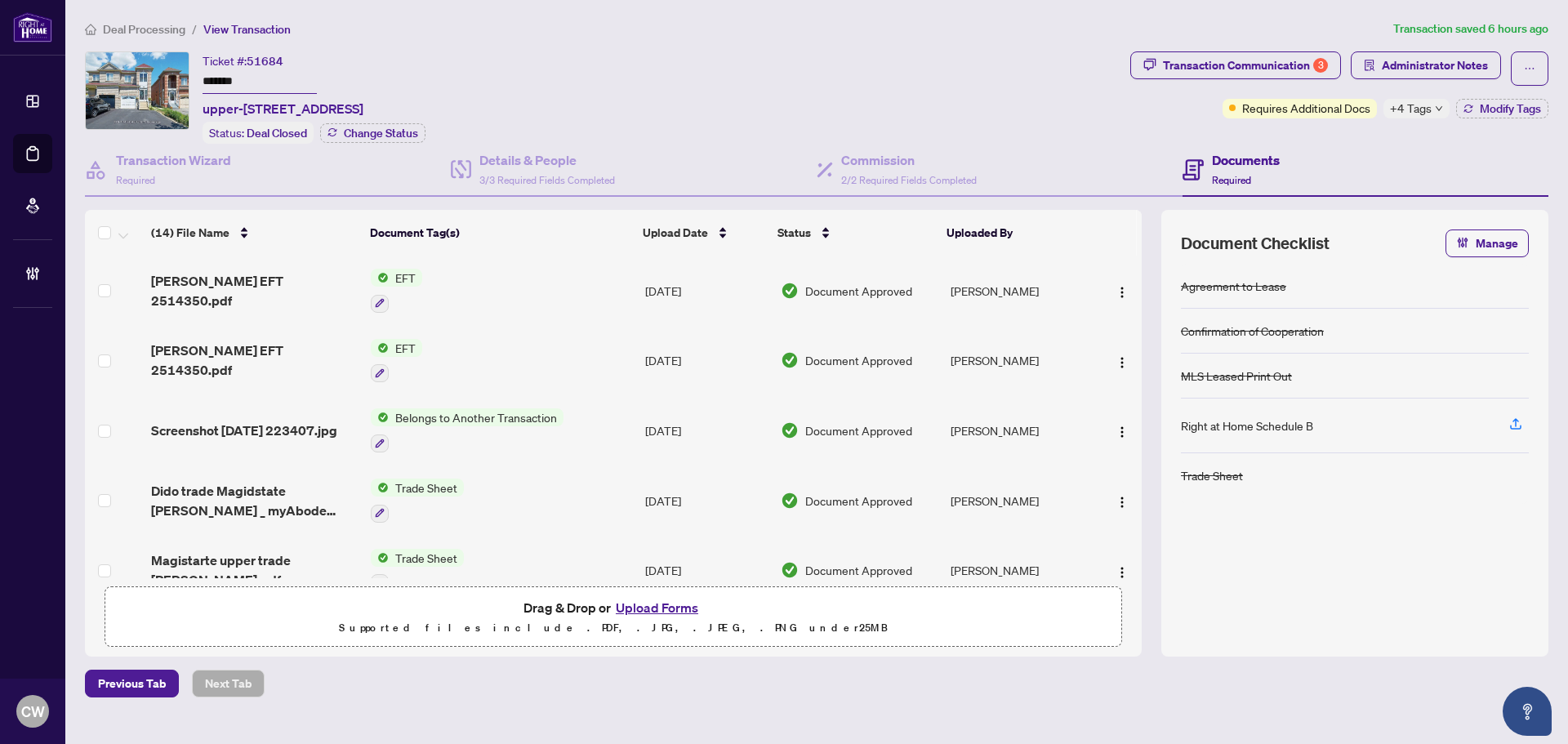
scroll to position [81, 0]
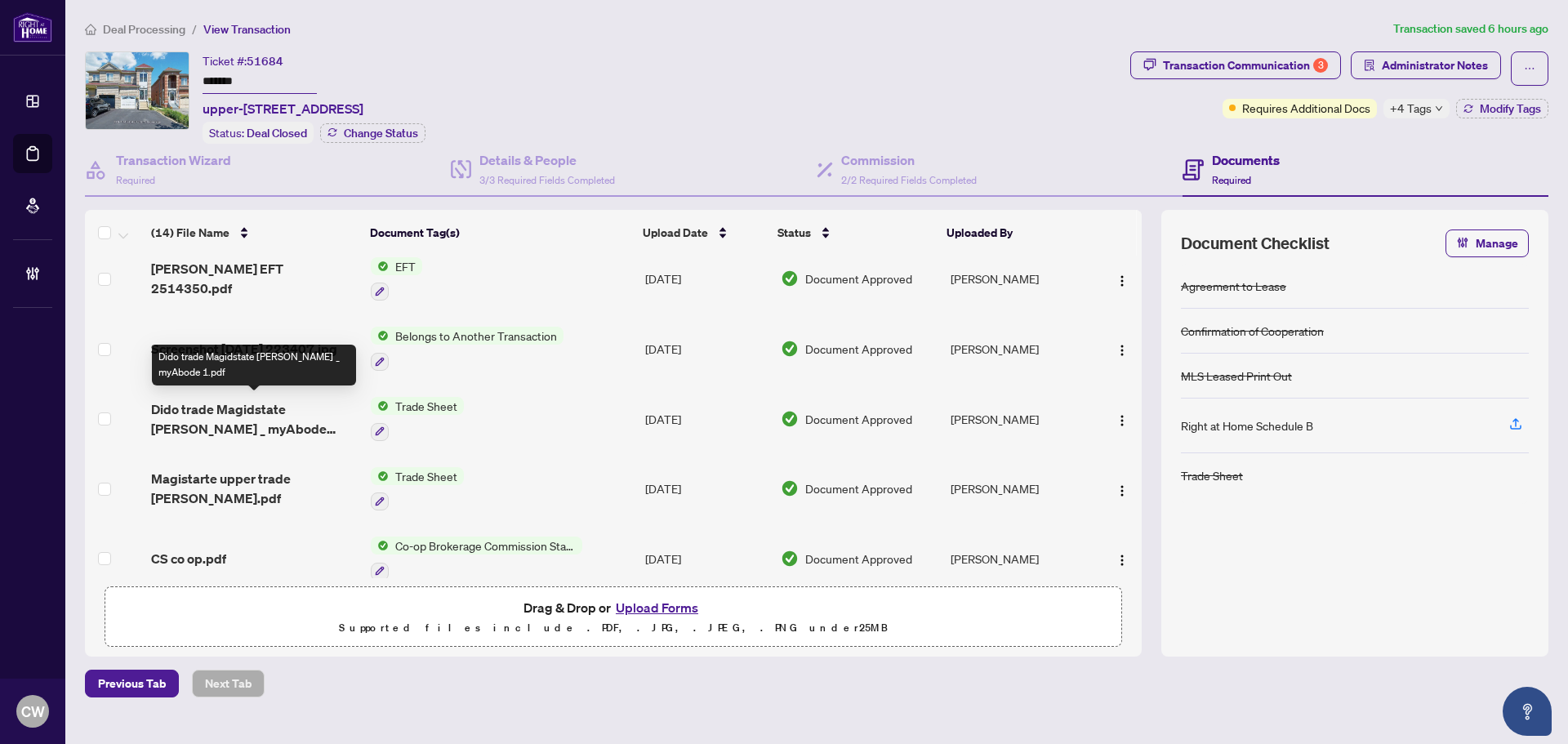
click at [267, 405] on span "Dido trade Magidstate [PERSON_NAME] _ myAbode 1.pdf" at bounding box center [254, 419] width 207 height 39
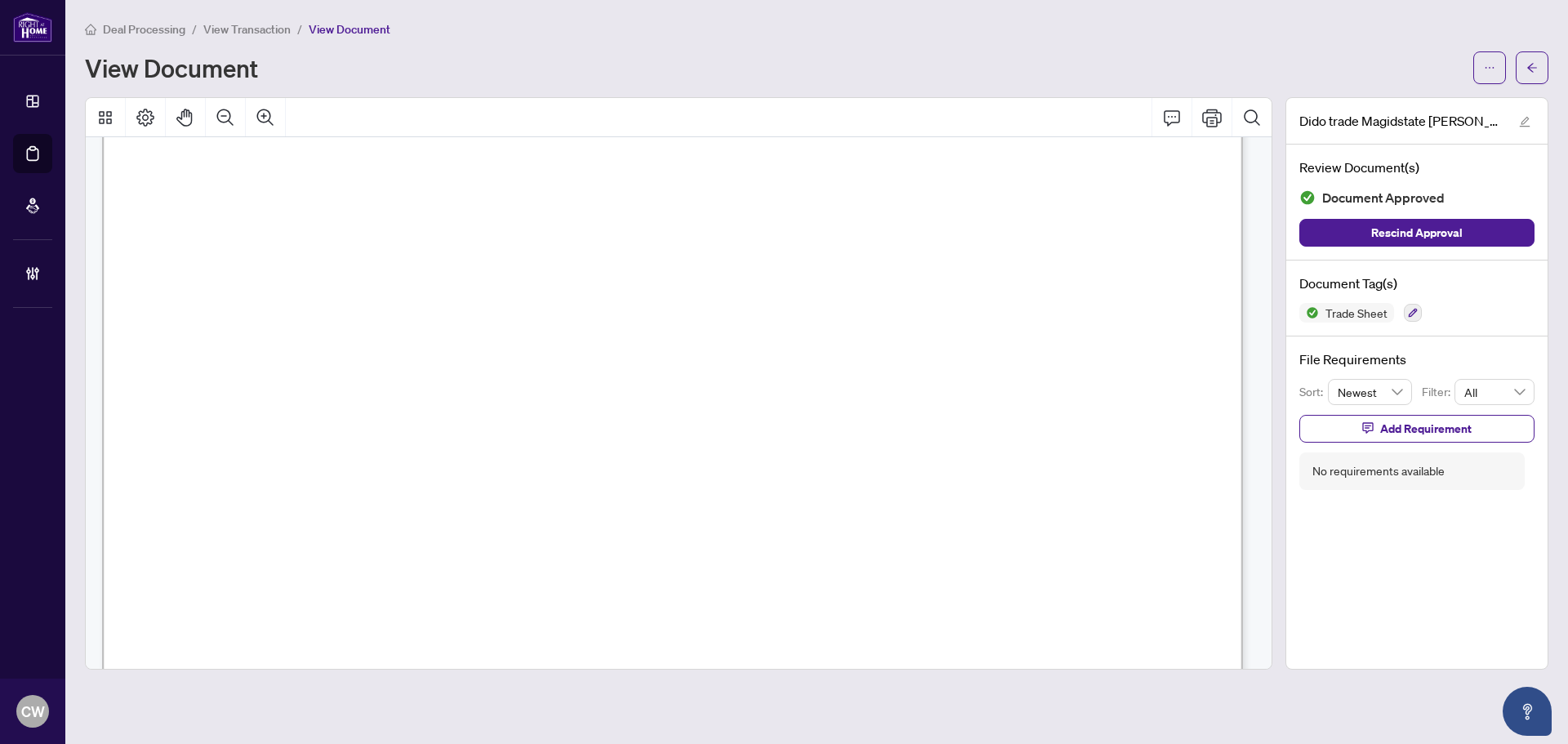
scroll to position [327, 0]
click at [1553, 63] on main "Deal Processing / View Transaction / View Document View Document Dido trade Mag…" at bounding box center [816, 372] width 1503 height 744
click at [1541, 63] on button "button" at bounding box center [1532, 68] width 33 height 33
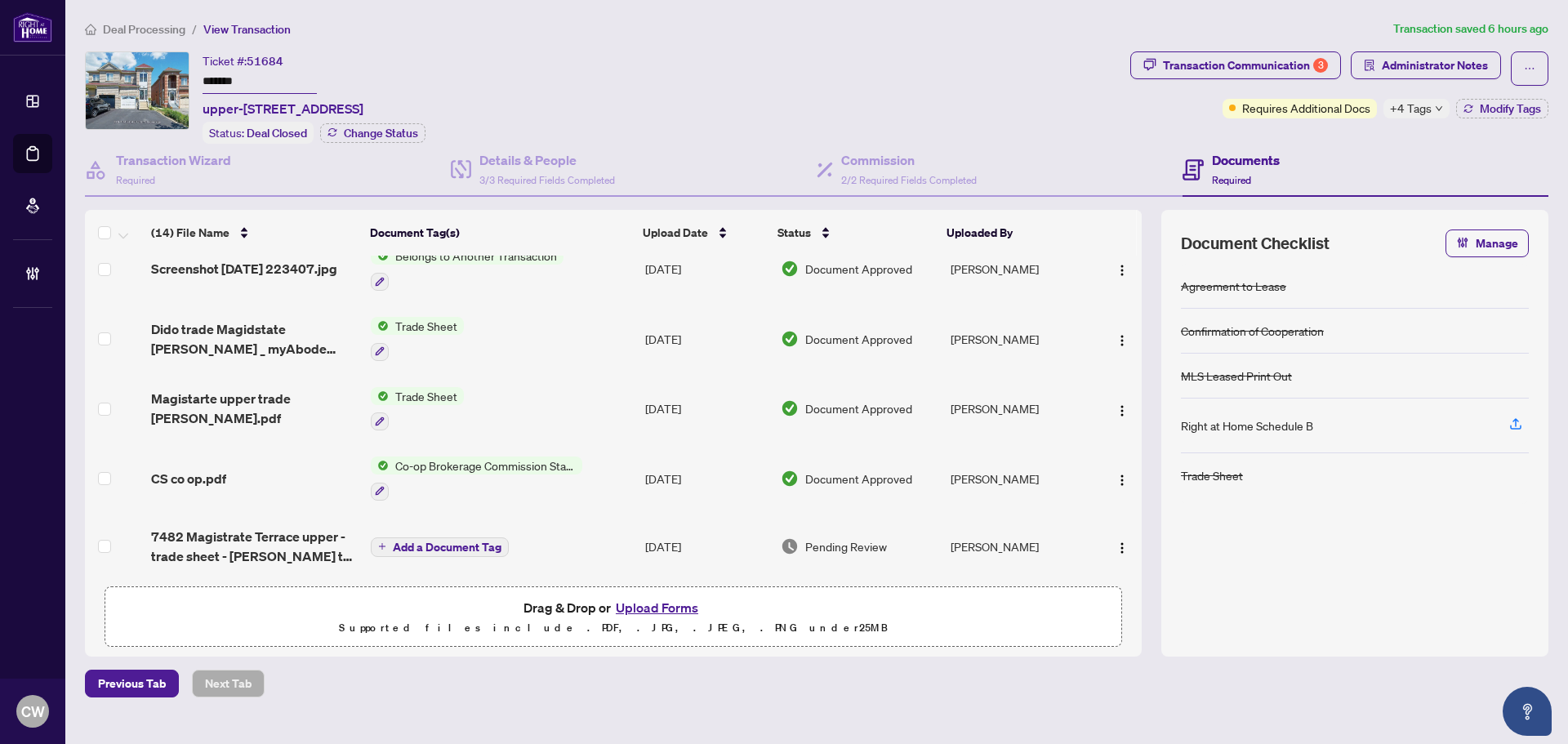
scroll to position [164, 0]
click at [234, 398] on span "Magistarte upper trade [PERSON_NAME].pdf" at bounding box center [254, 407] width 207 height 39
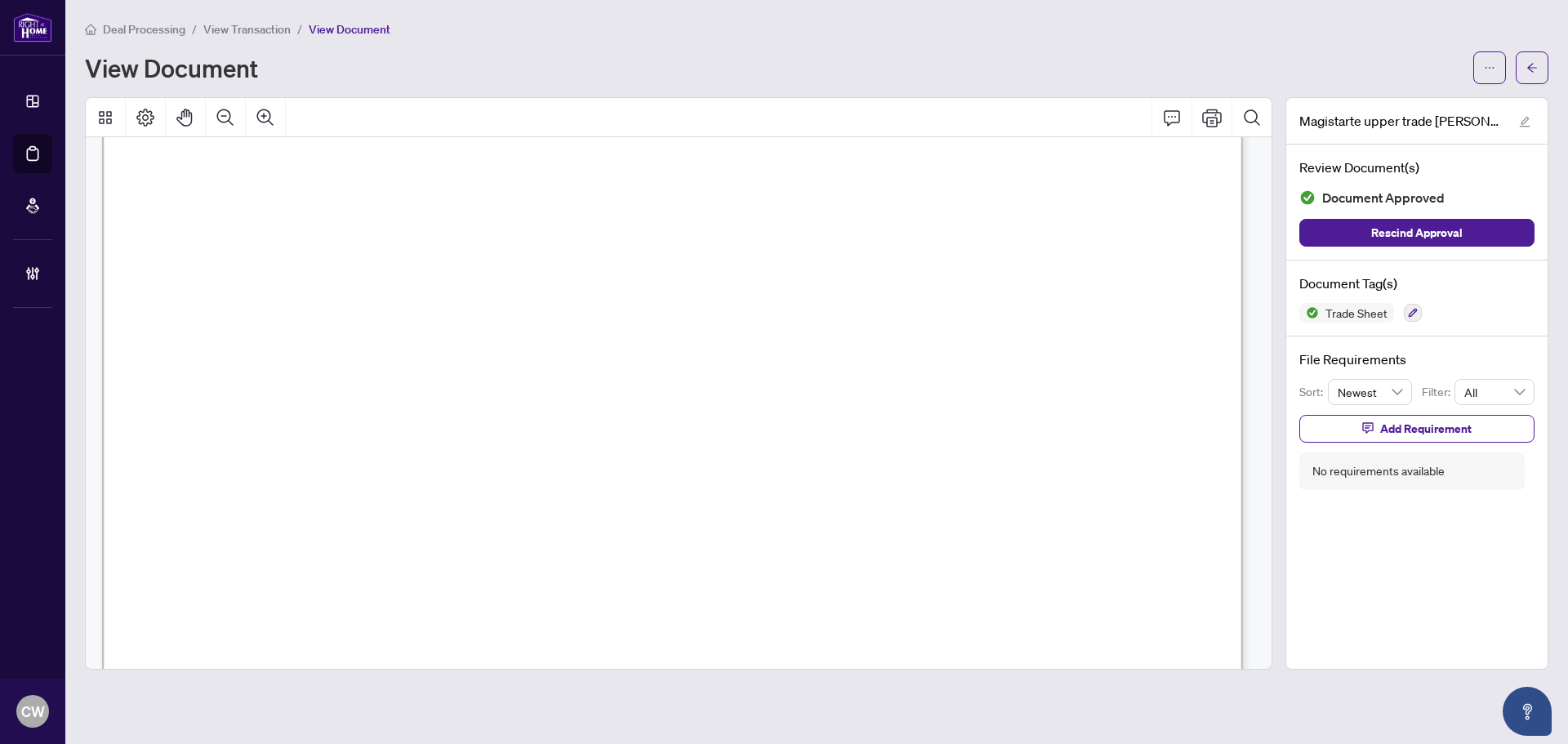
scroll to position [408, 0]
click at [1536, 69] on icon "arrow-left" at bounding box center [1531, 67] width 11 height 11
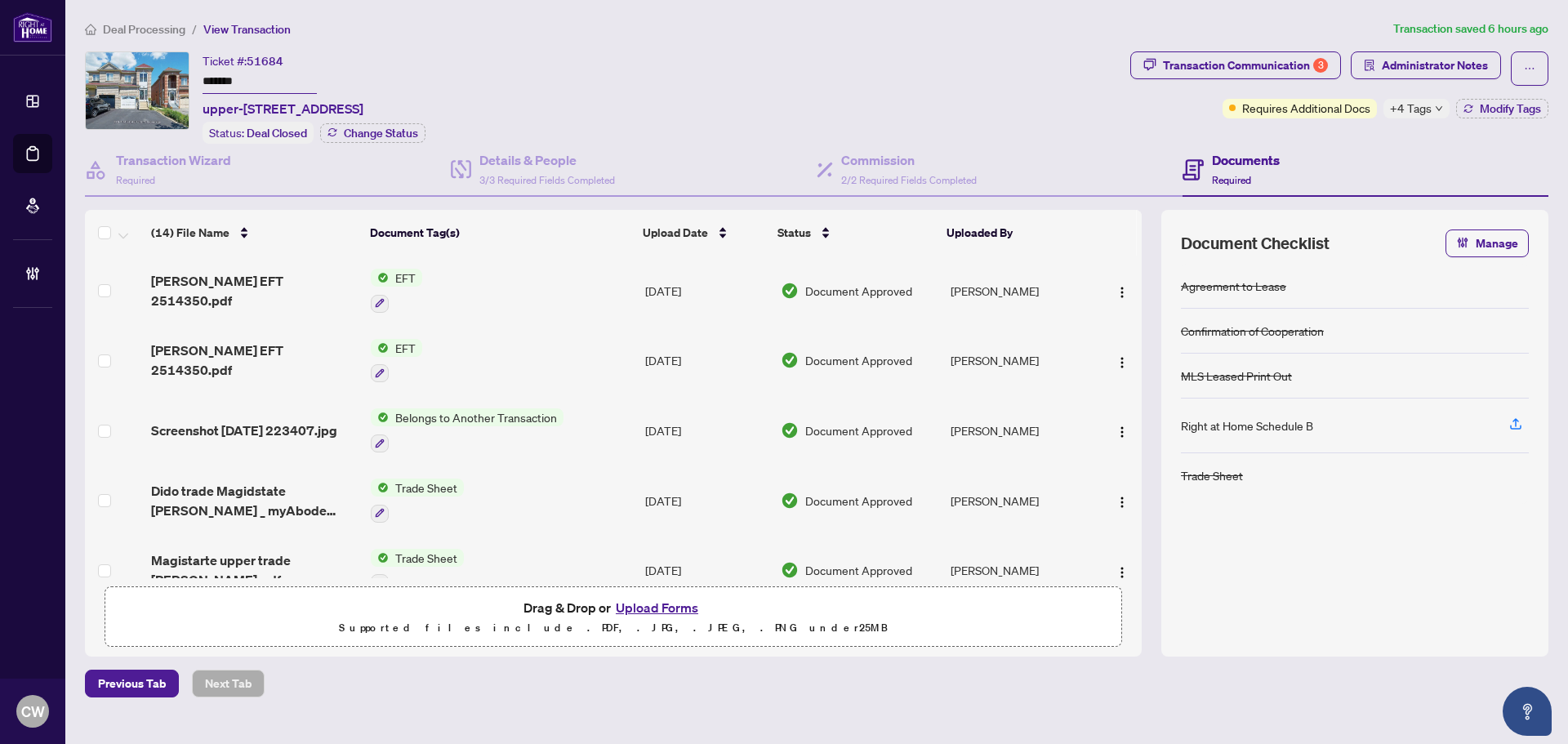
click at [1339, 554] on div "Agreement to Lease Confirmation of Cooperation MLS Leased Print Out Right at Ho…" at bounding box center [1355, 450] width 348 height 373
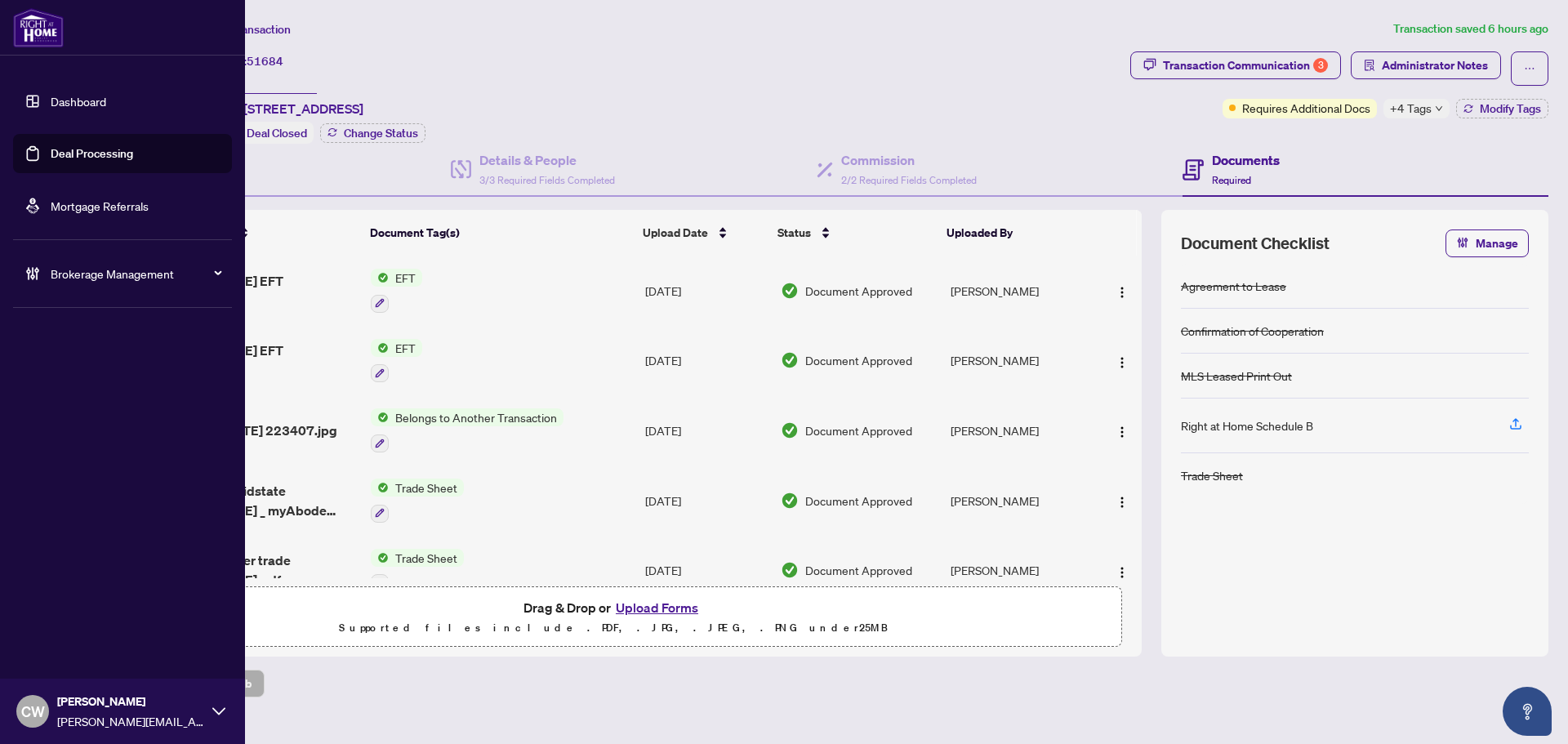
click at [51, 153] on link "Deal Processing" at bounding box center [92, 153] width 82 height 15
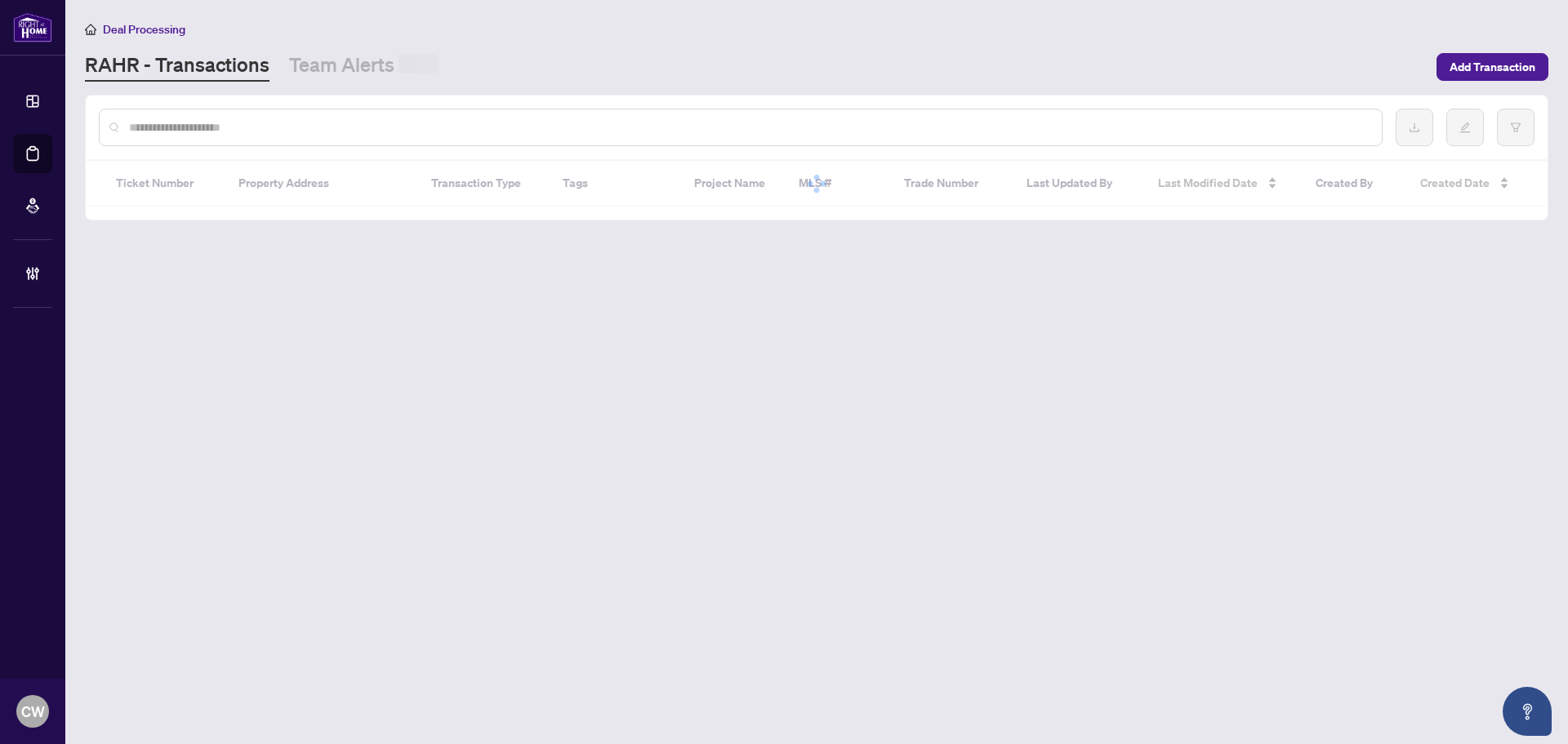
click at [266, 128] on input "text" at bounding box center [749, 127] width 1240 height 18
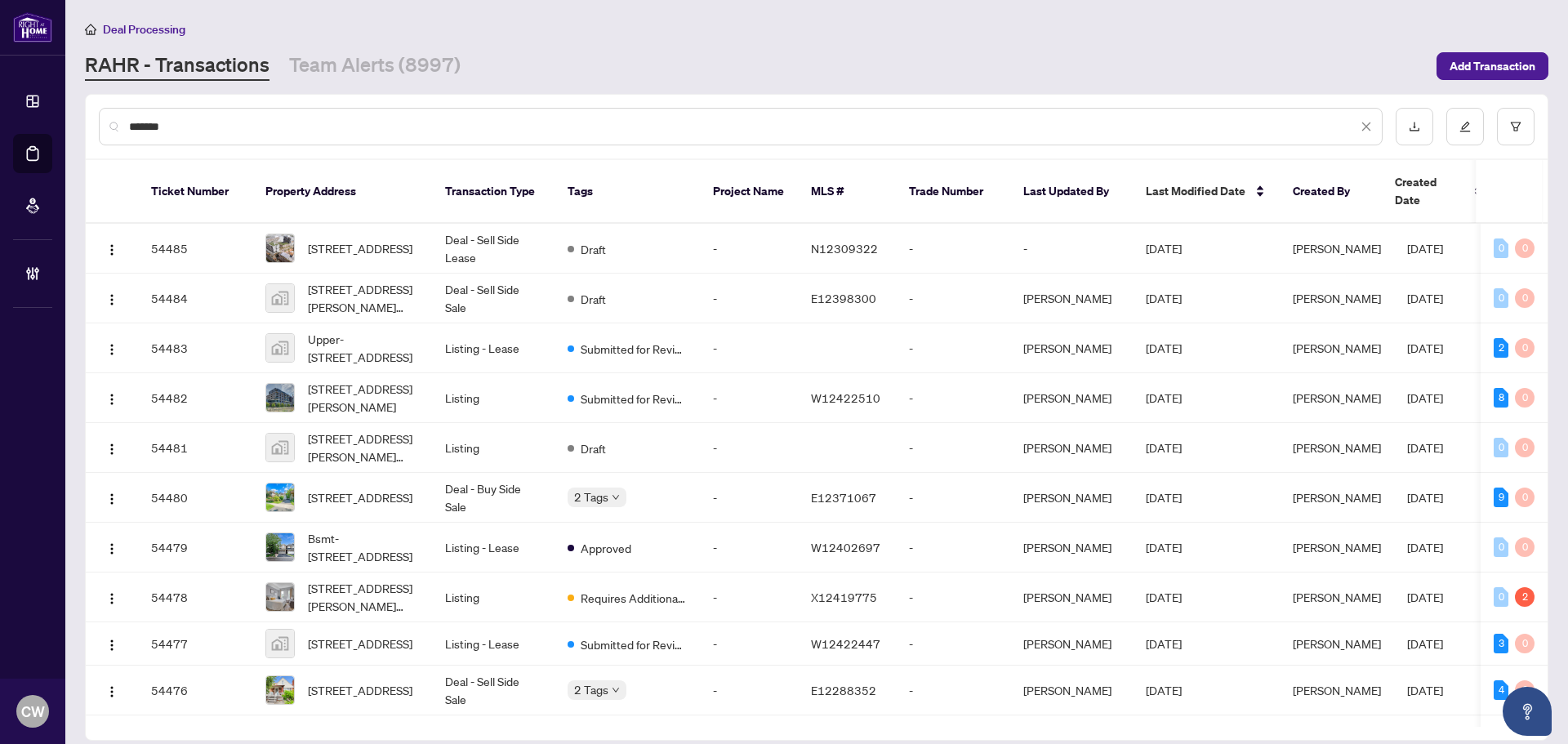
type input "*******"
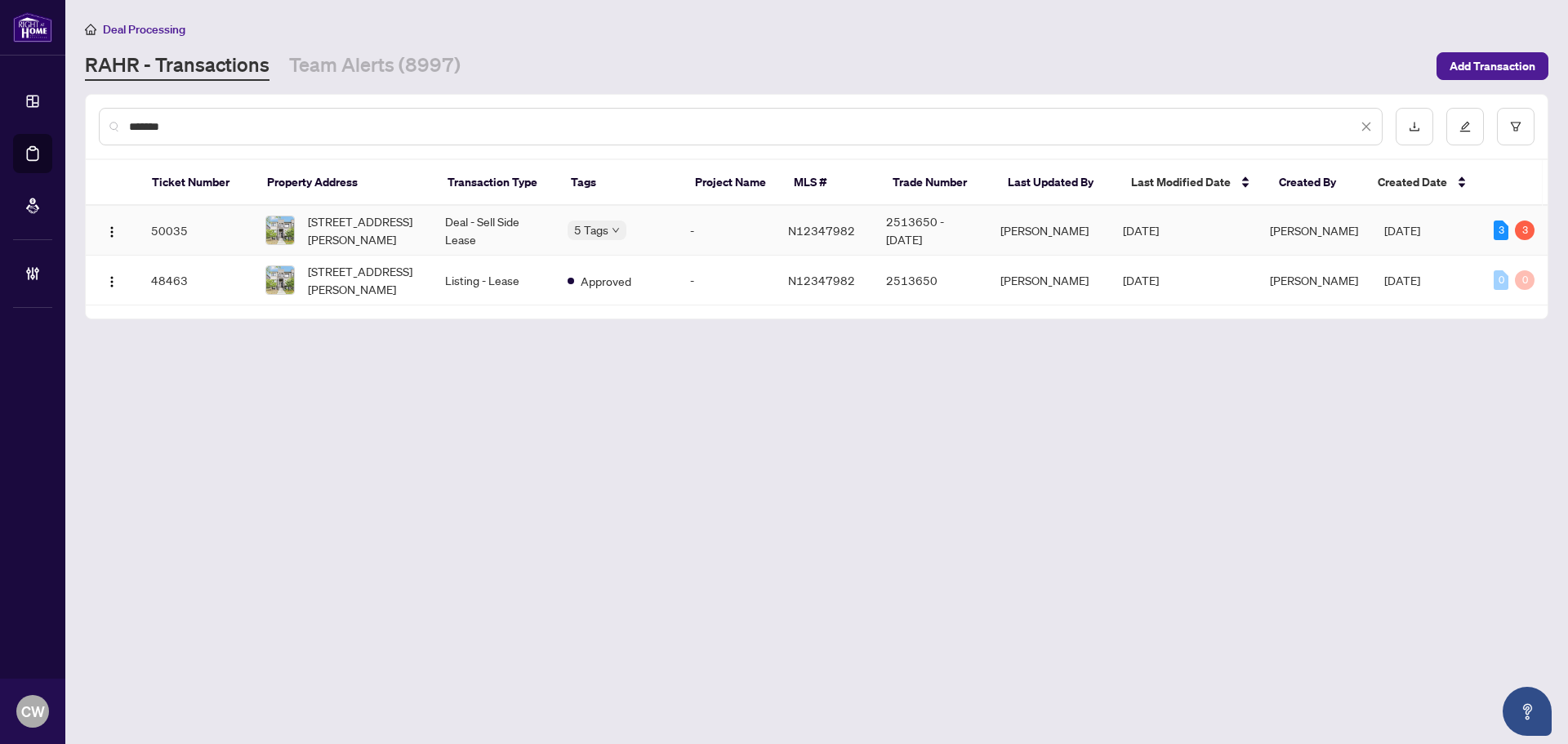
click at [360, 225] on span "[STREET_ADDRESS][PERSON_NAME]" at bounding box center [363, 231] width 111 height 36
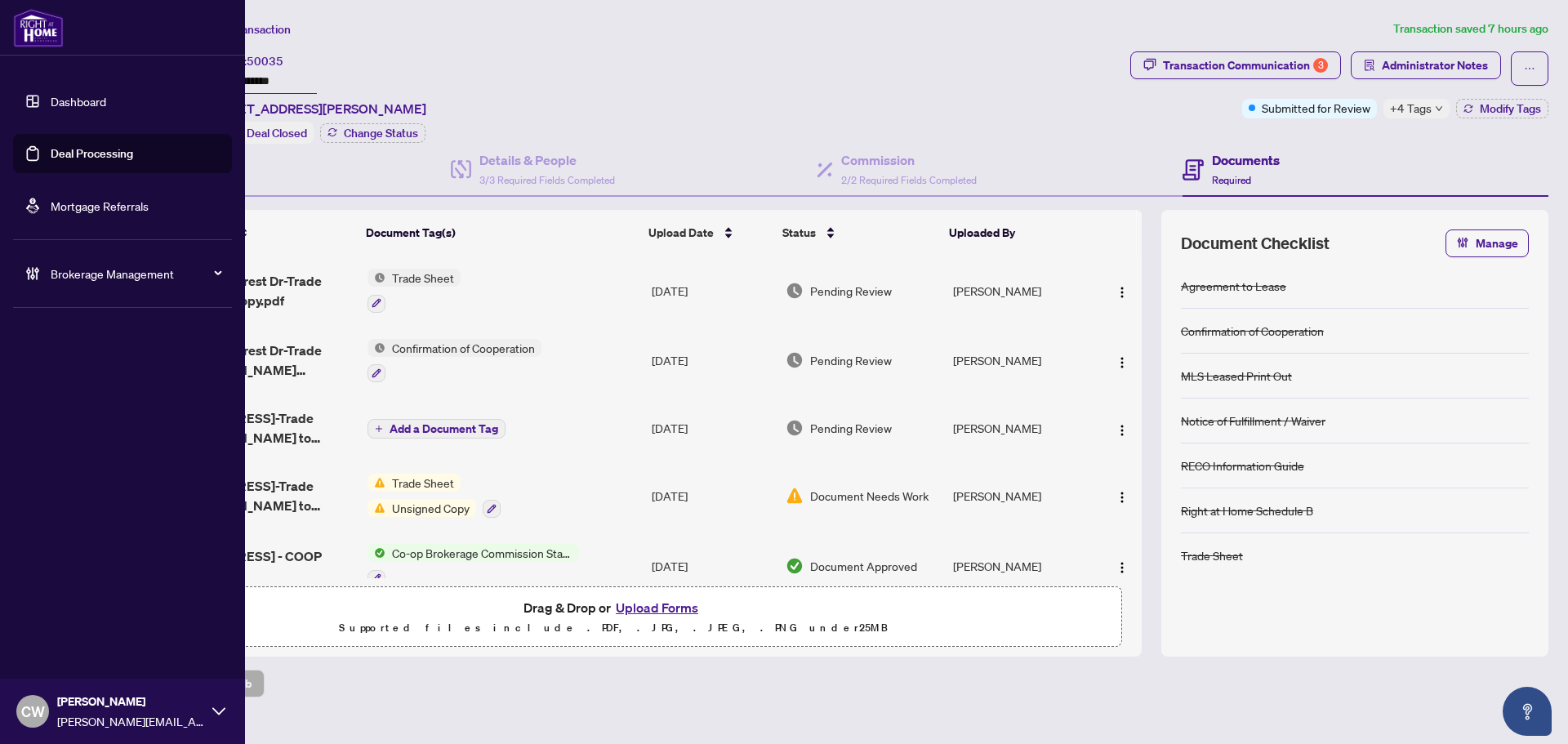
click at [70, 147] on link "Deal Processing" at bounding box center [92, 153] width 82 height 15
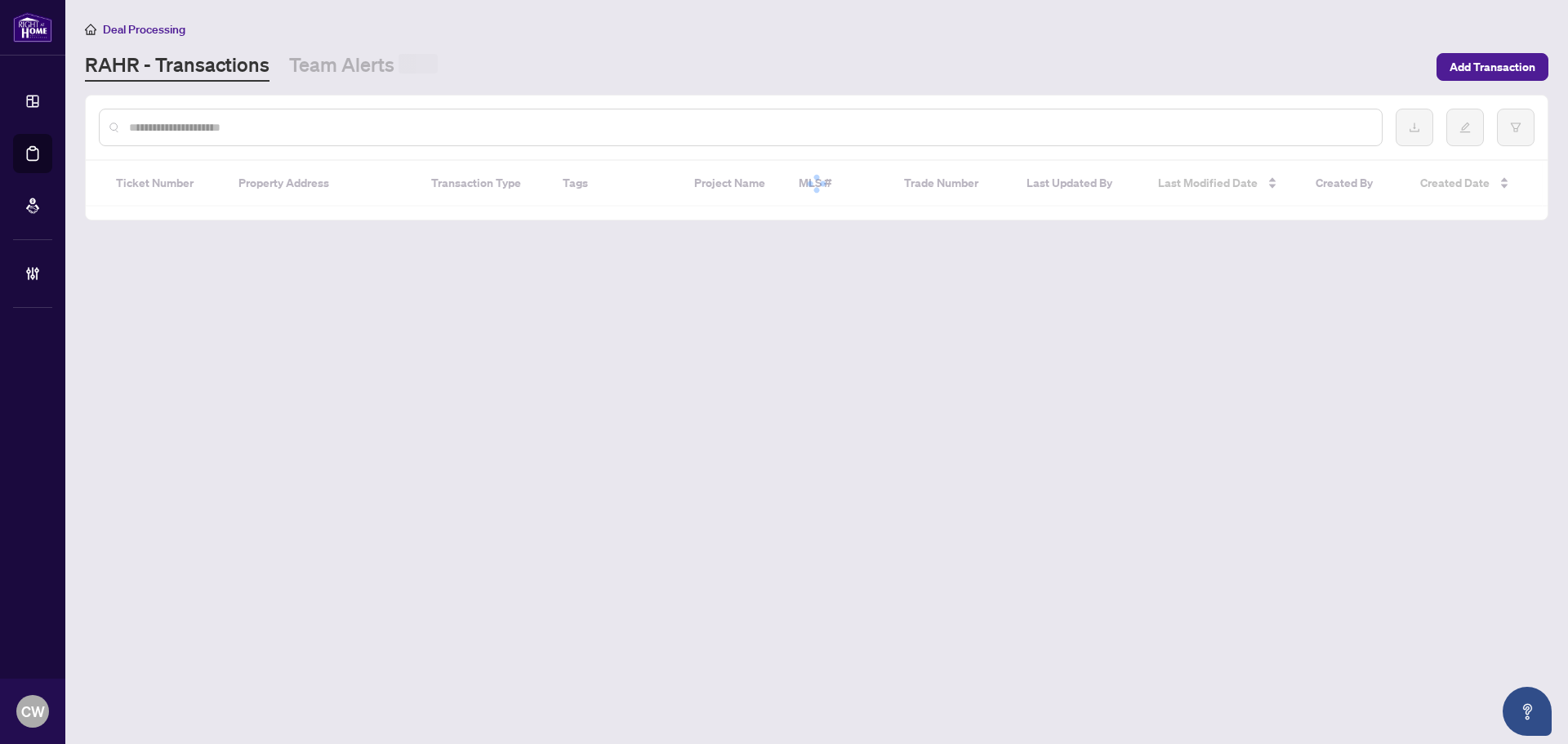
click at [309, 129] on input "text" at bounding box center [749, 127] width 1240 height 18
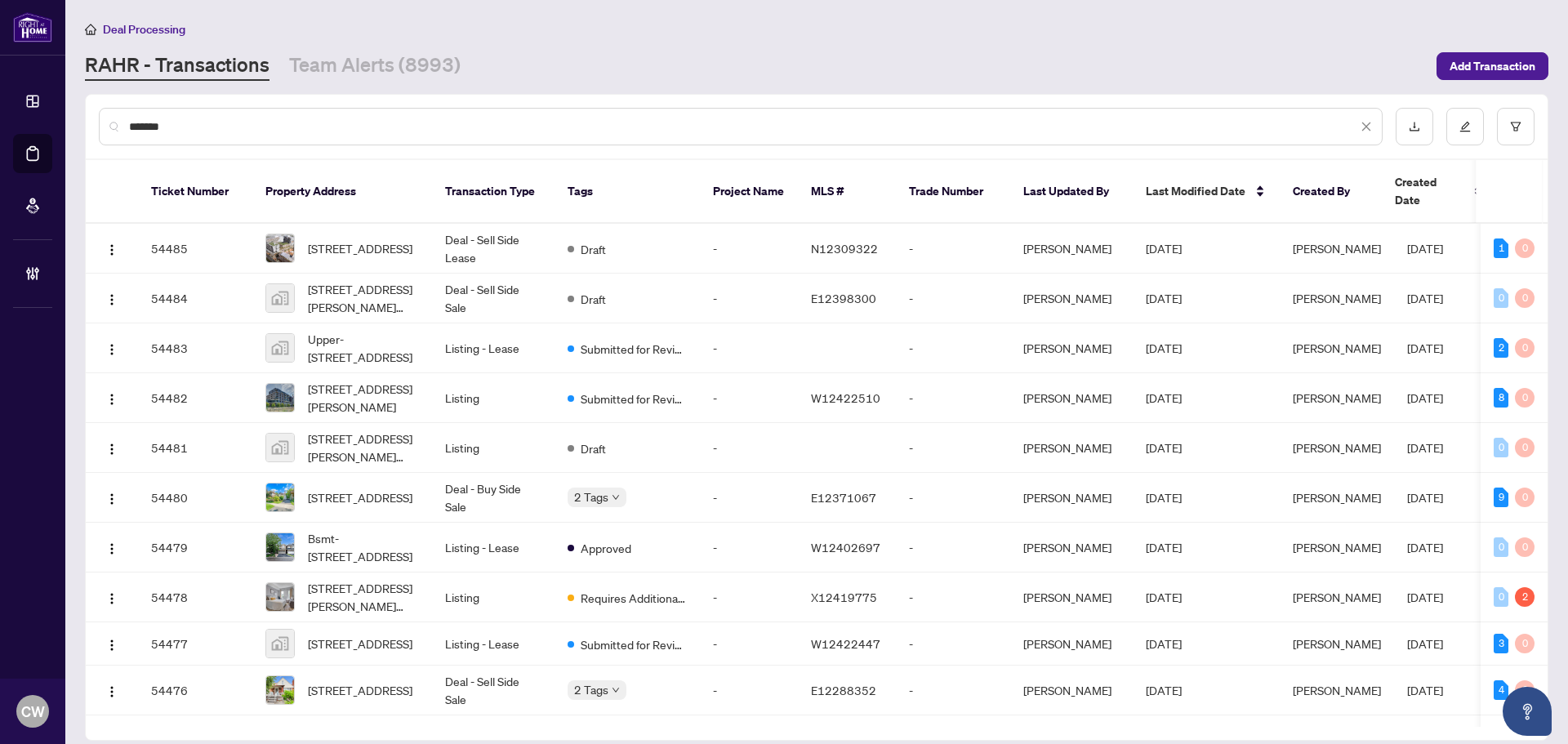
type input "*******"
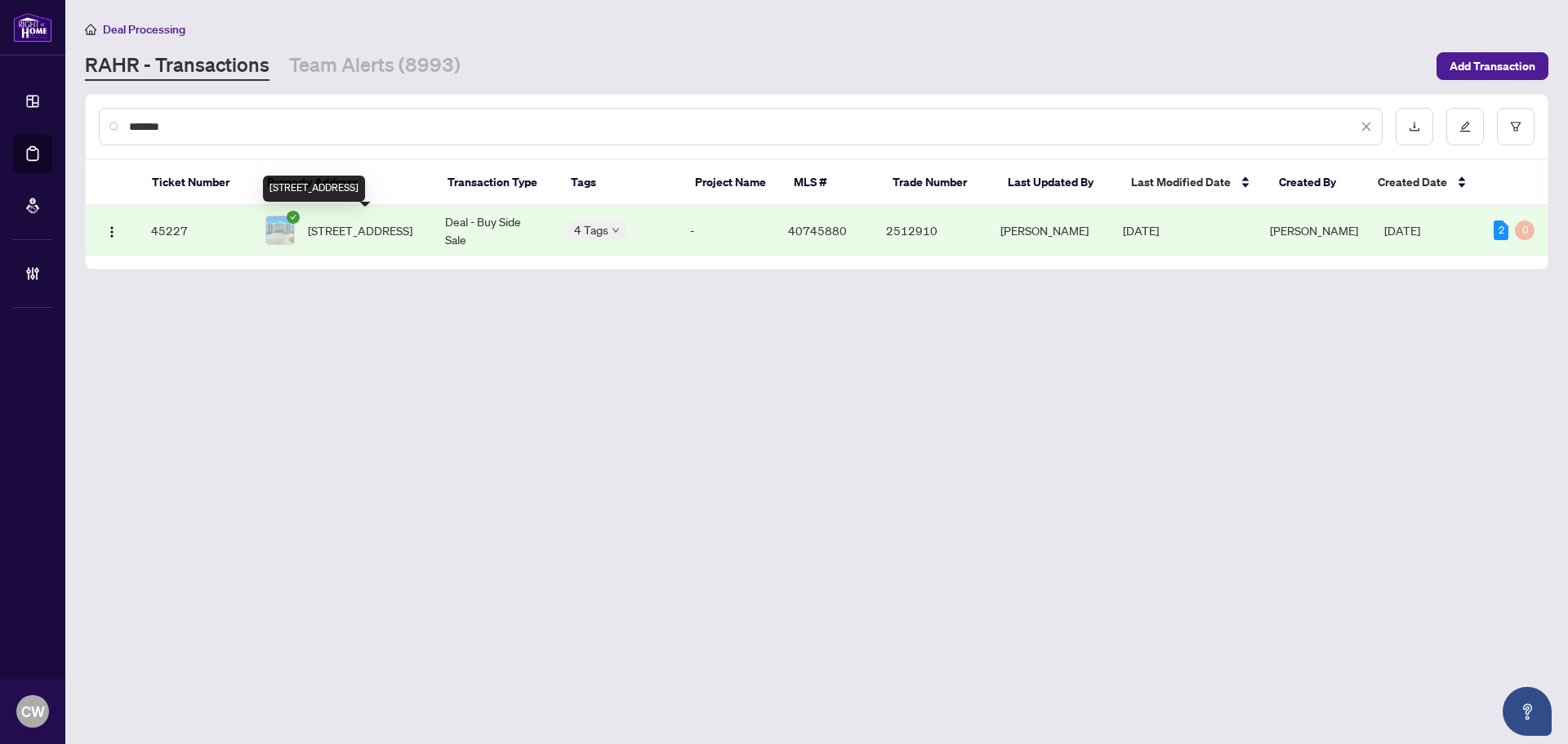
click at [357, 227] on span "[STREET_ADDRESS]" at bounding box center [360, 230] width 105 height 18
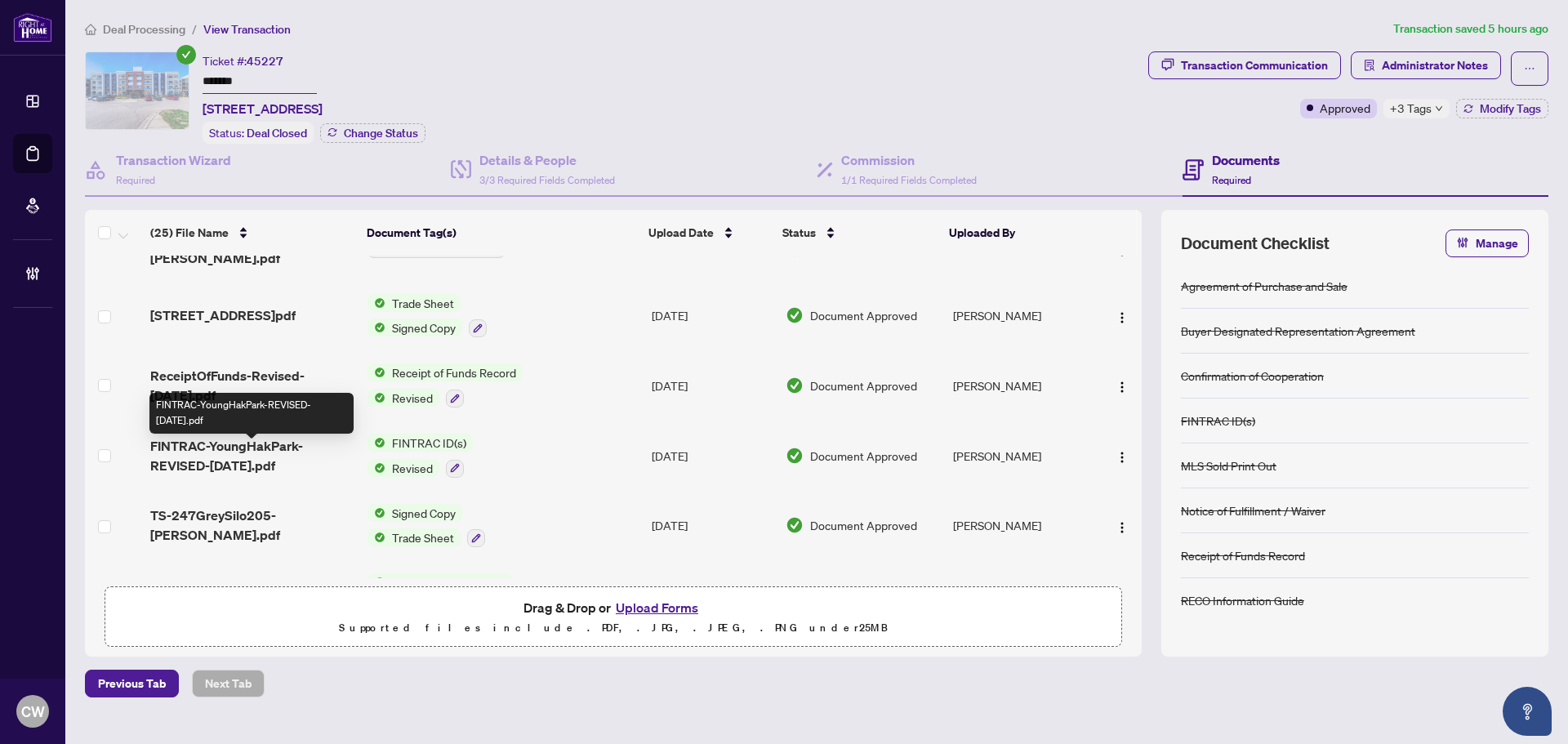
scroll to position [81, 0]
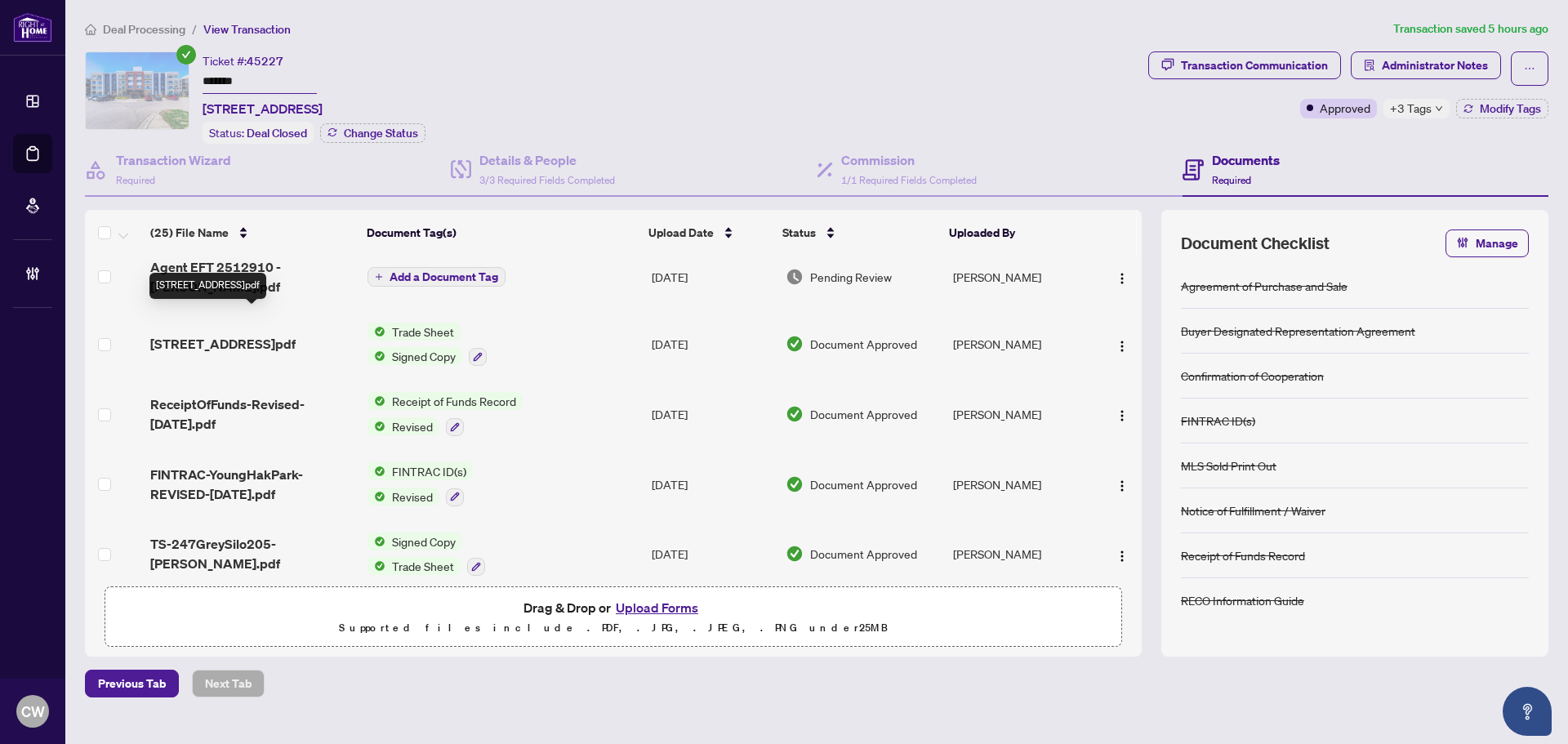
click at [264, 334] on span "[STREET_ADDRESS]pdf" at bounding box center [223, 344] width 146 height 20
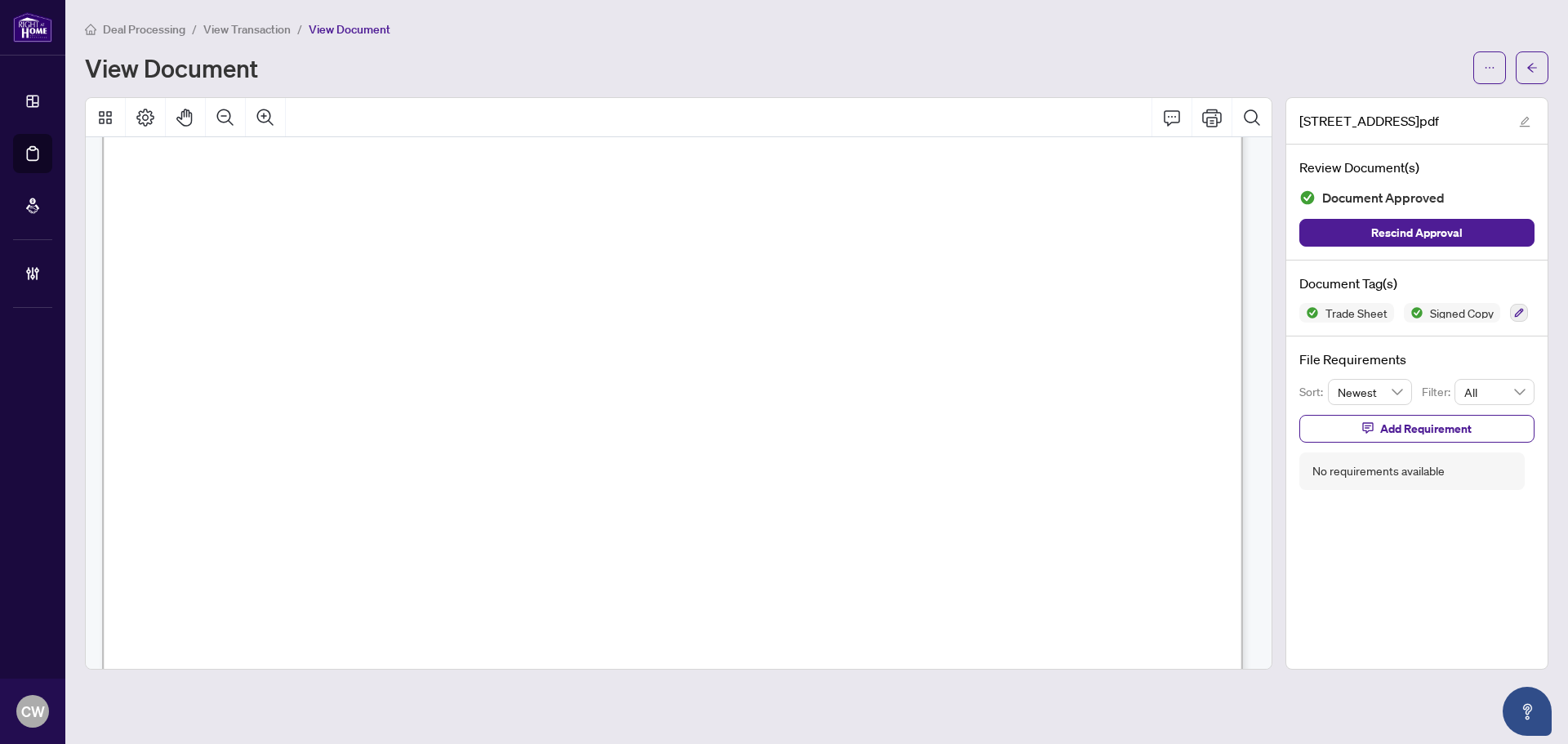
scroll to position [490, 0]
click at [1536, 81] on button "button" at bounding box center [1532, 68] width 33 height 33
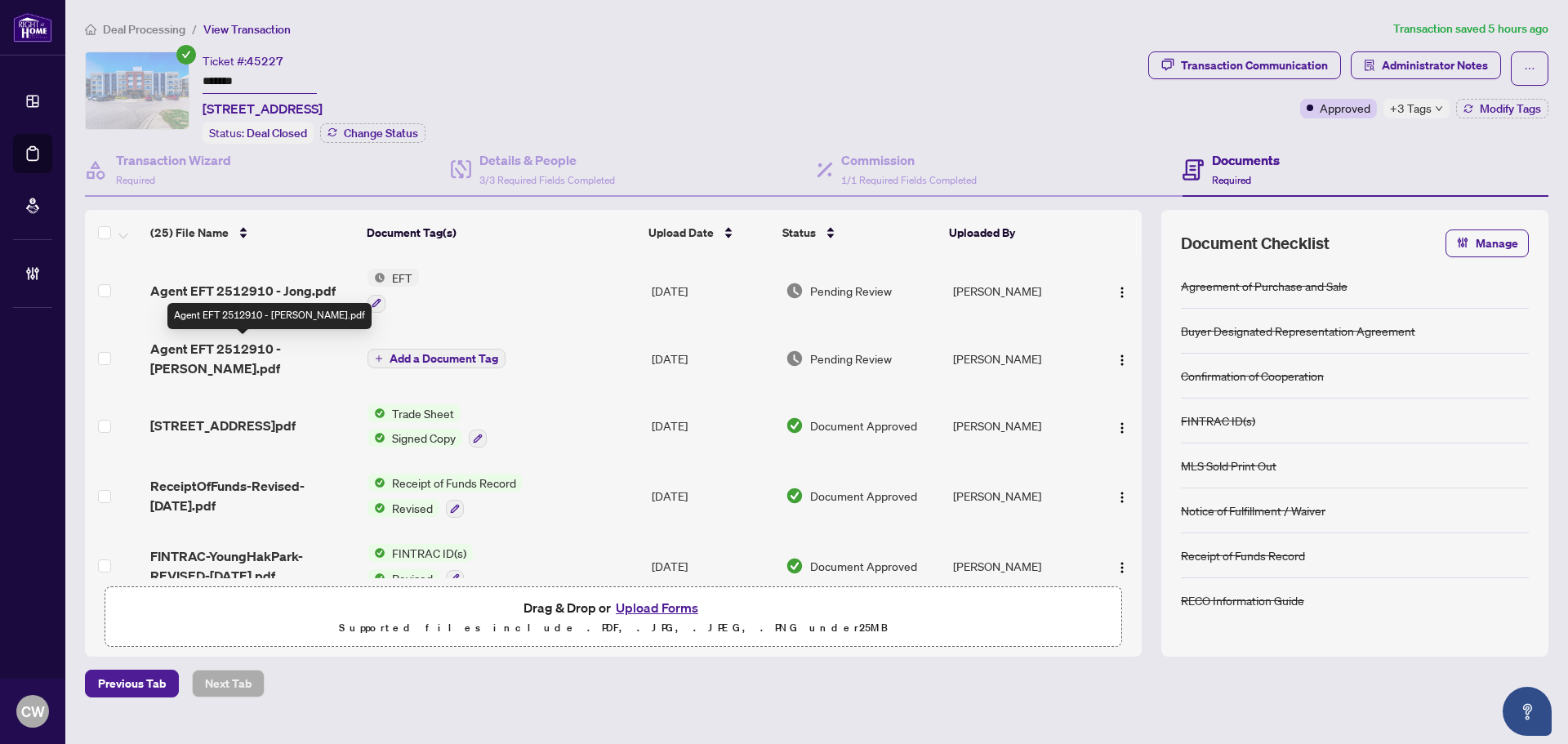
click at [262, 356] on span "Agent EFT 2512910 - [PERSON_NAME].pdf" at bounding box center [252, 358] width 204 height 39
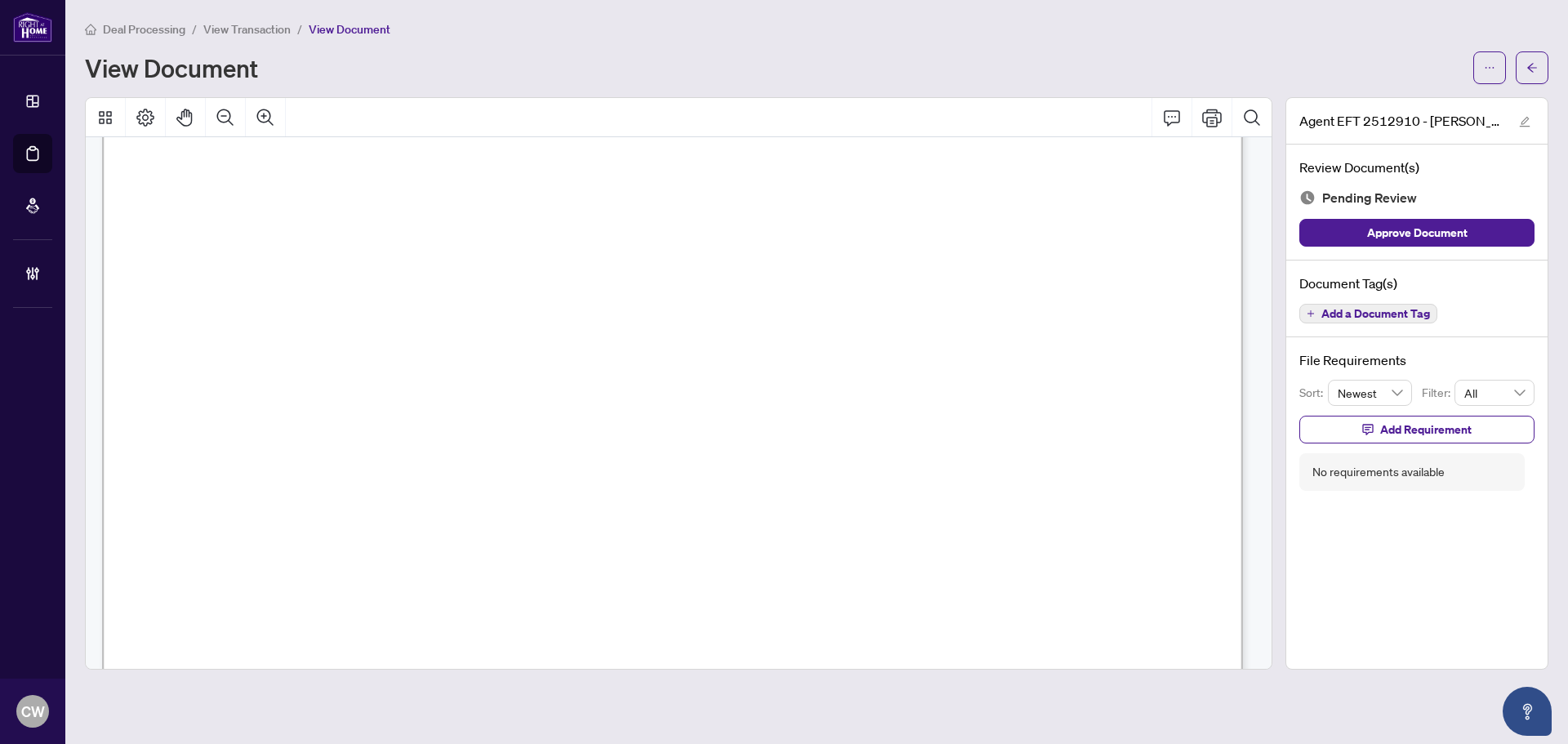
scroll to position [245, 0]
click at [1539, 64] on button "button" at bounding box center [1532, 68] width 33 height 33
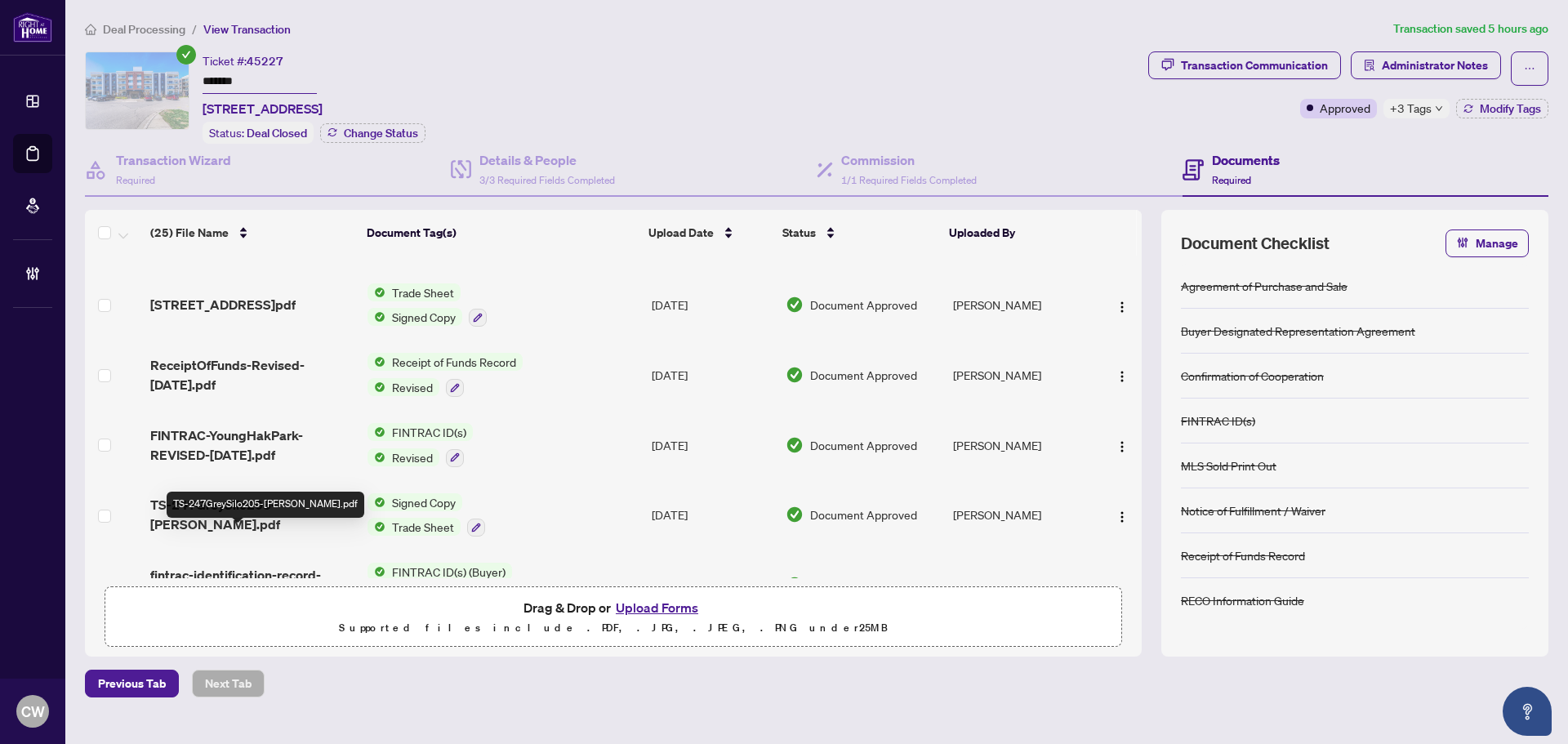
scroll to position [81, 0]
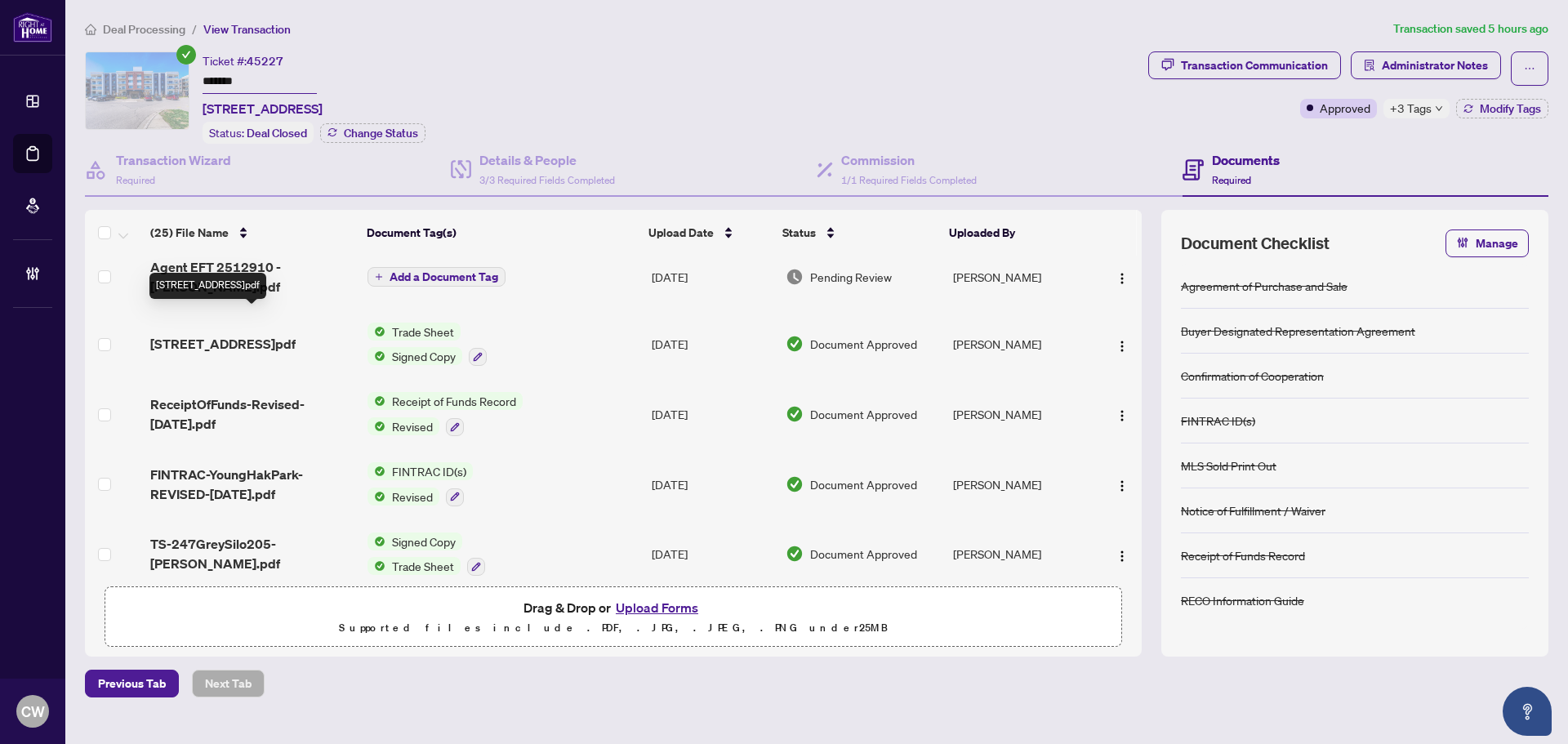
click at [267, 337] on span "[STREET_ADDRESS]pdf" at bounding box center [223, 344] width 146 height 20
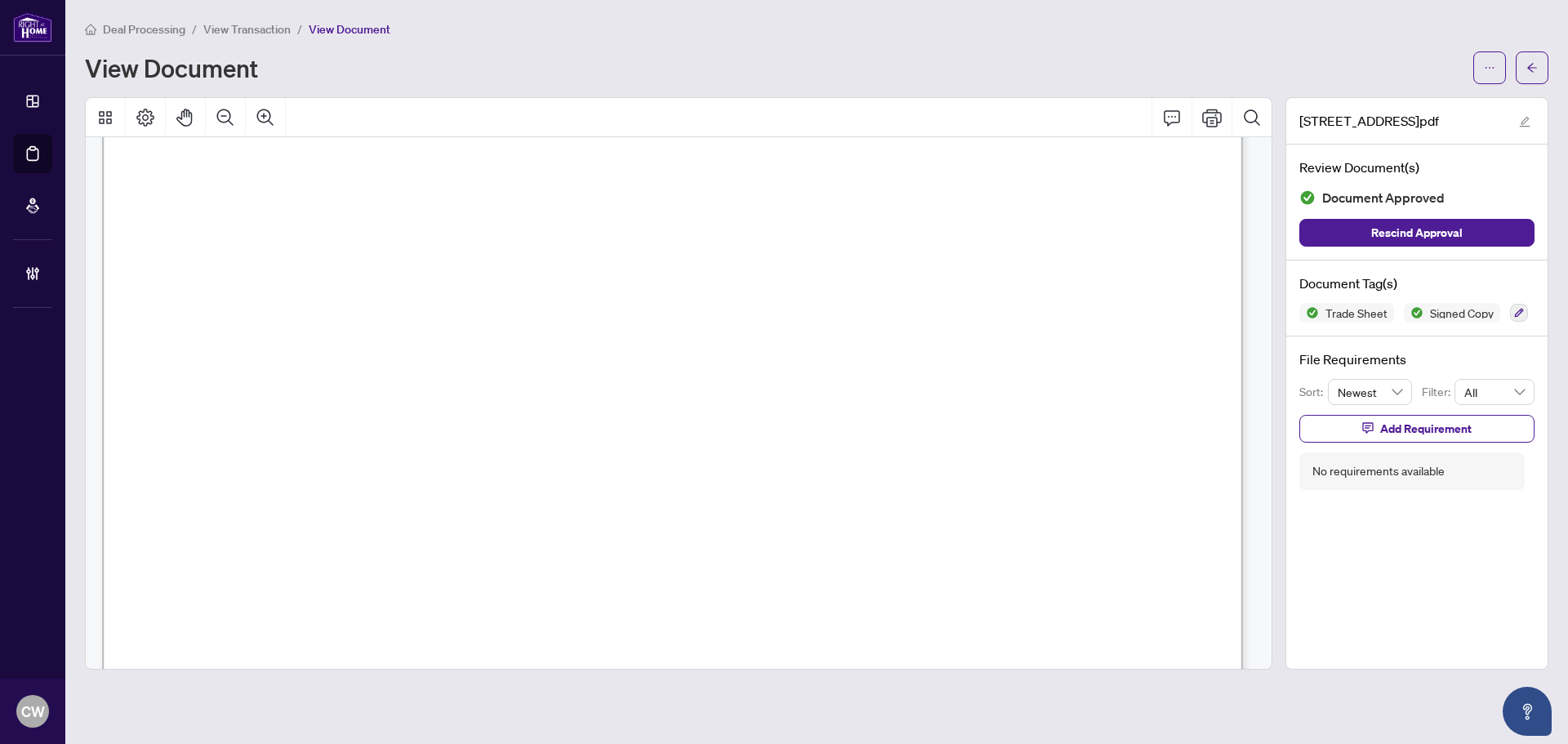
scroll to position [408, 0]
click at [1539, 70] on button "button" at bounding box center [1532, 68] width 33 height 33
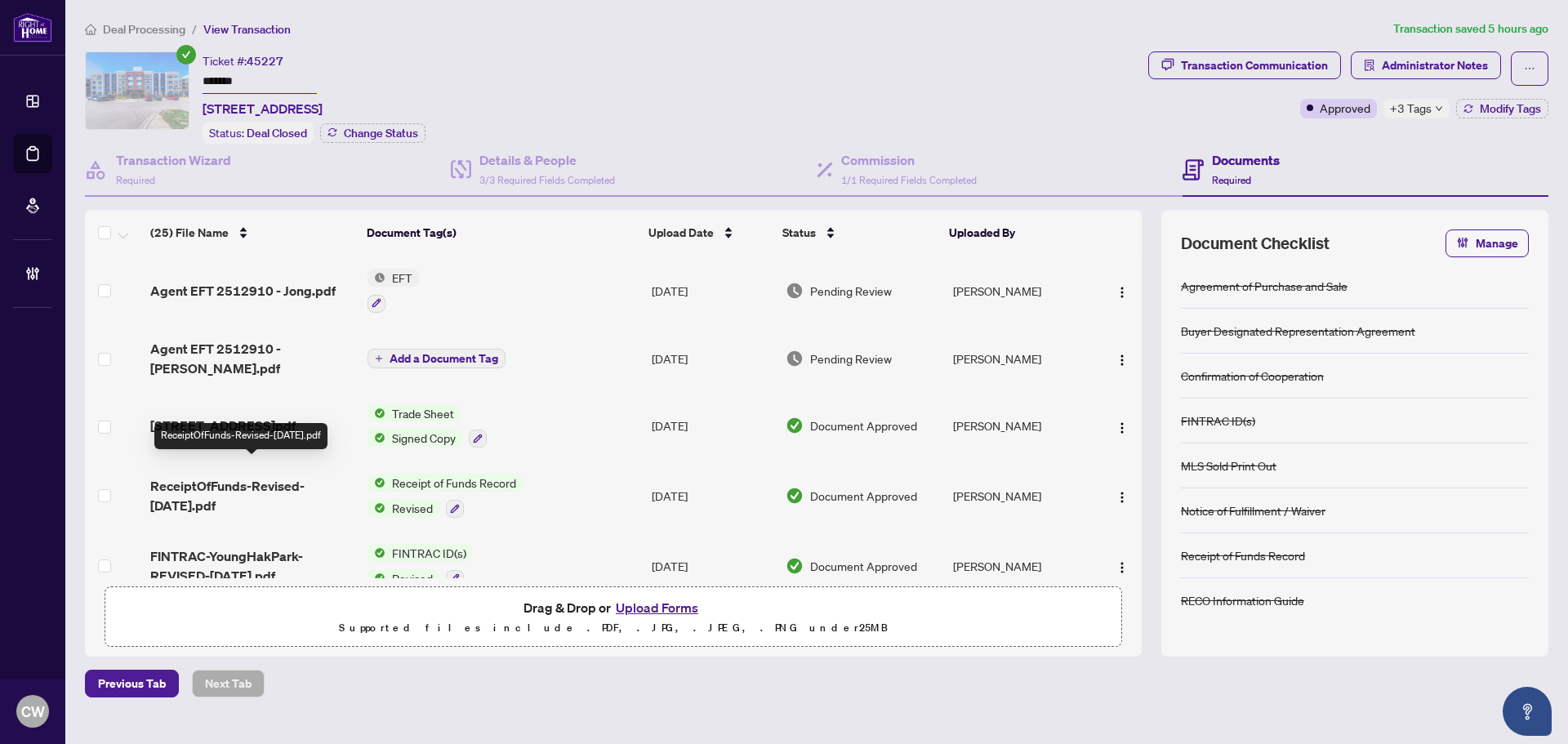
scroll to position [81, 0]
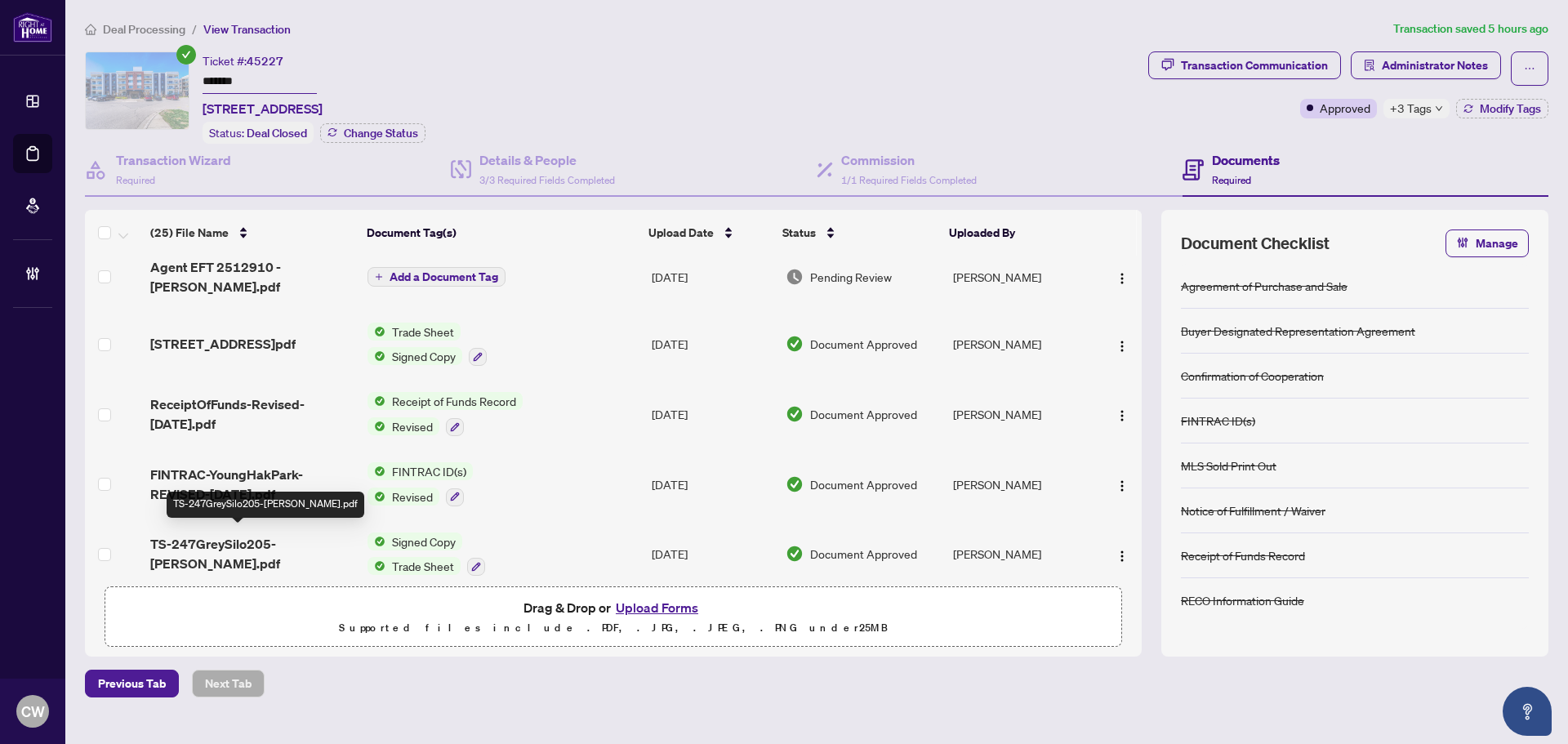
click at [279, 542] on span "TS-247GreySilo205-[PERSON_NAME].pdf" at bounding box center [252, 554] width 204 height 39
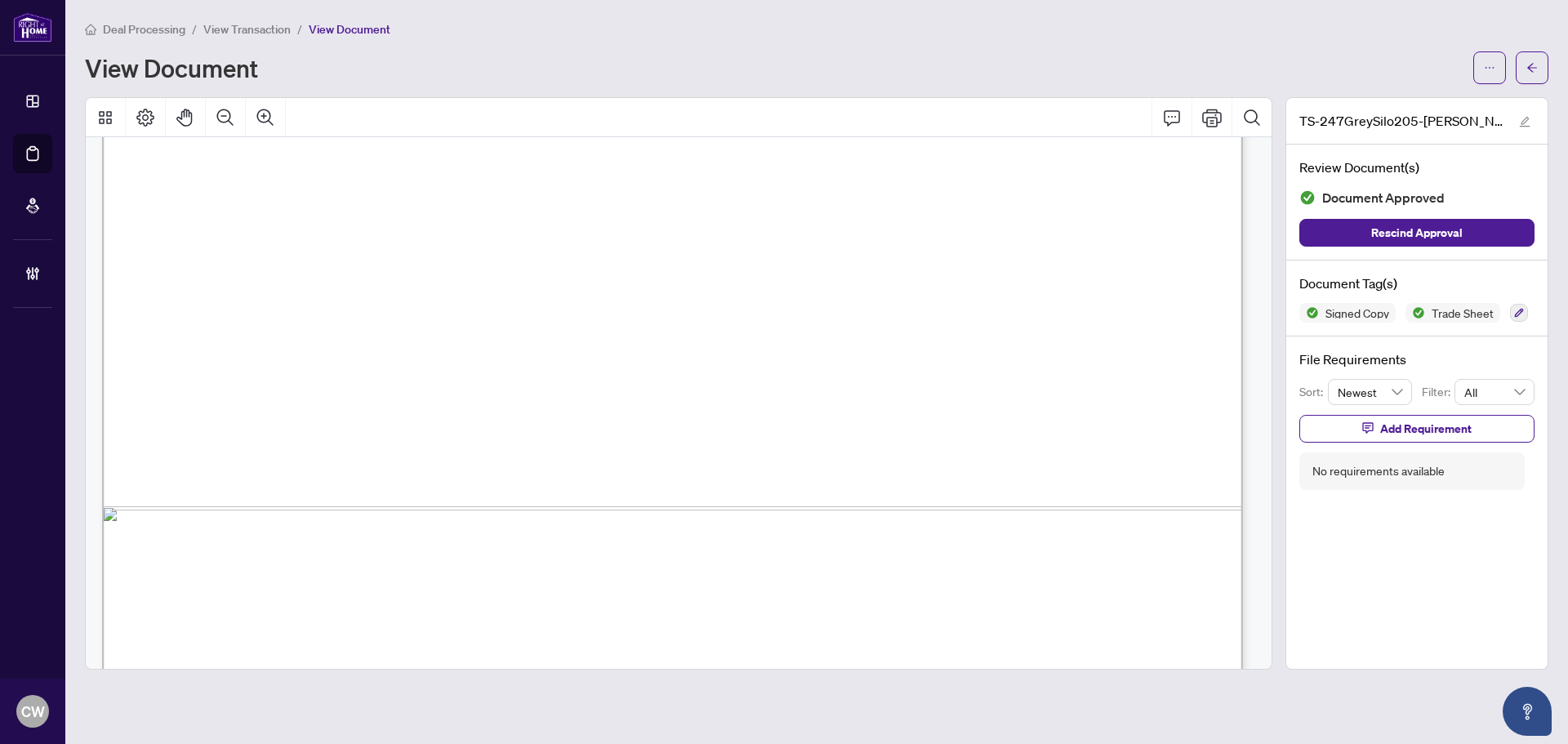
scroll to position [898, 0]
click at [1545, 69] on button "button" at bounding box center [1532, 68] width 33 height 33
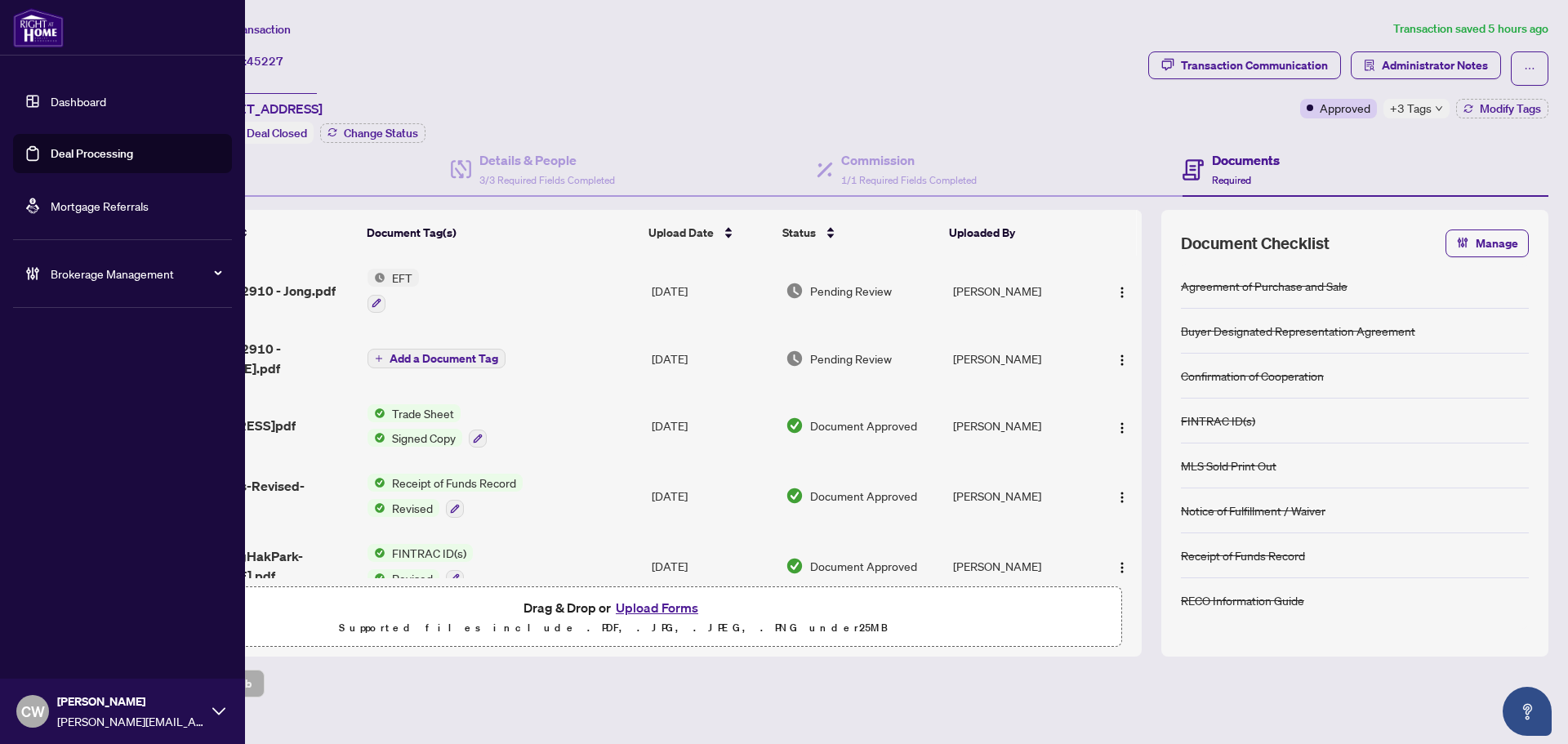
click at [60, 161] on link "Deal Processing" at bounding box center [92, 153] width 82 height 15
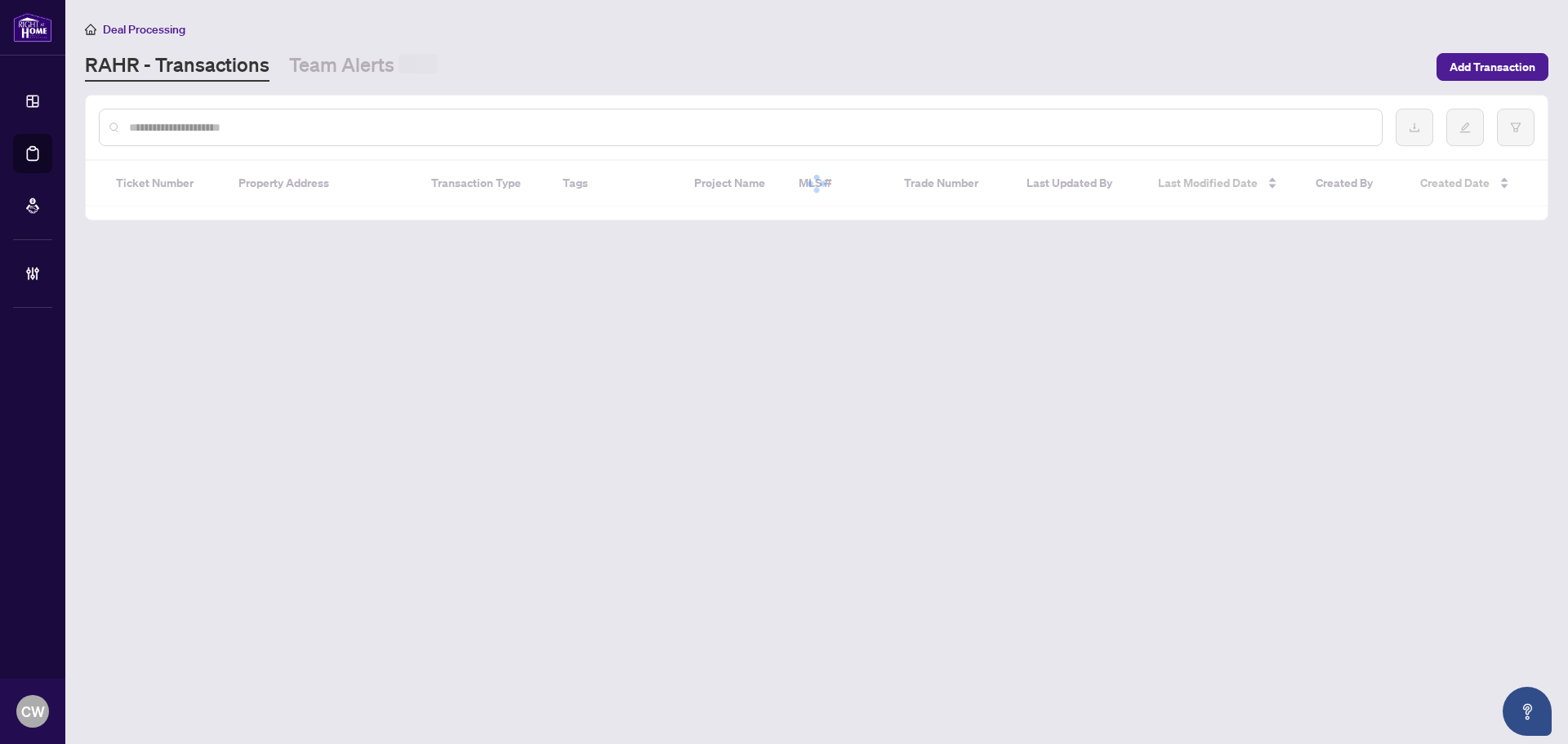
click at [272, 123] on input "text" at bounding box center [749, 127] width 1240 height 18
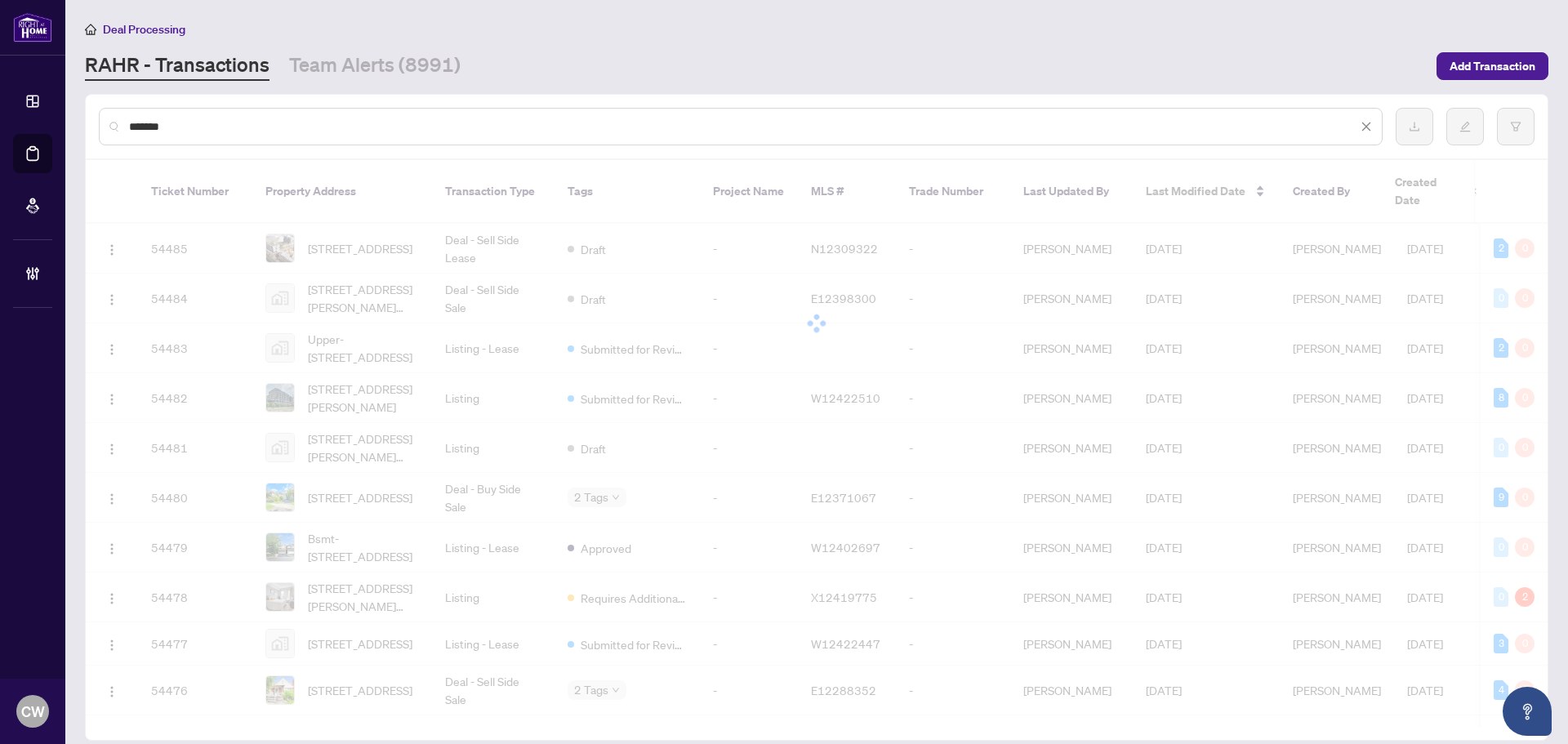
type input "*******"
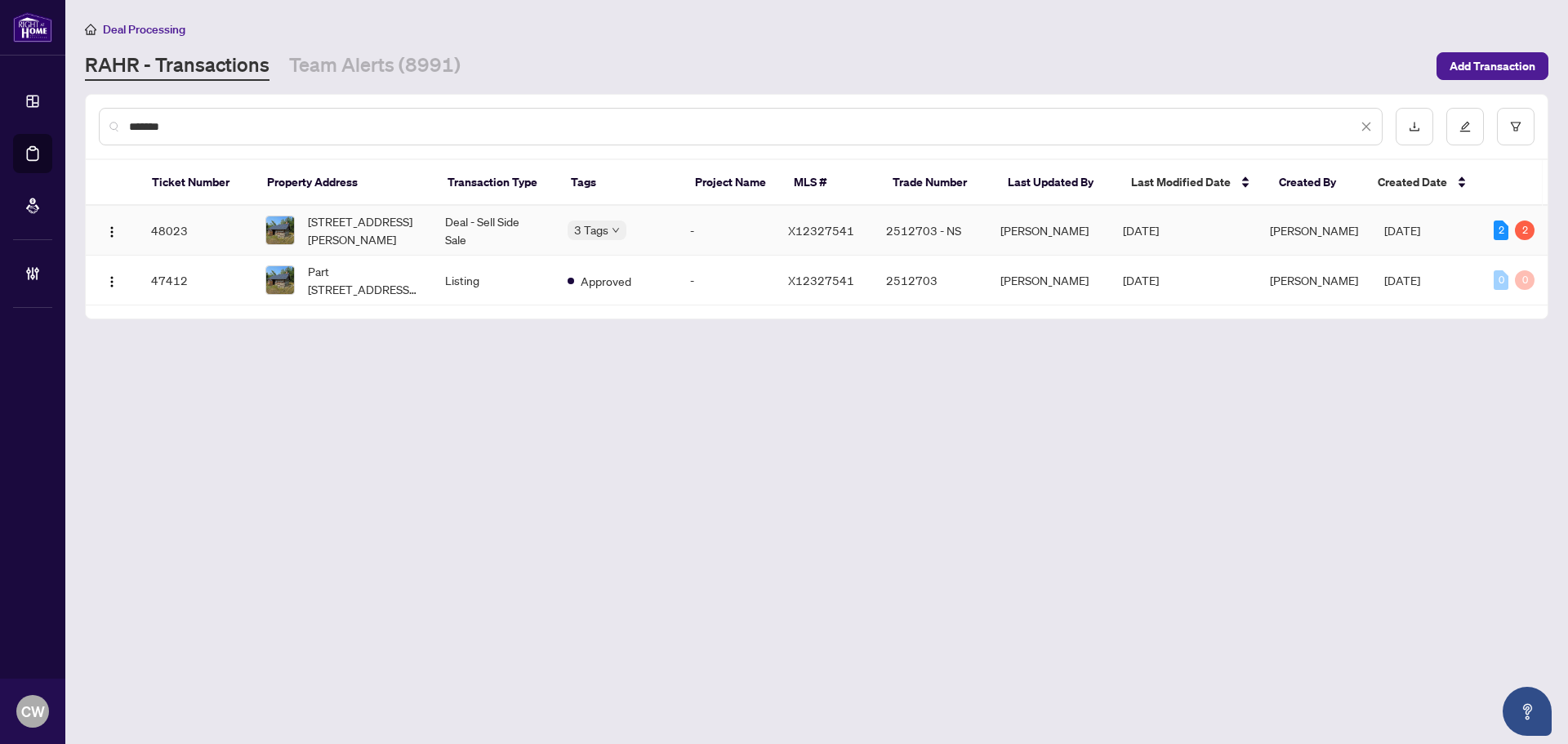
click at [346, 215] on span "[STREET_ADDRESS][PERSON_NAME]" at bounding box center [363, 231] width 111 height 36
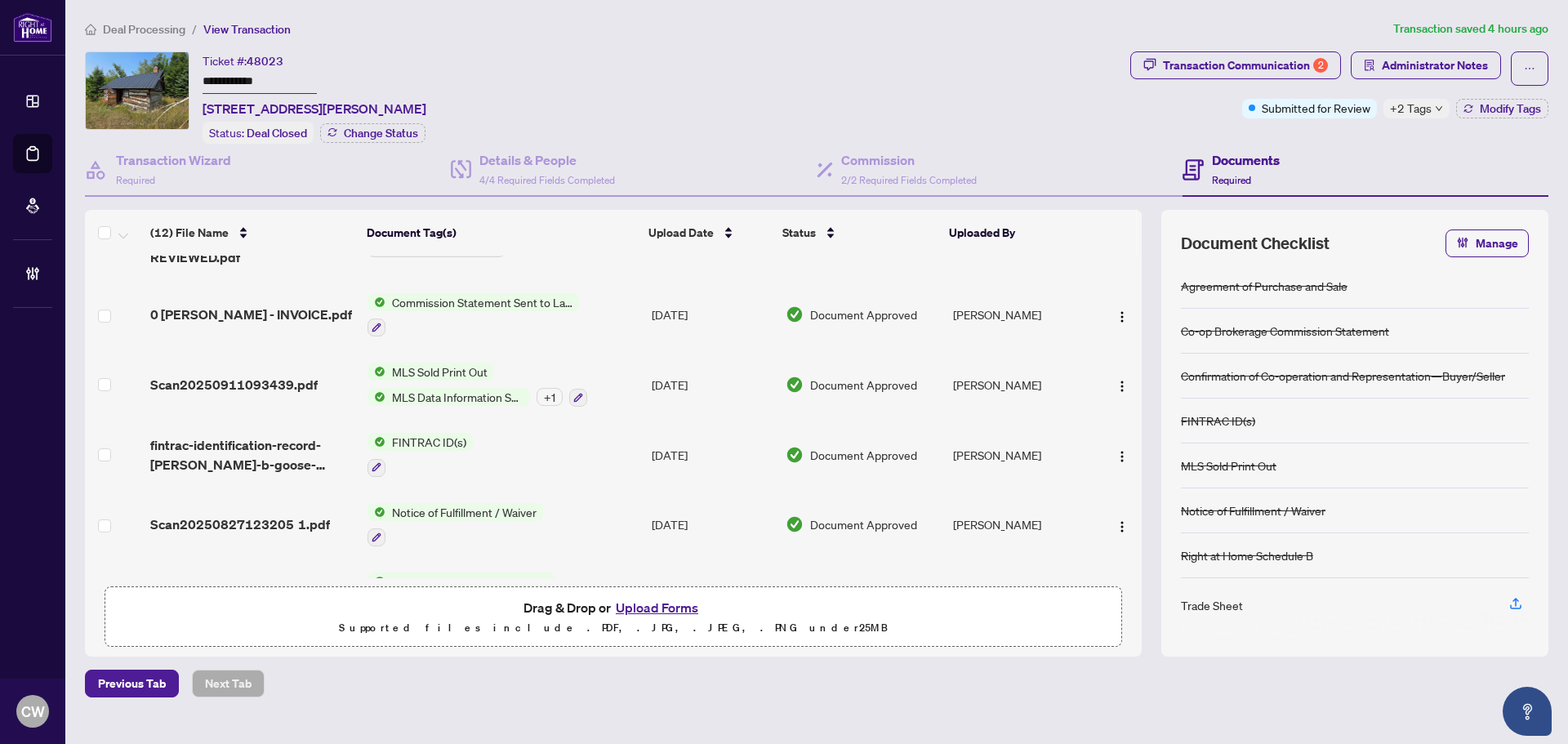
scroll to position [8, 0]
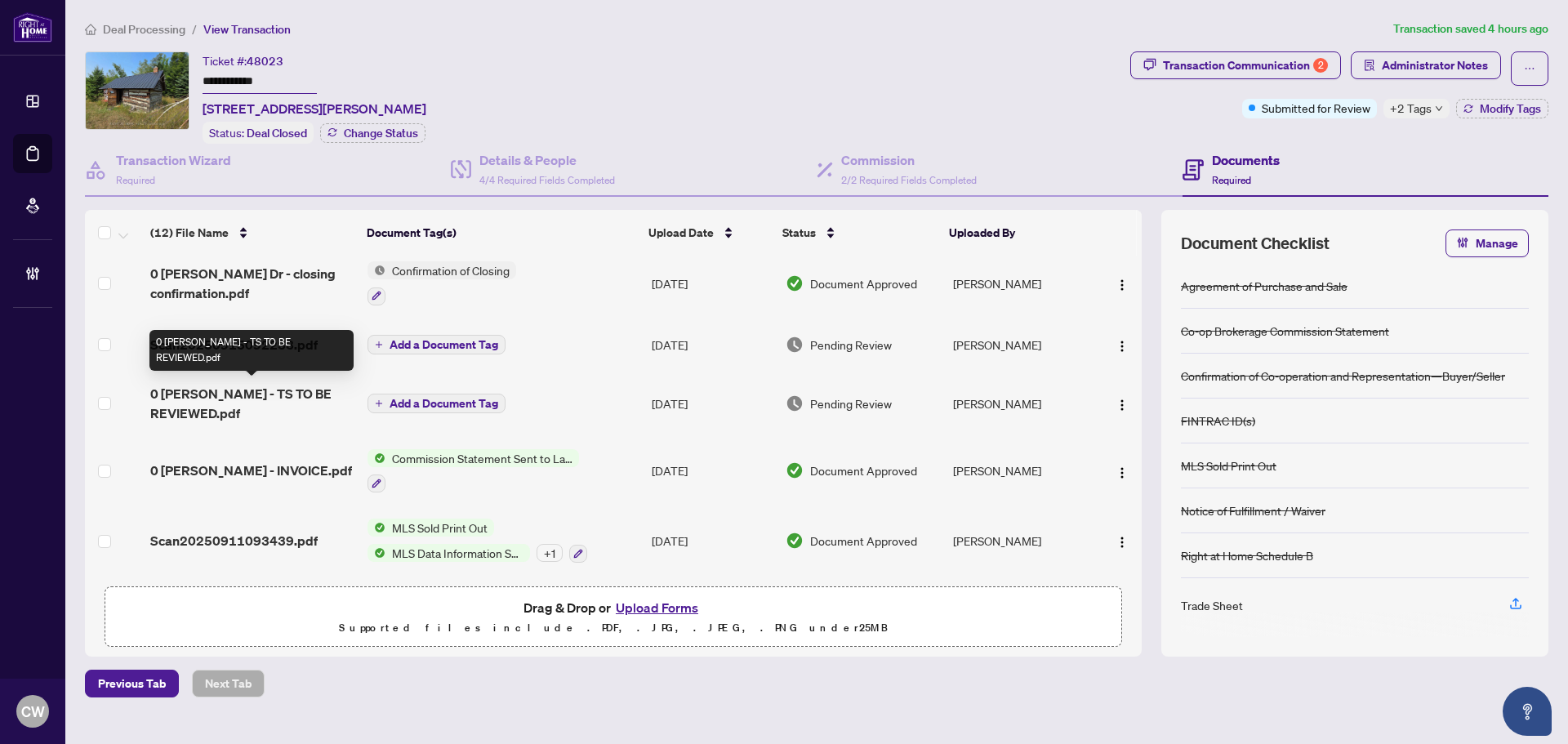
click at [258, 391] on span "0 [PERSON_NAME] - TS TO BE REVIEWED.pdf" at bounding box center [252, 404] width 204 height 39
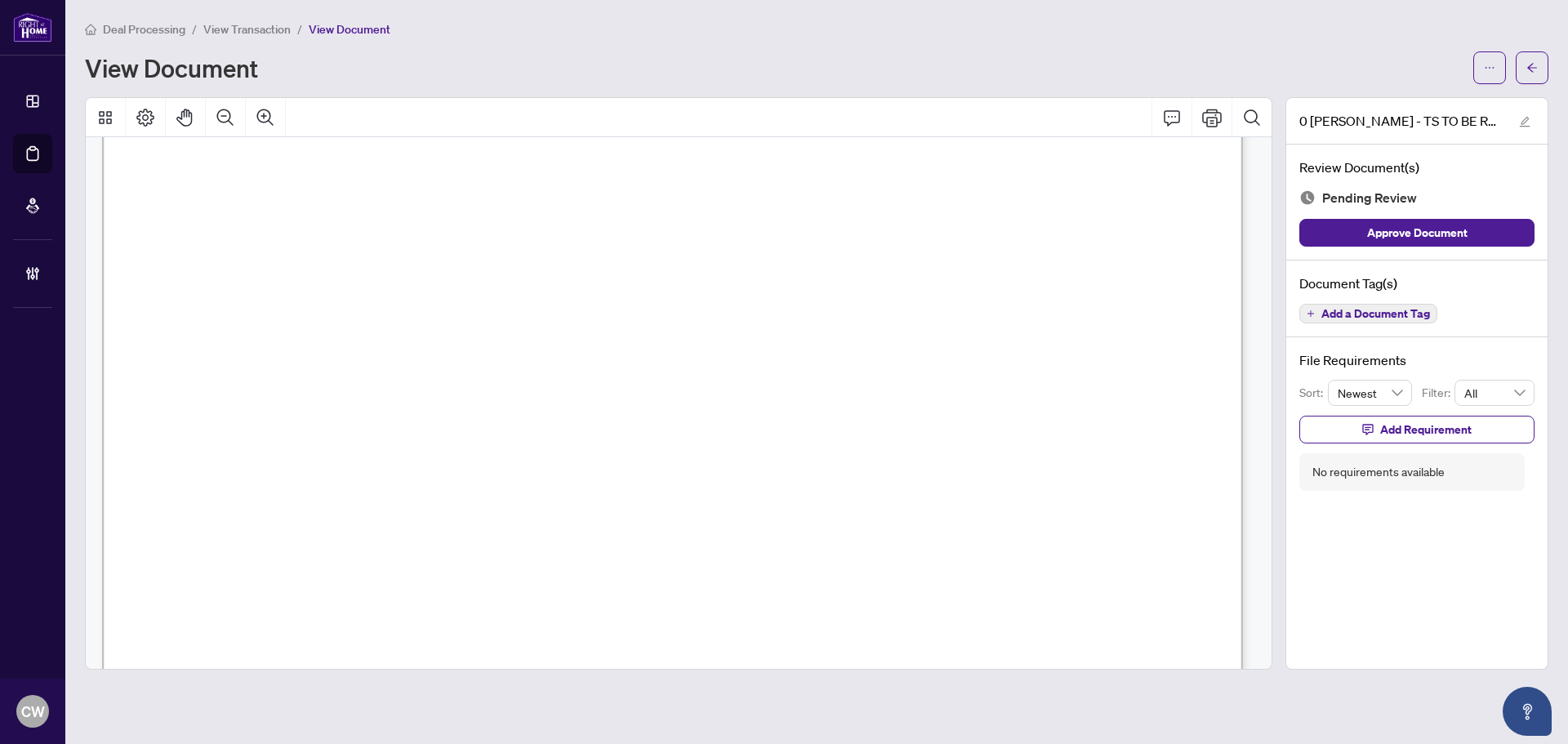
scroll to position [572, 0]
drag, startPoint x: 1524, startPoint y: 70, endPoint x: 1048, endPoint y: 729, distance: 812.9
click at [1524, 69] on button "button" at bounding box center [1532, 68] width 33 height 33
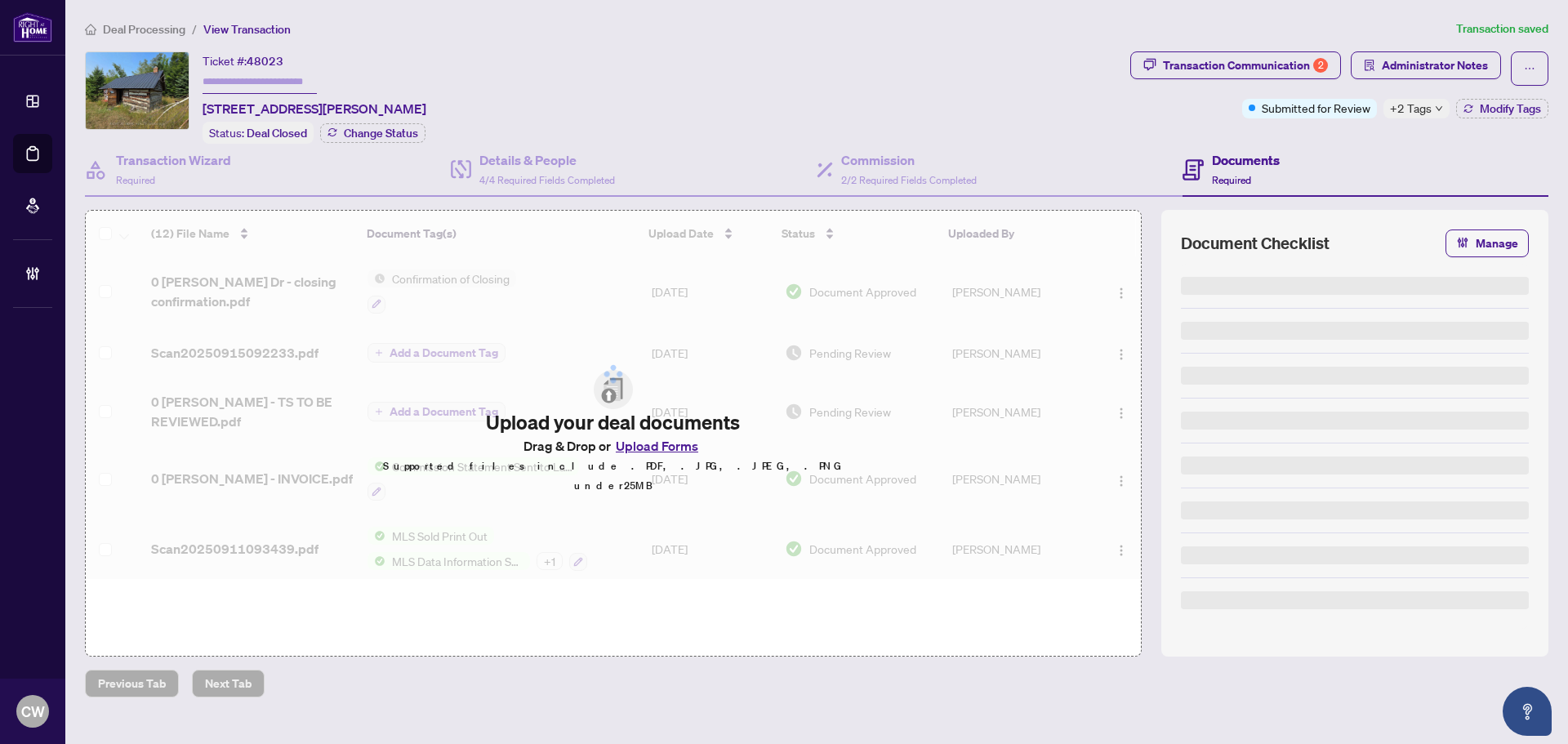
type input "**********"
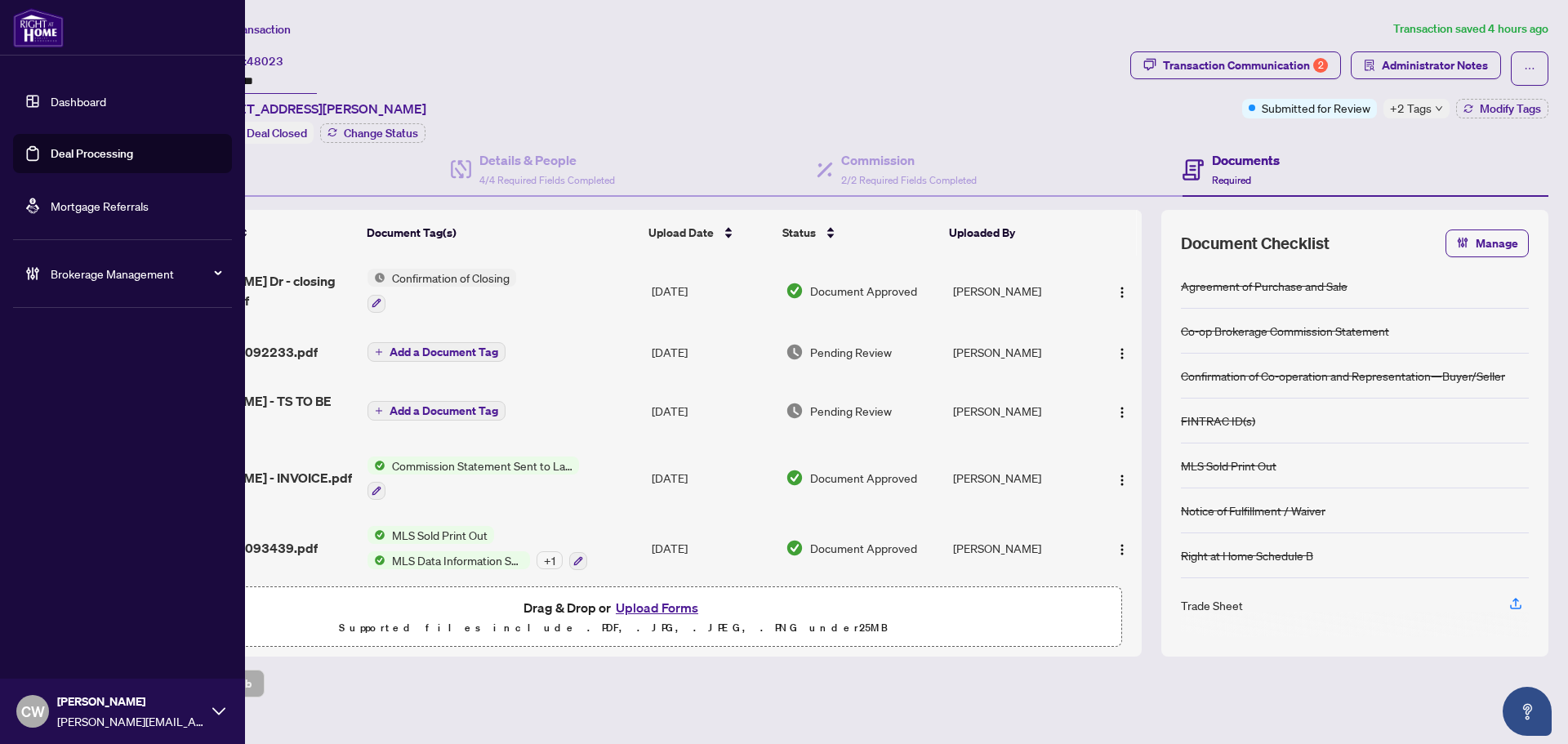
click at [47, 717] on span "CW" at bounding box center [33, 711] width 33 height 33
click at [74, 654] on span "Logout" at bounding box center [65, 648] width 37 height 26
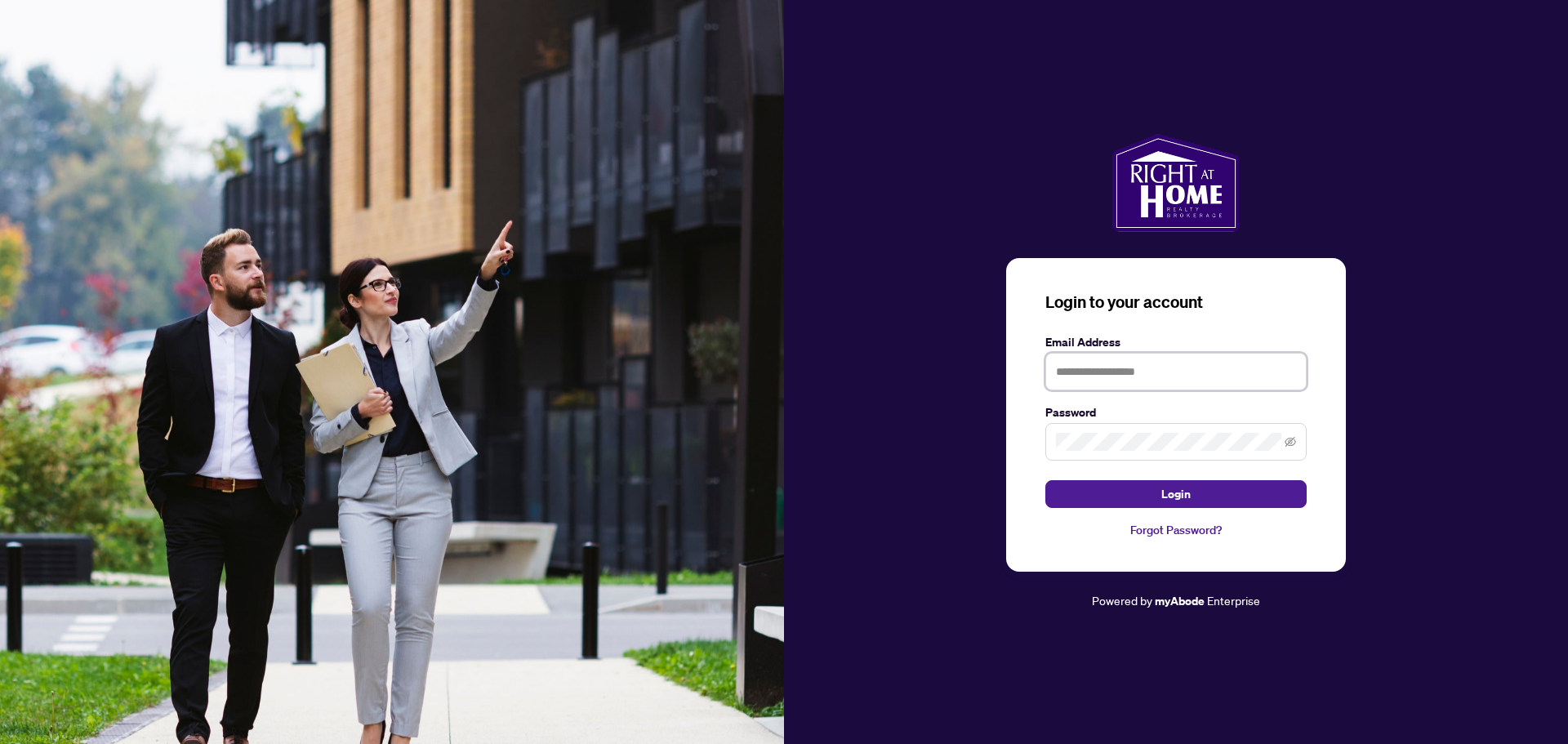
type input "**********"
